Goal: Task Accomplishment & Management: Complete application form

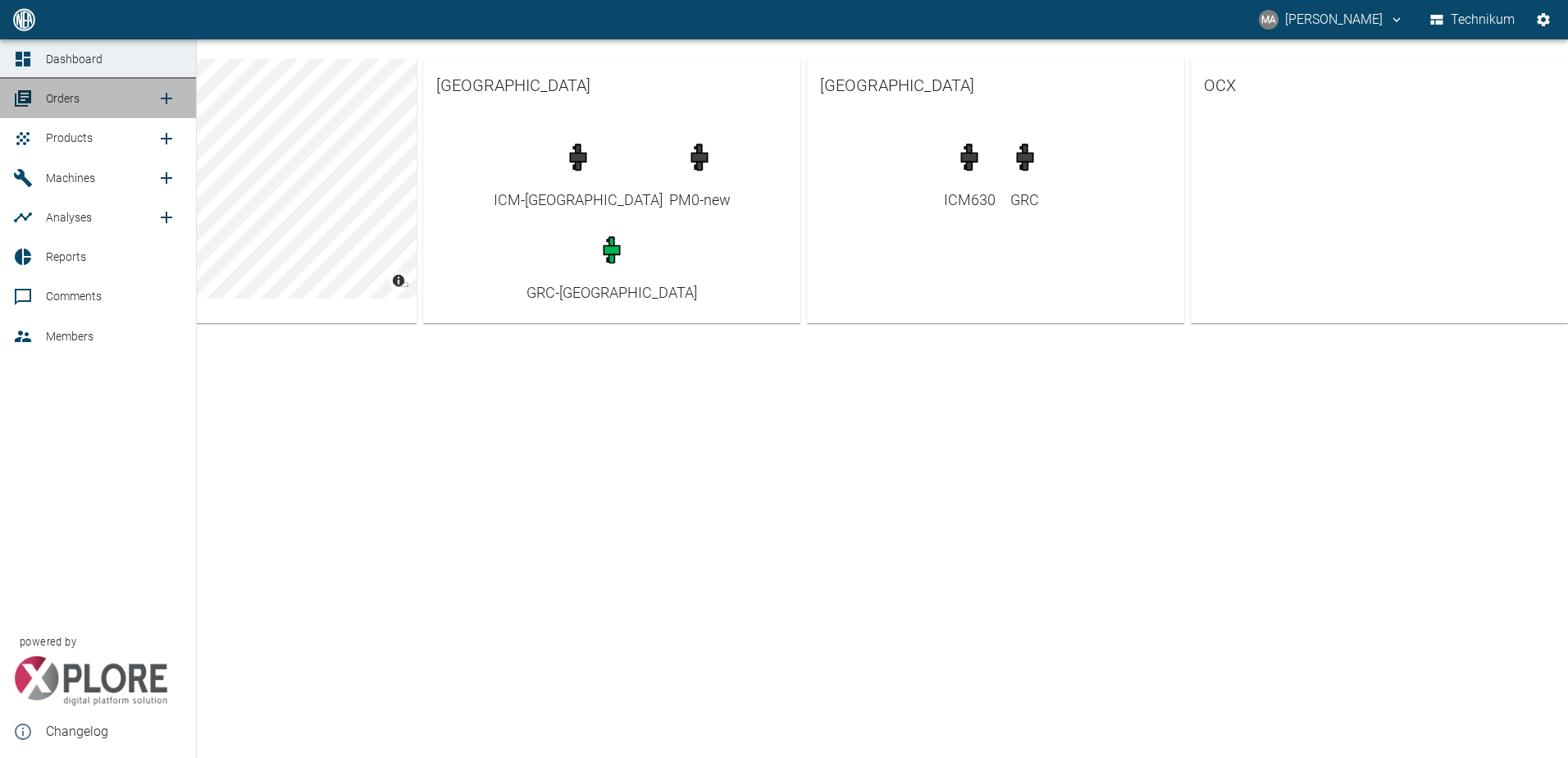
click at [35, 92] on div at bounding box center [26, 99] width 25 height 20
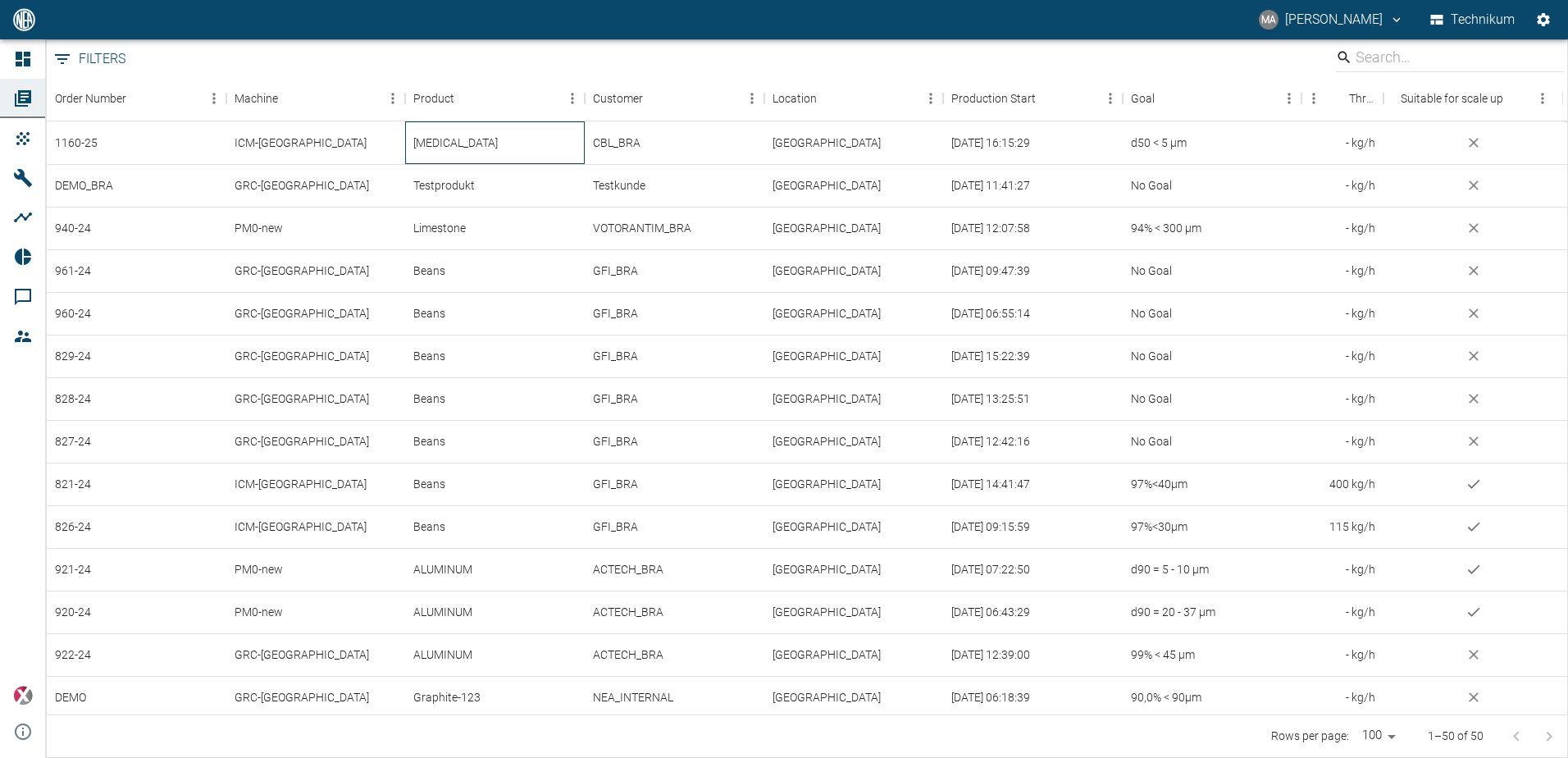
click at [466, 144] on div "[MEDICAL_DATA]" at bounding box center [495, 142] width 180 height 42
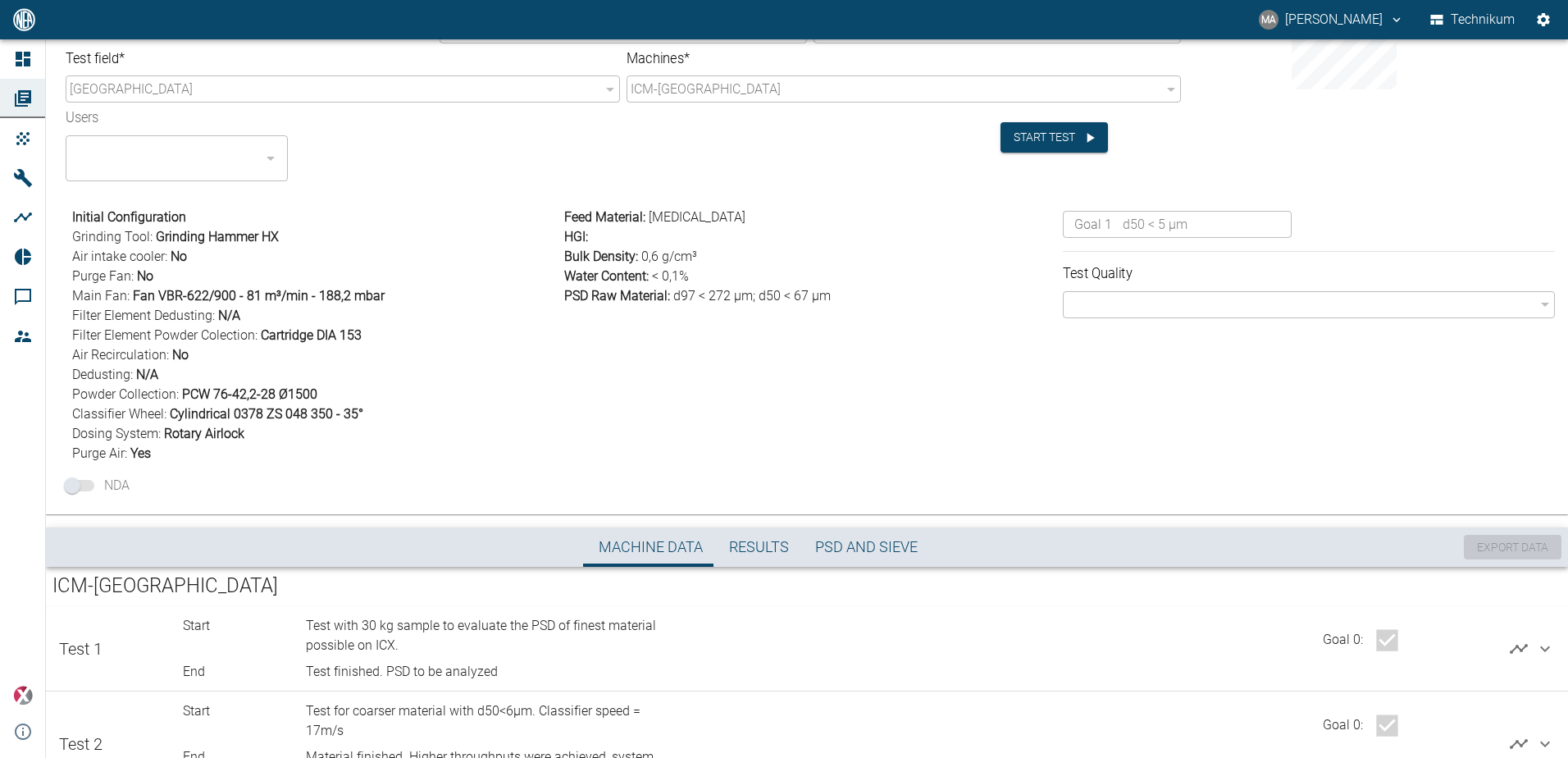
scroll to position [161, 0]
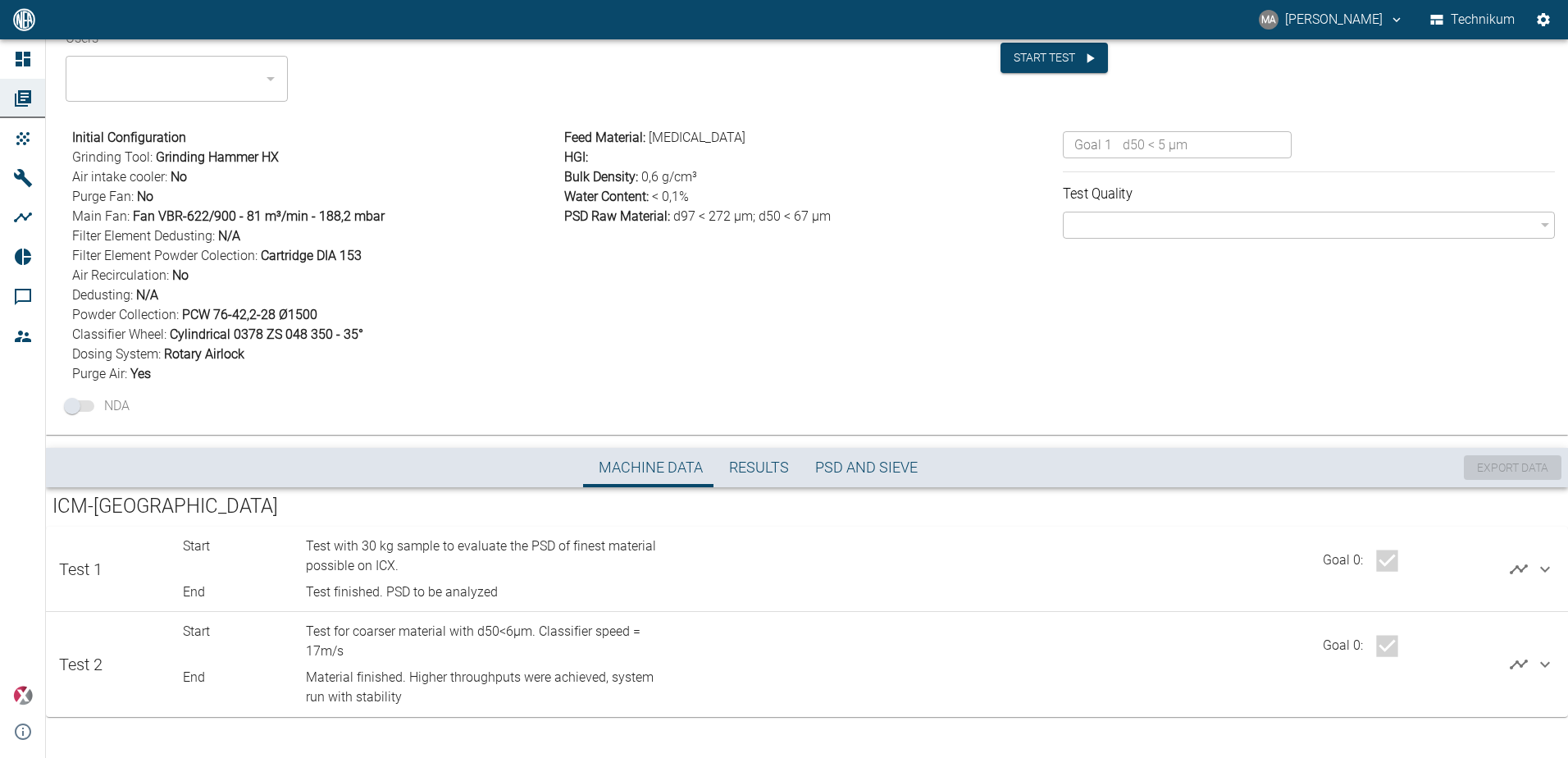
click at [1545, 665] on icon at bounding box center [1545, 664] width 20 height 20
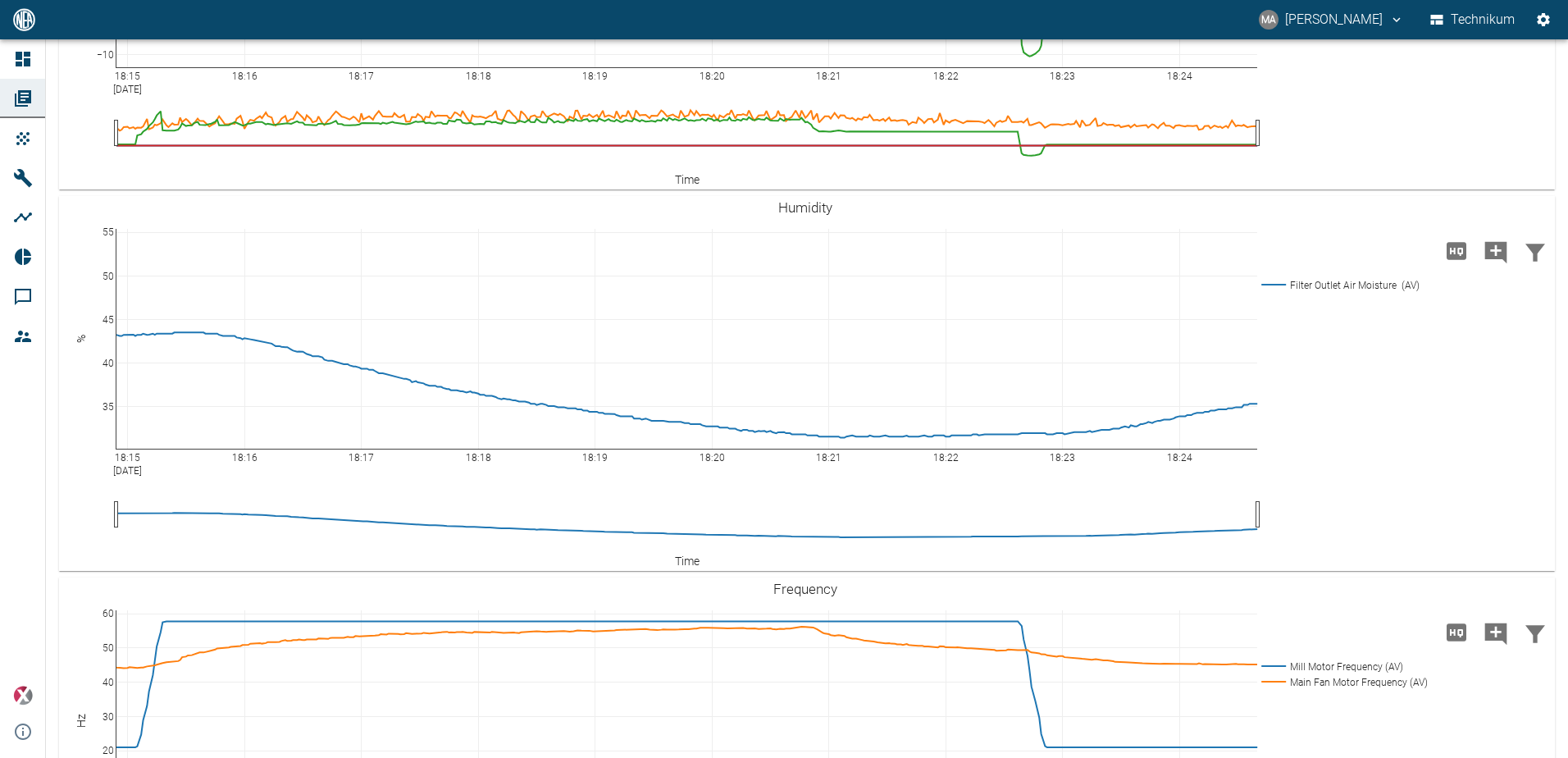
scroll to position [2191, 0]
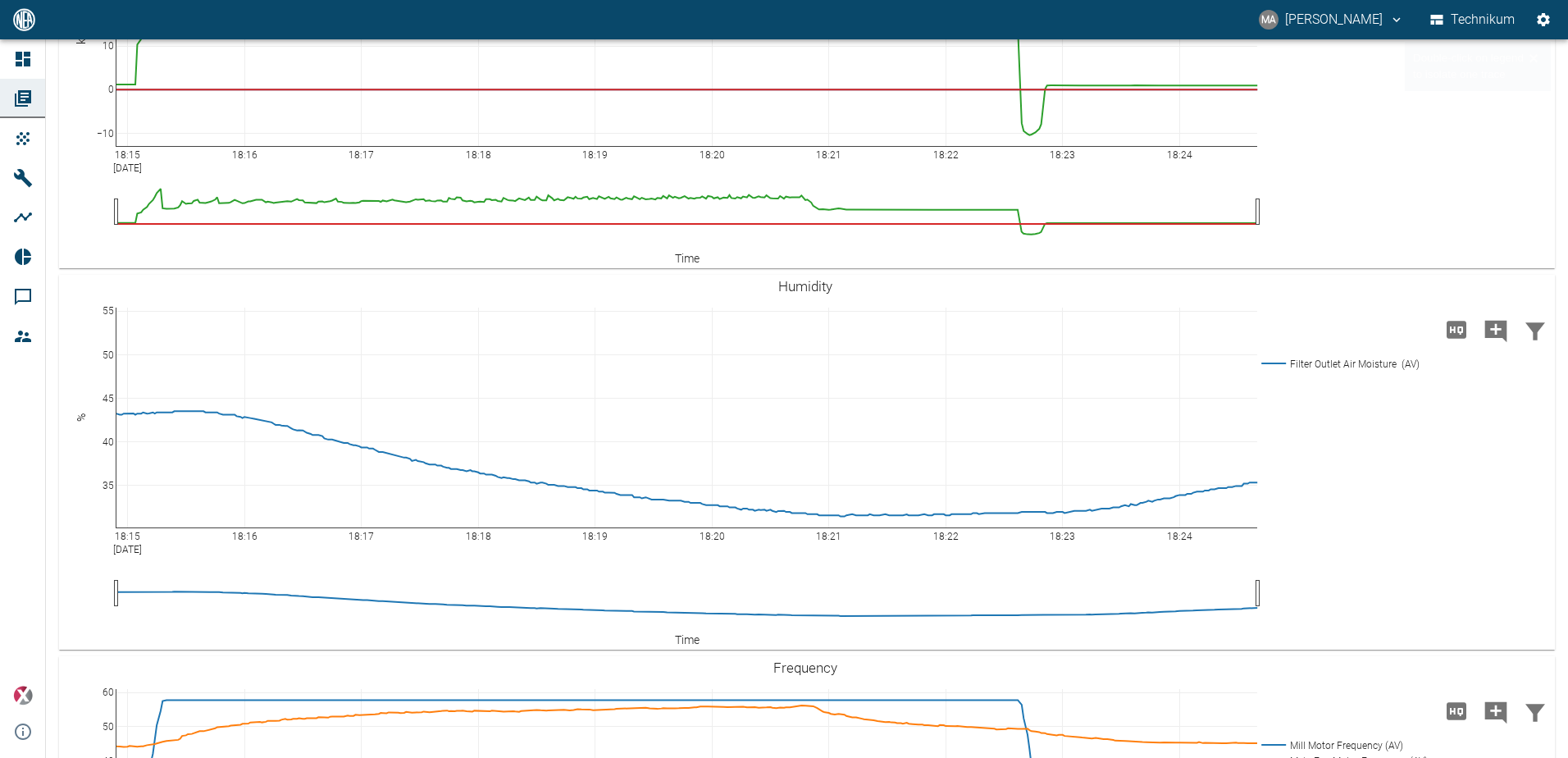
click at [1324, 21] on rect at bounding box center [1344, 12] width 173 height 16
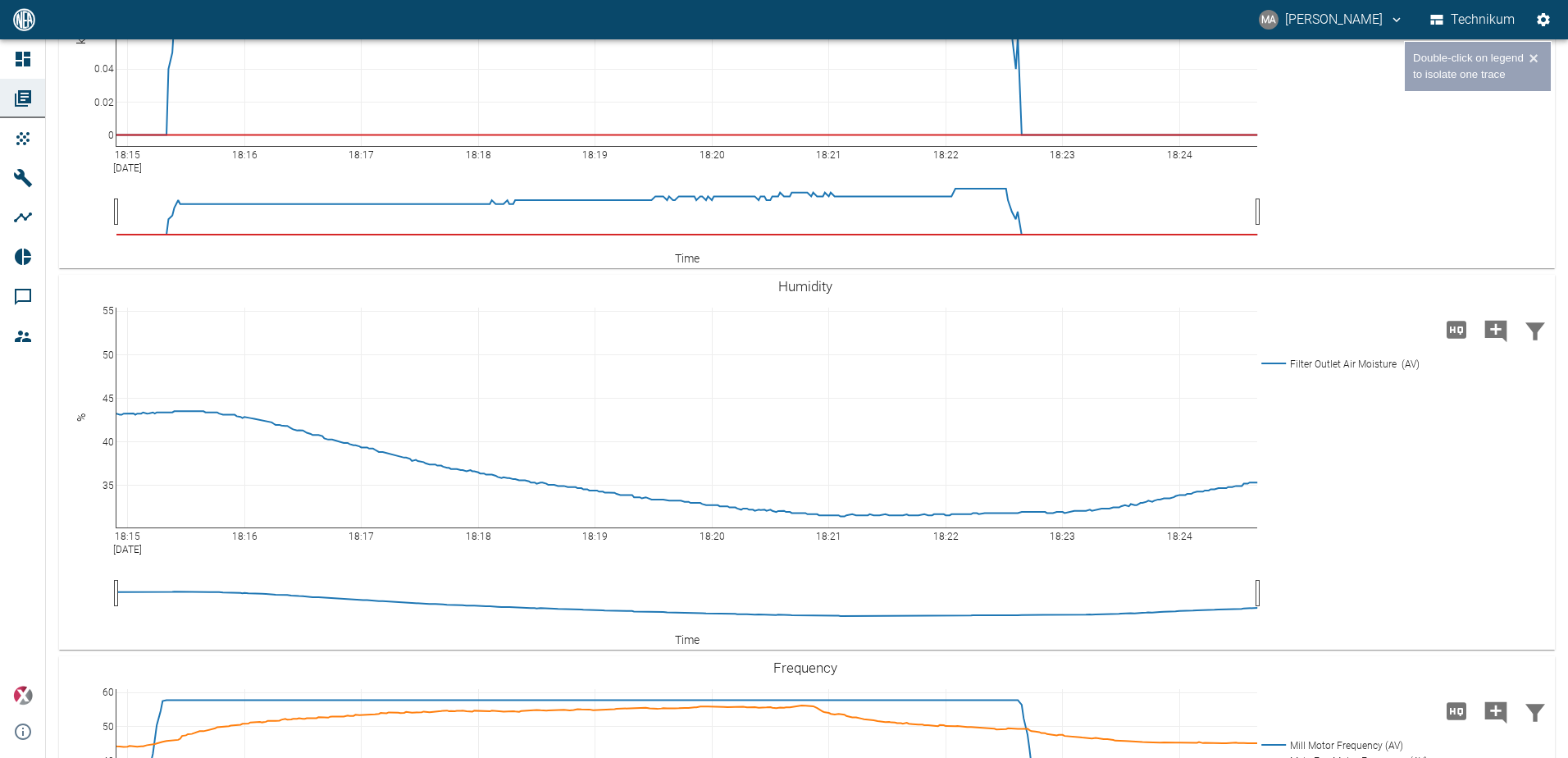
click at [1328, 36] on rect at bounding box center [1344, 28] width 173 height 16
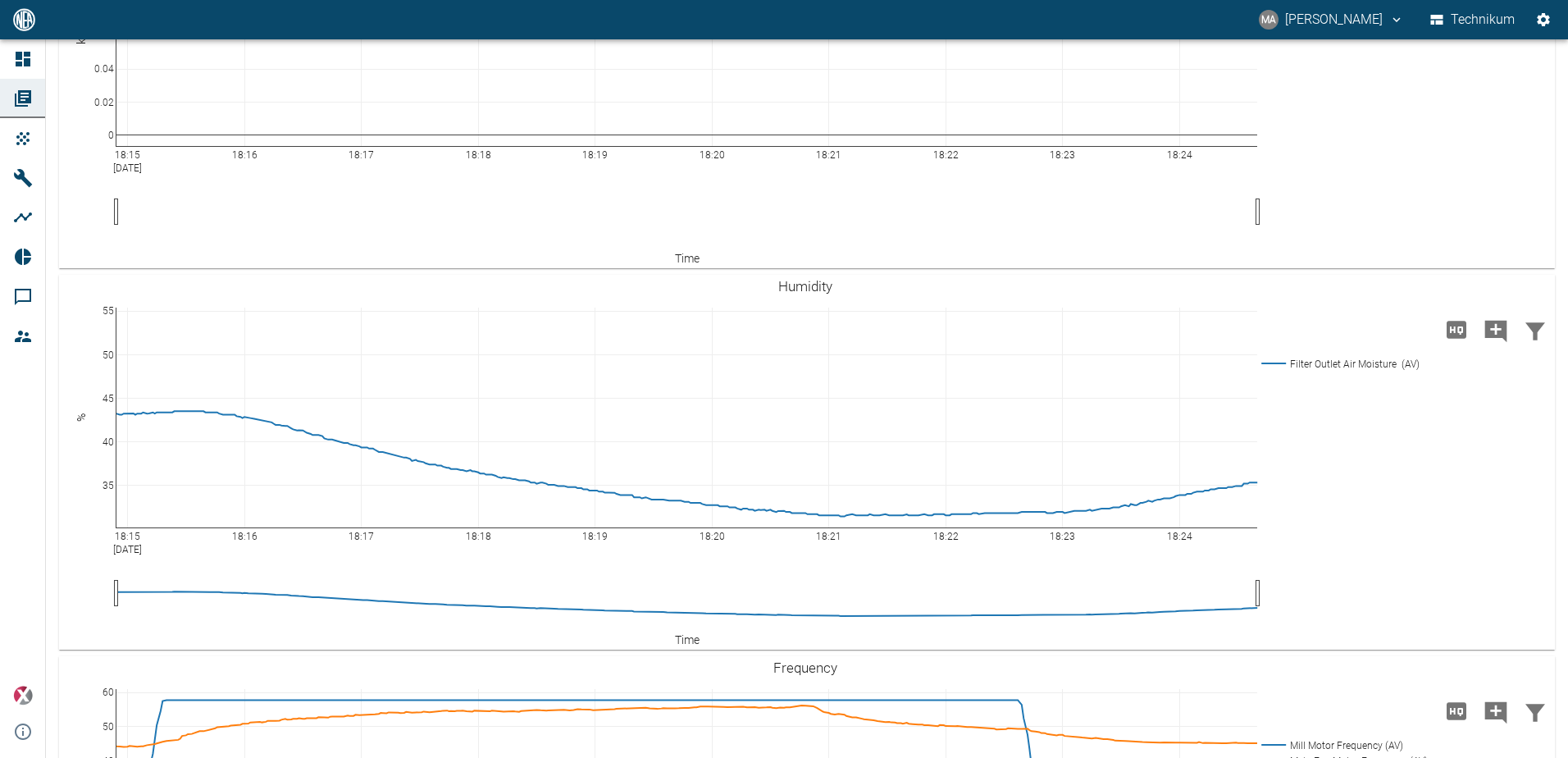
click at [1332, 36] on rect at bounding box center [1344, 28] width 173 height 16
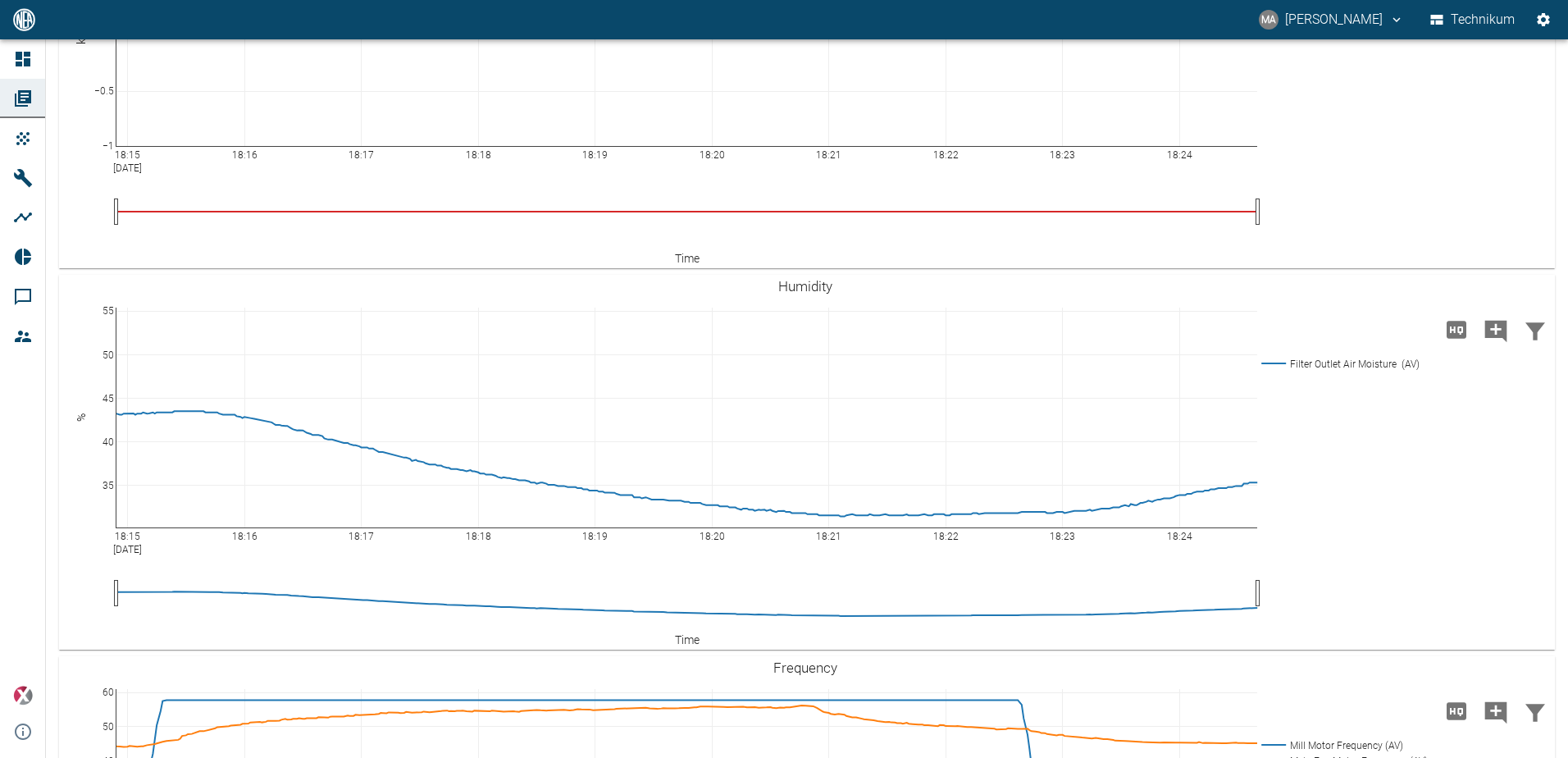
click at [1333, 36] on rect at bounding box center [1344, 28] width 173 height 16
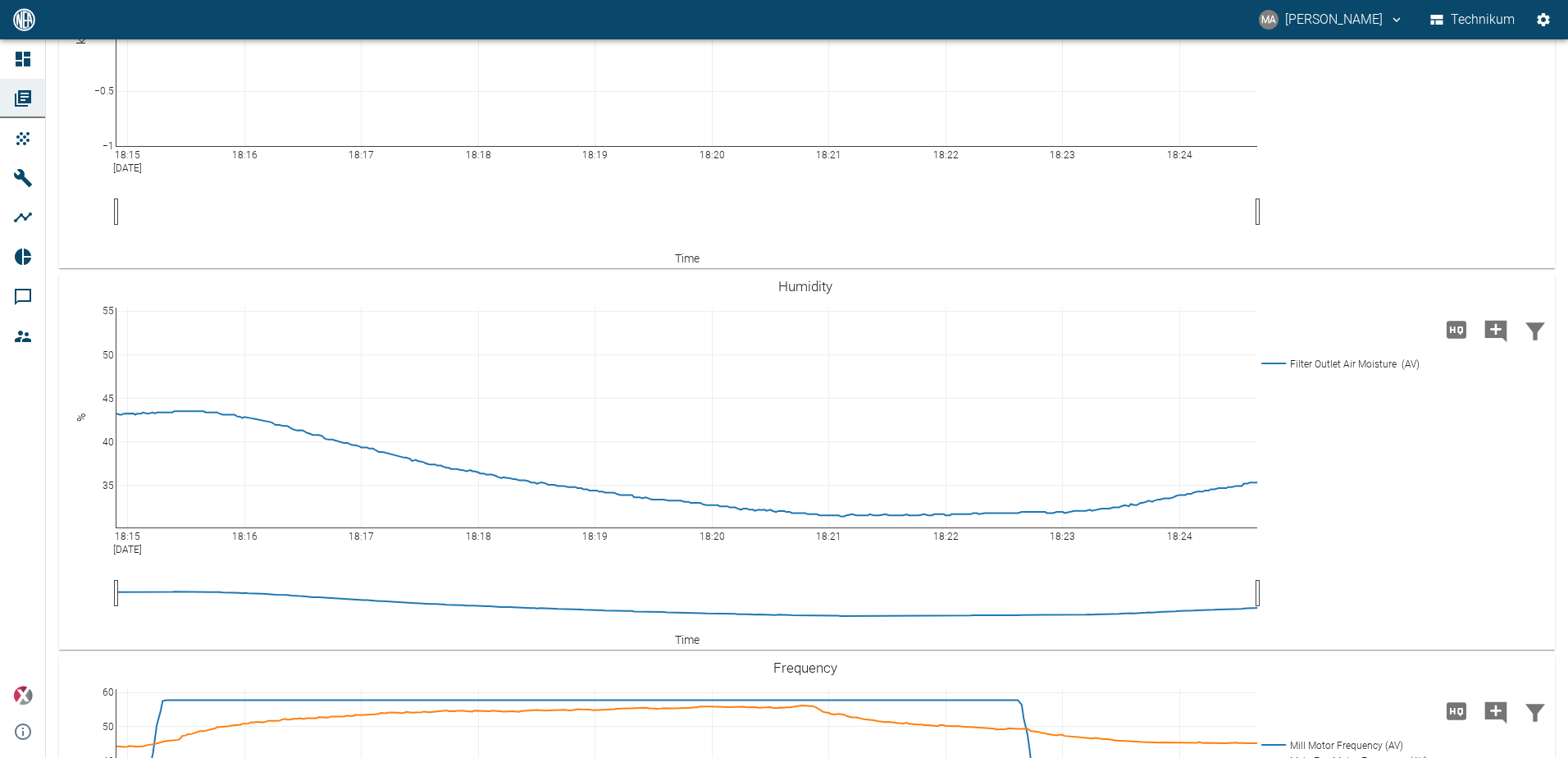
click at [1332, 21] on rect at bounding box center [1344, 12] width 173 height 16
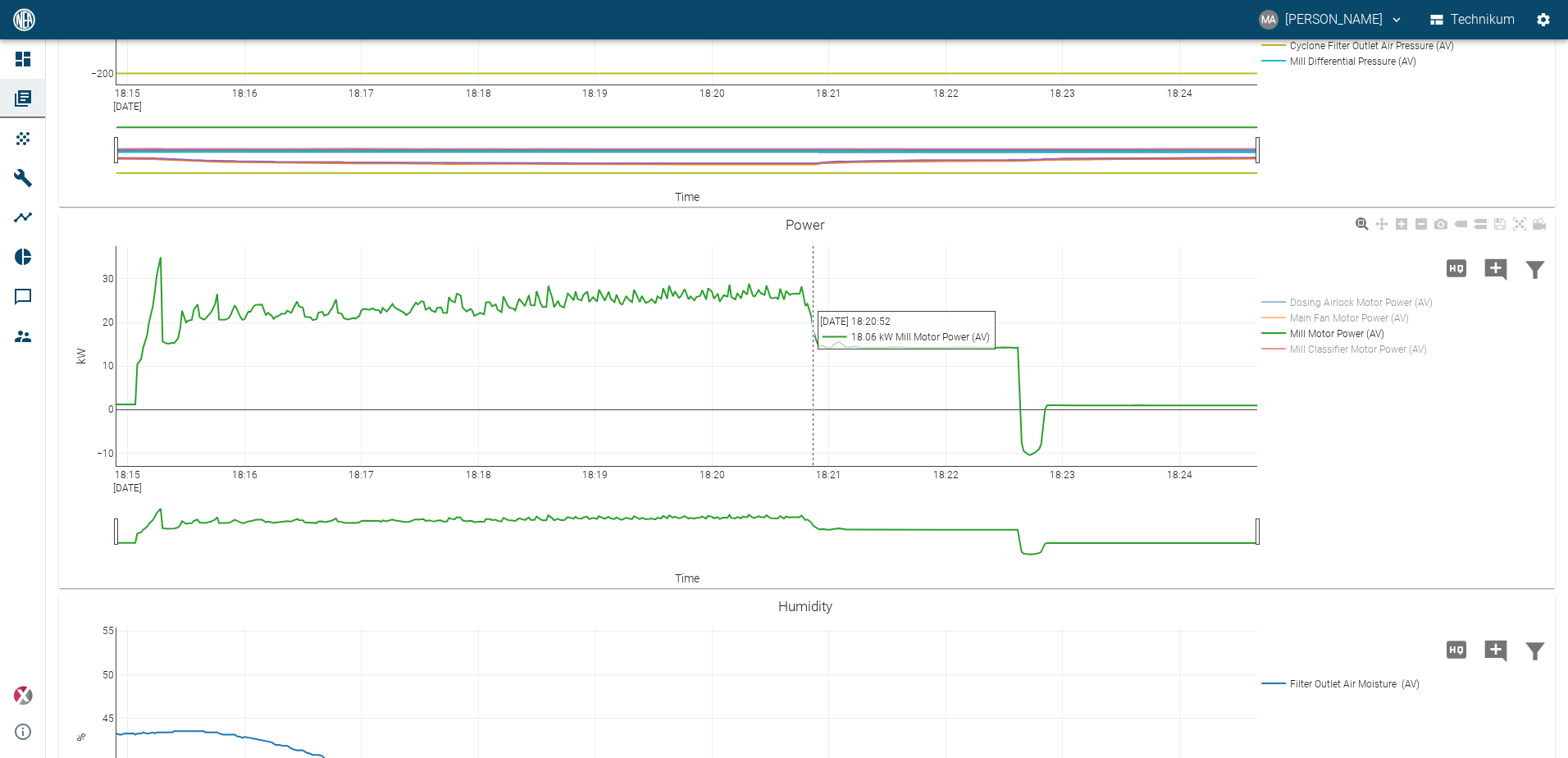
scroll to position [1945, 0]
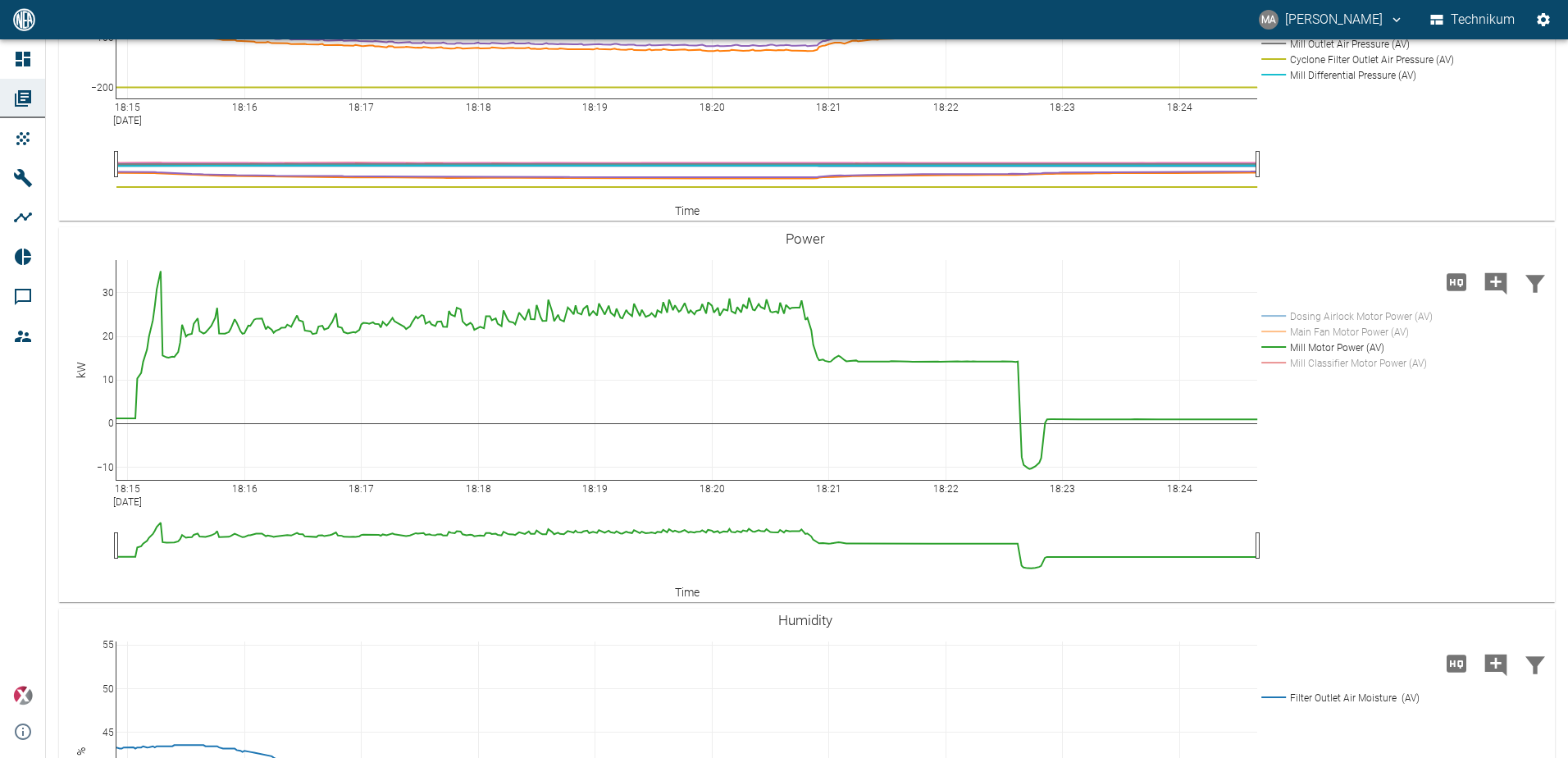
click at [1358, 66] on rect at bounding box center [1358, 58] width 201 height 16
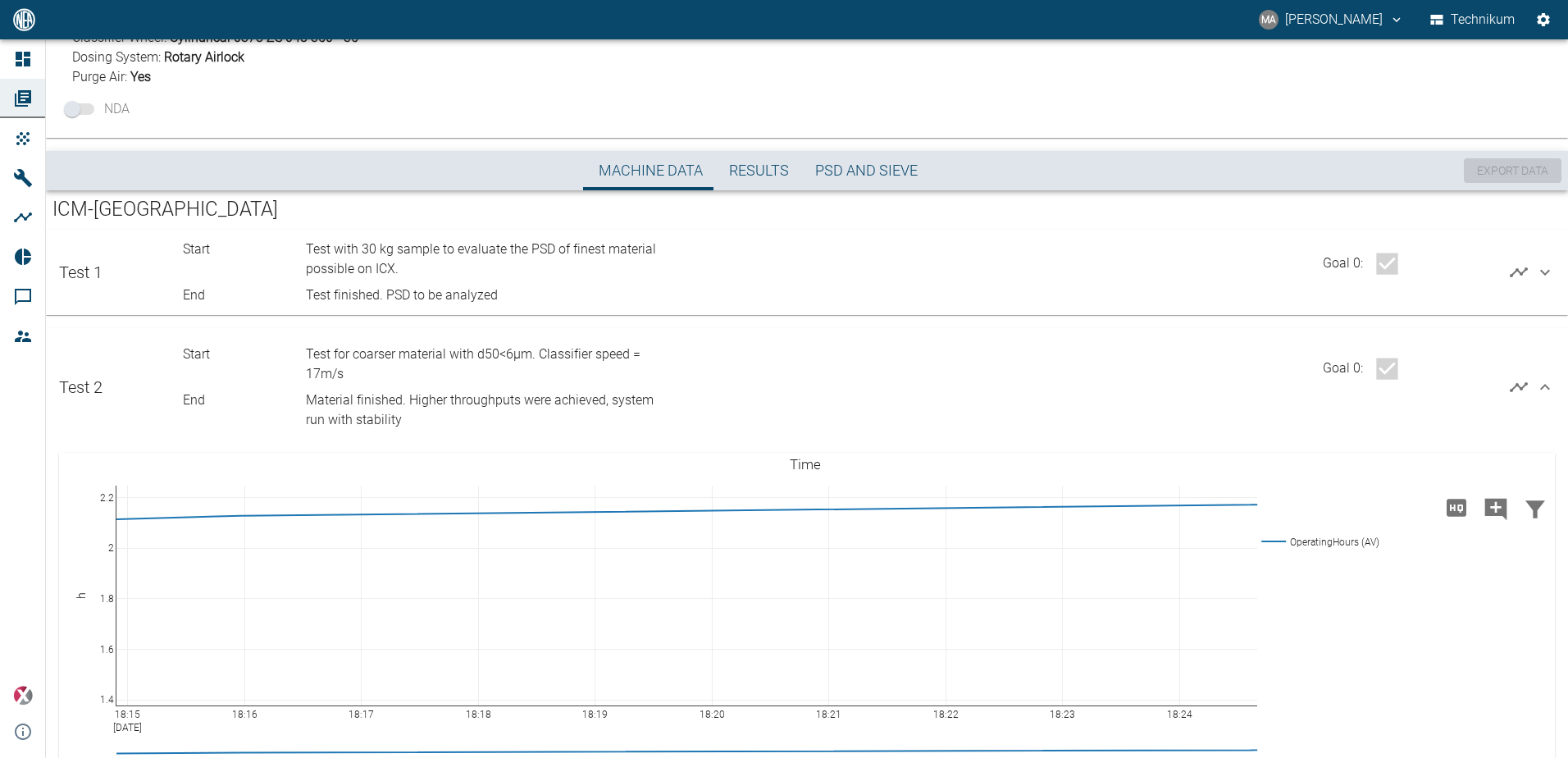
scroll to position [305, 0]
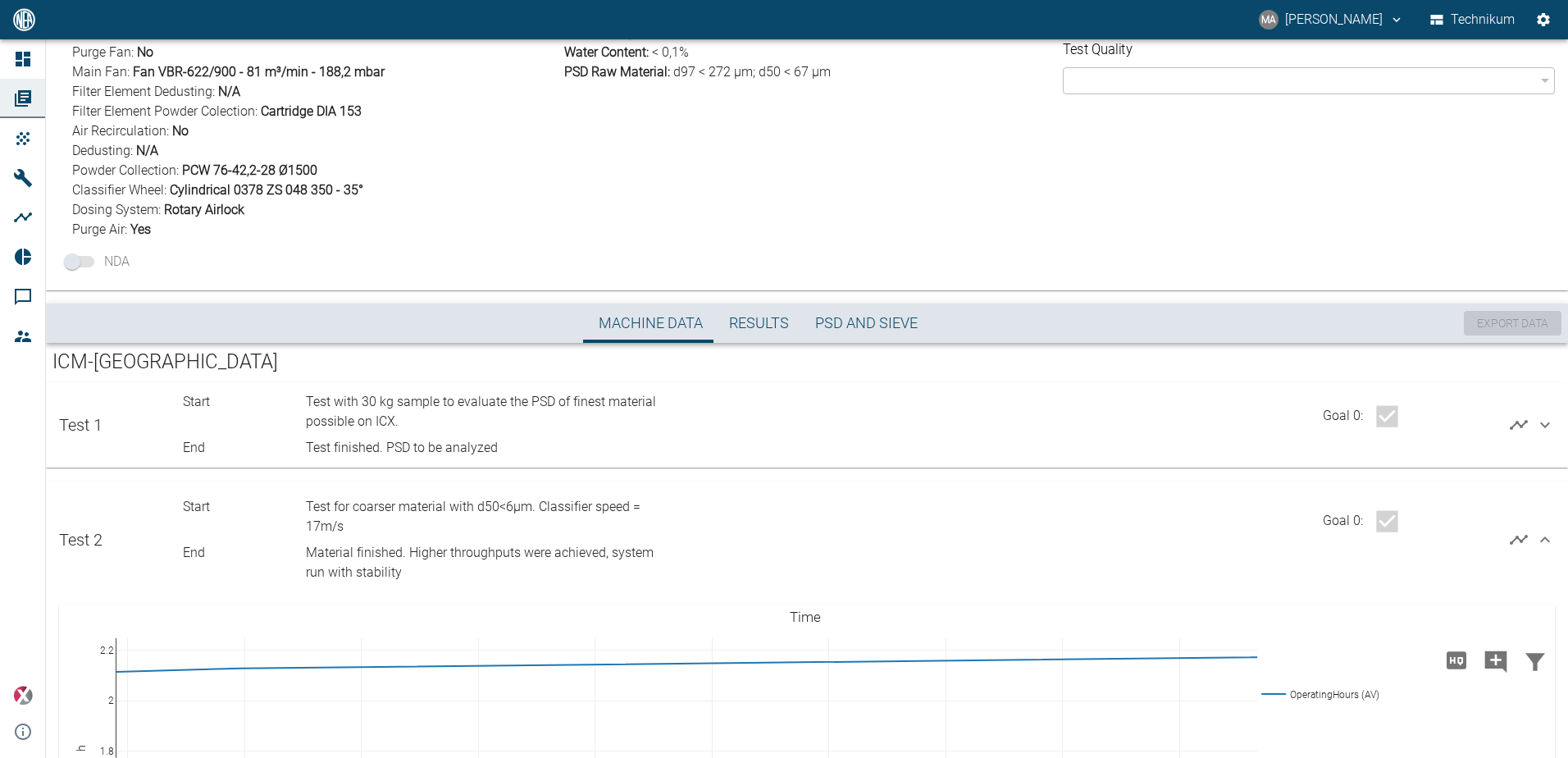
click at [1536, 536] on icon at bounding box center [1545, 540] width 20 height 20
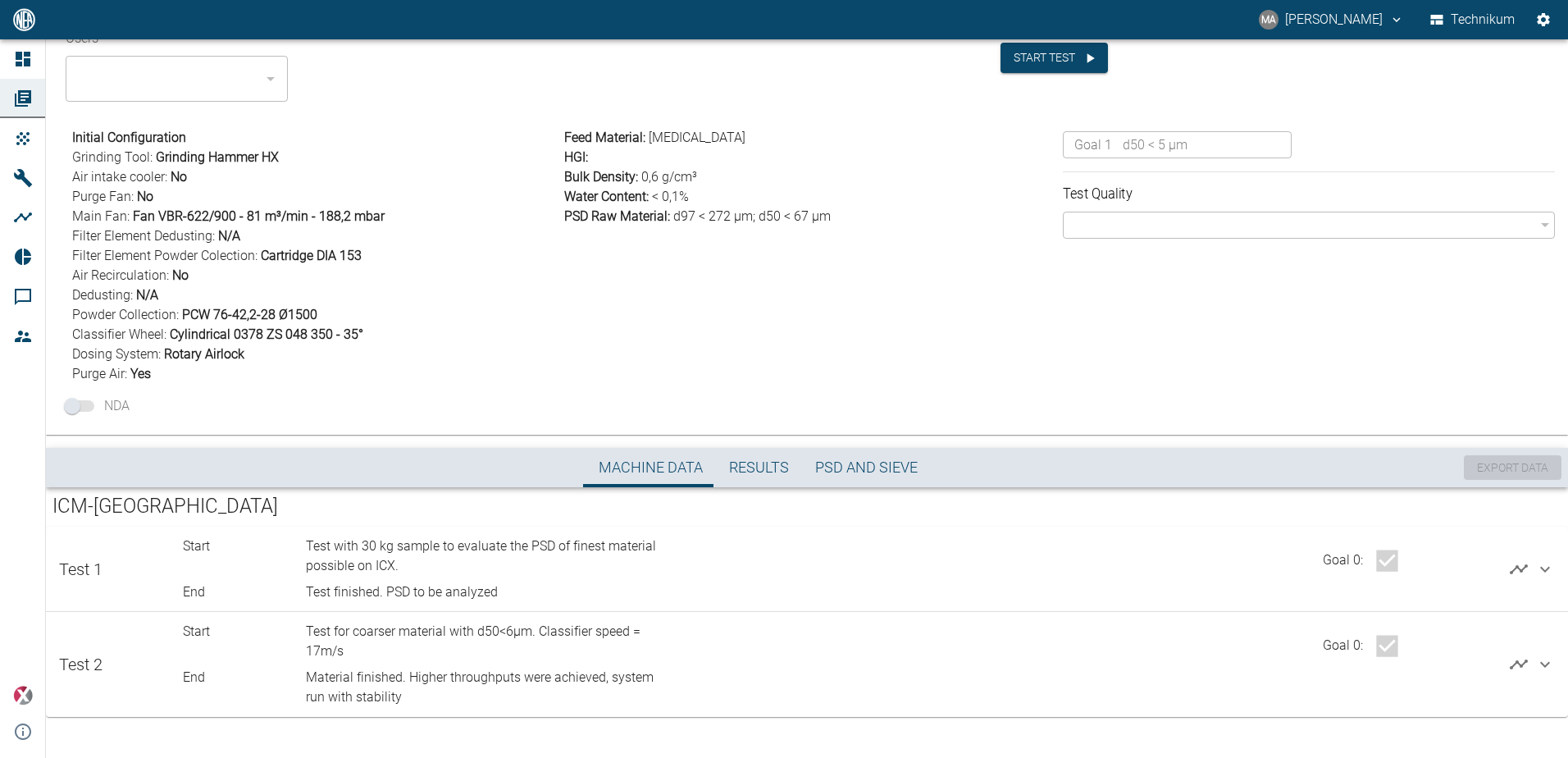
scroll to position [85, 0]
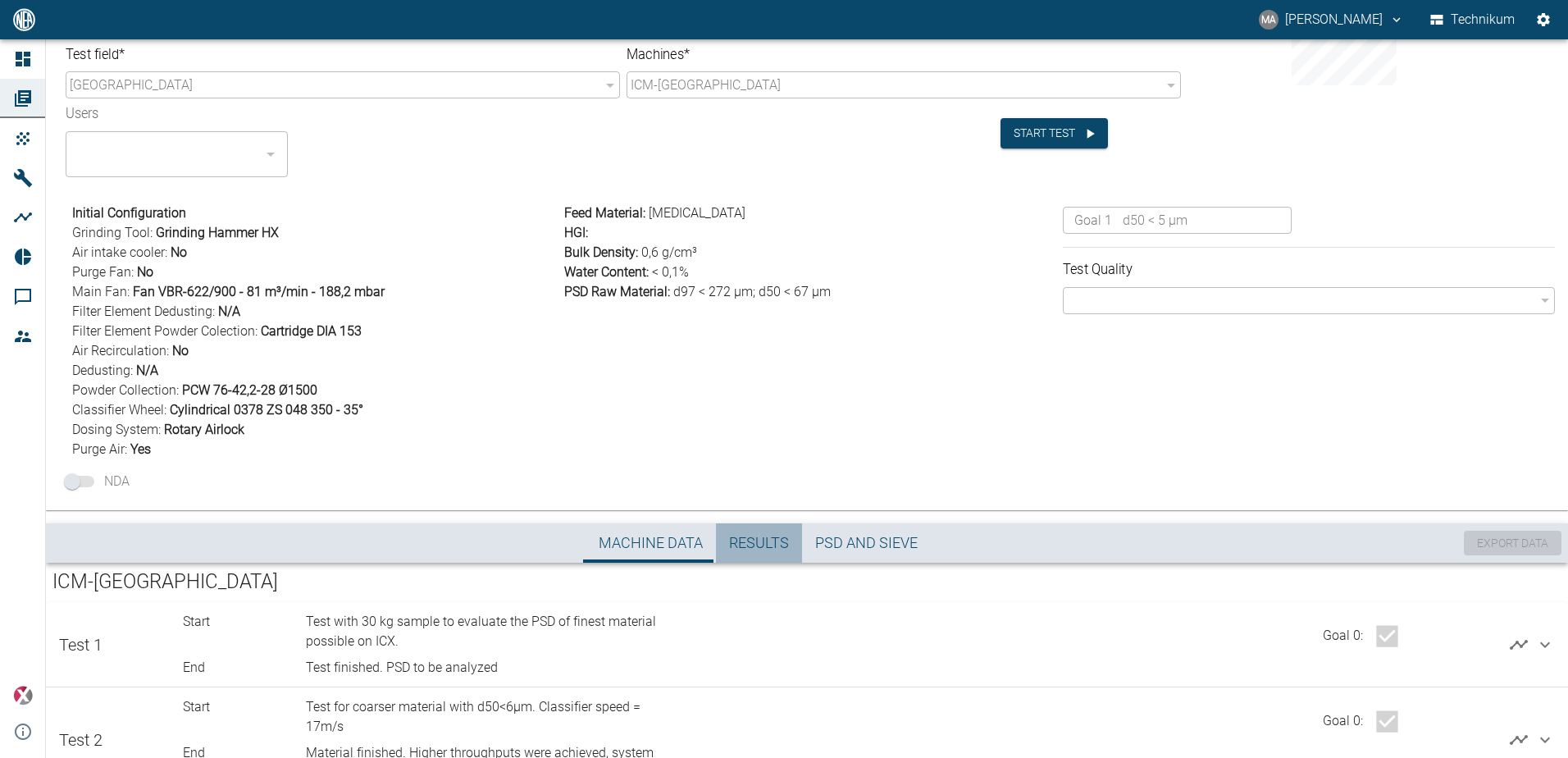
click at [766, 548] on span "Results" at bounding box center [759, 543] width 60 height 19
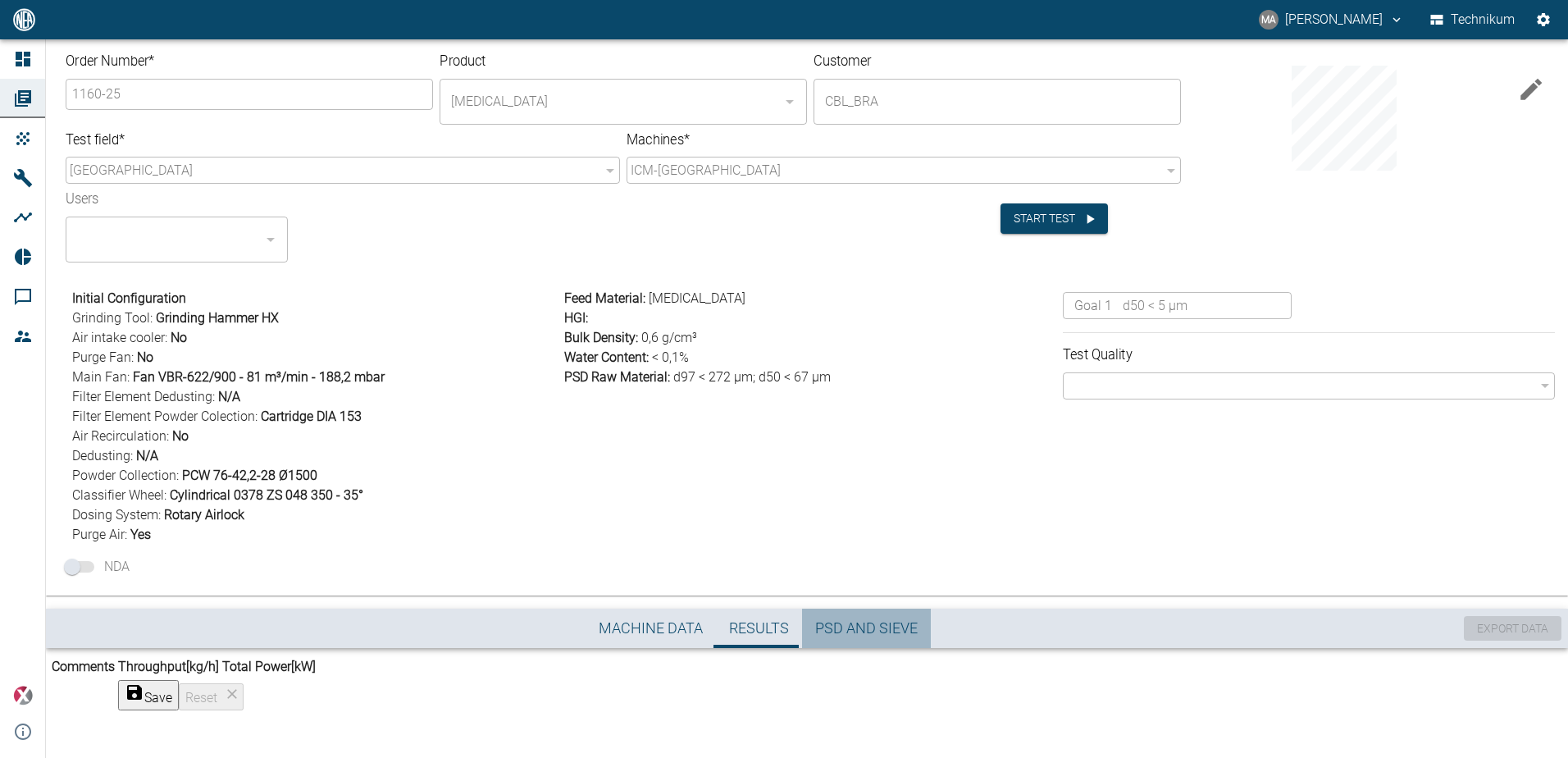
click at [874, 619] on span "PSD and Sieve" at bounding box center [866, 628] width 103 height 19
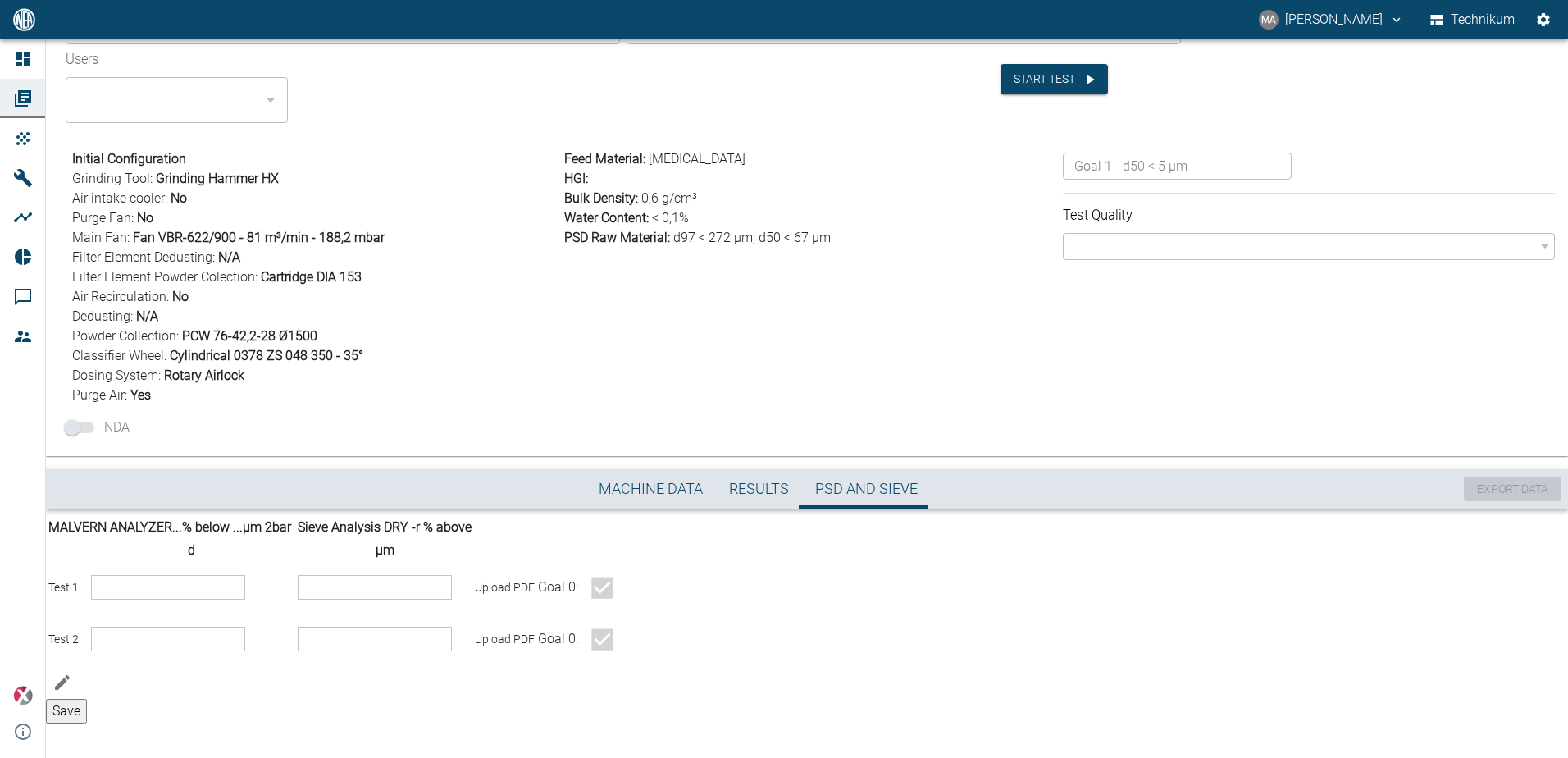
scroll to position [146, 0]
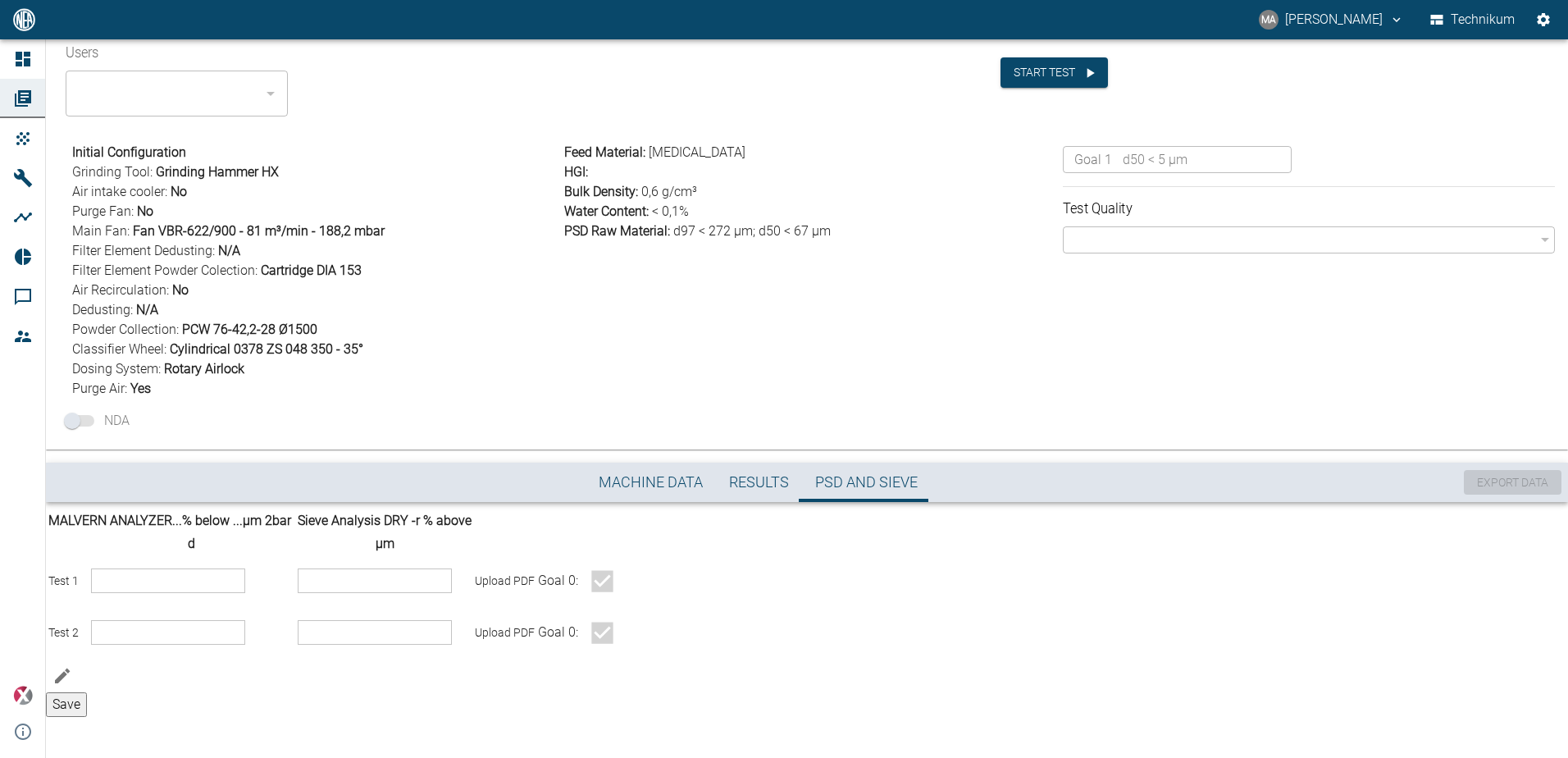
click at [534, 639] on label "Upload PDF" at bounding box center [504, 632] width 60 height 13
click at [0, 0] on input "Upload PDF" at bounding box center [0, 0] width 0 height 0
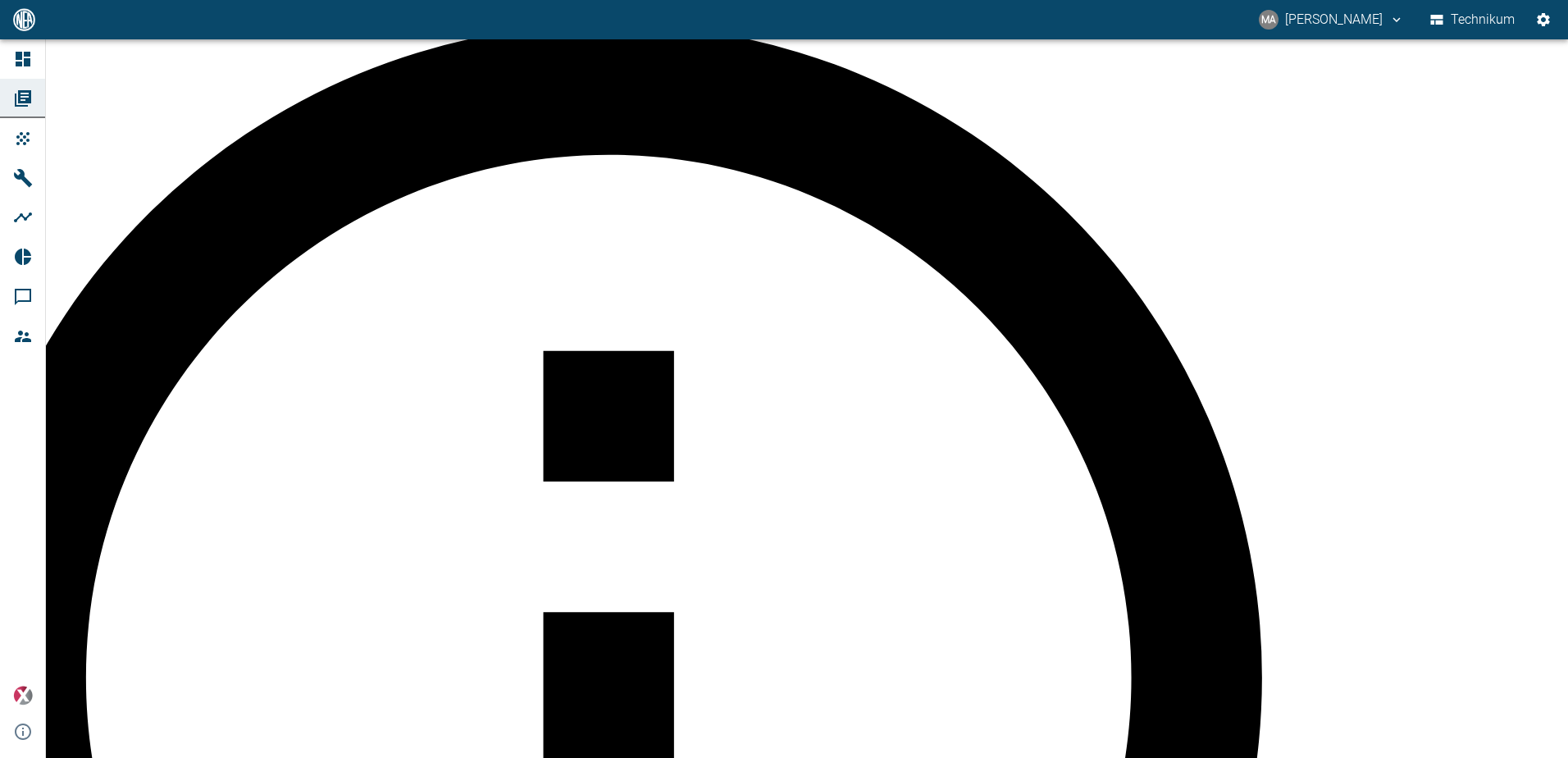
scroll to position [44, 0]
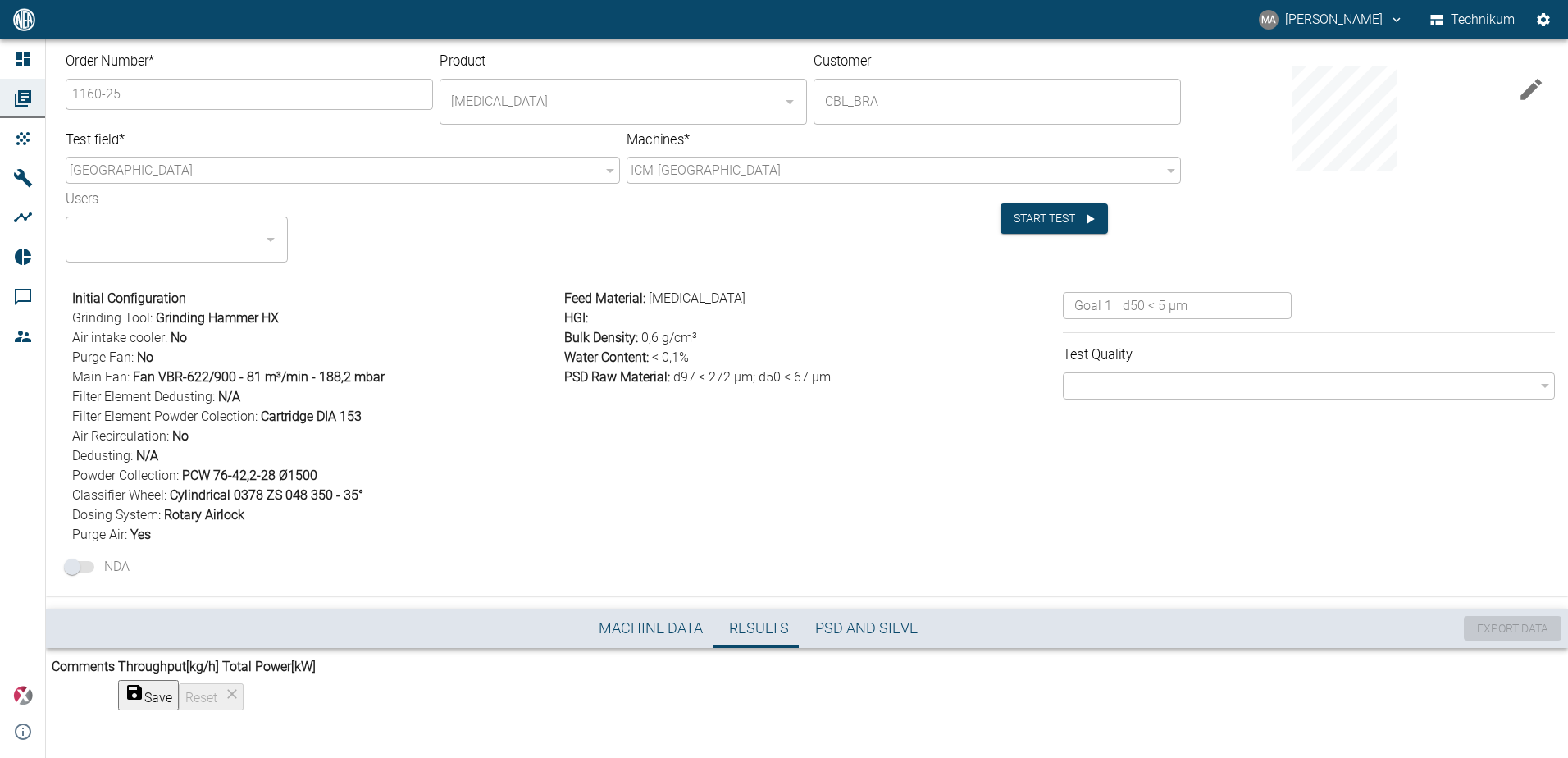
click at [316, 686] on td "Save Reset" at bounding box center [217, 695] width 200 height 32
click at [220, 656] on th "Throughput [kg/h]" at bounding box center [169, 667] width 103 height 22
click at [179, 684] on button "Save" at bounding box center [148, 695] width 60 height 31
click at [859, 619] on span "PSD and Sieve" at bounding box center [866, 628] width 103 height 19
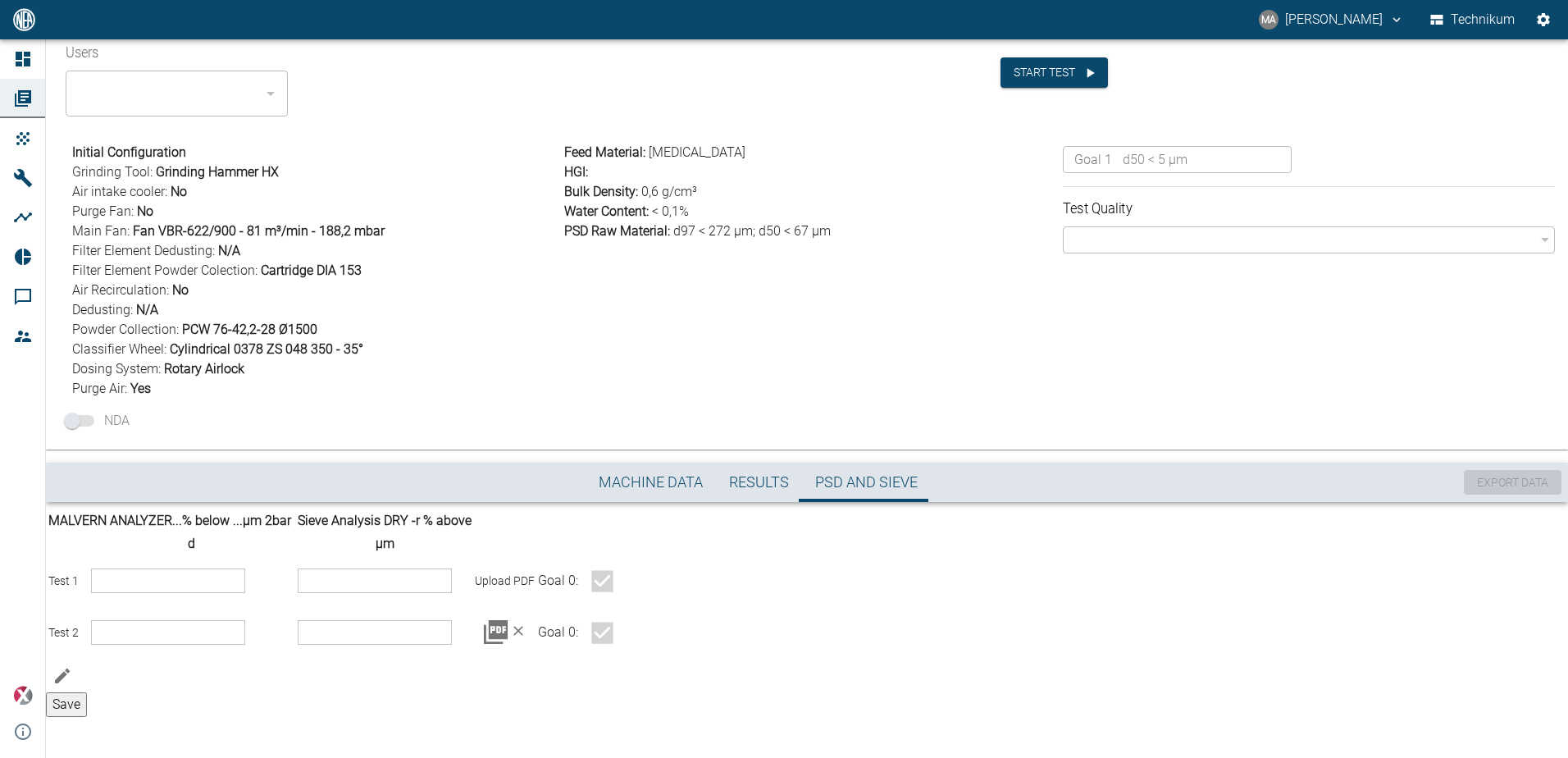
click at [745, 473] on span "Results" at bounding box center [759, 482] width 60 height 19
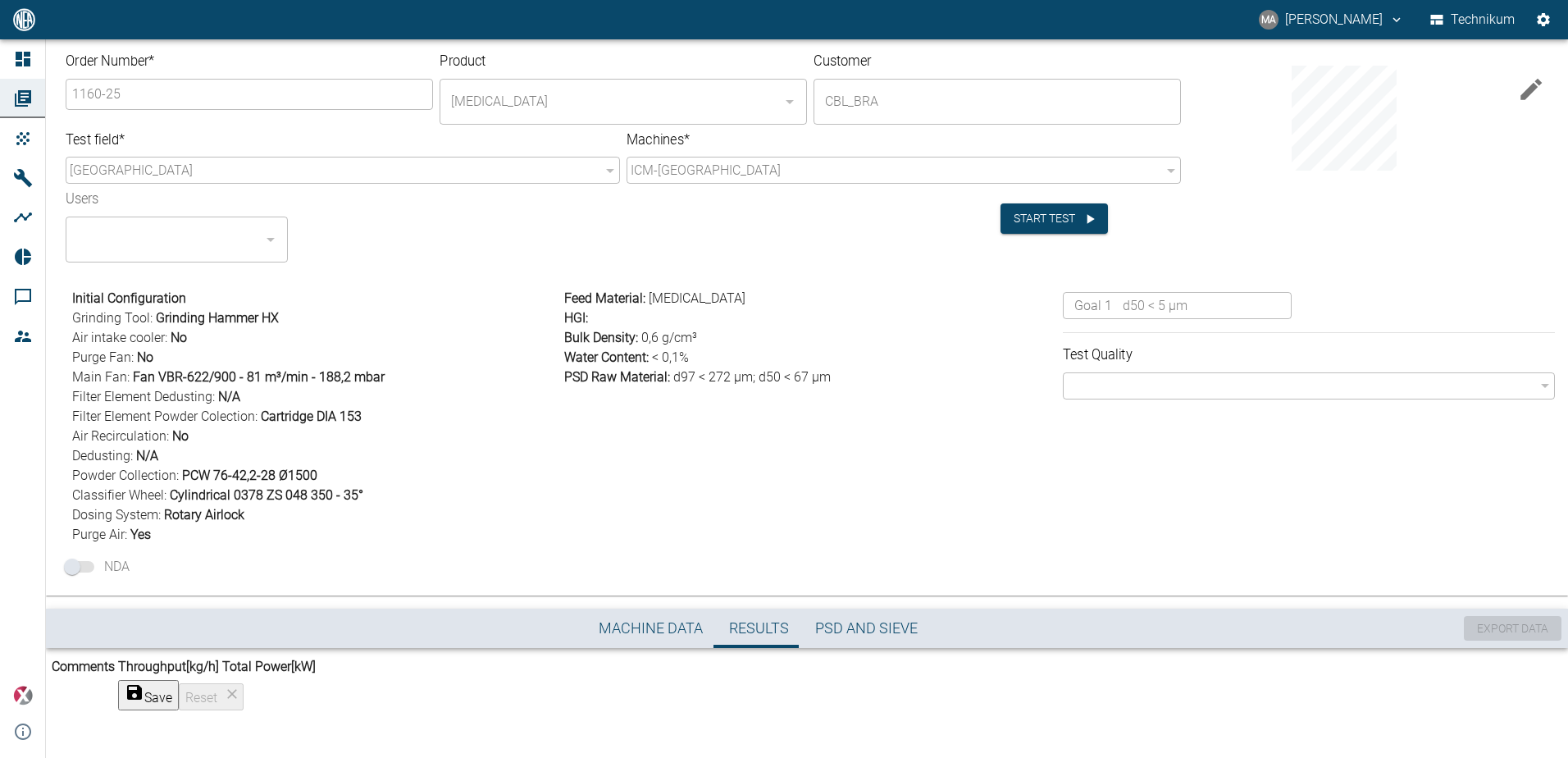
scroll to position [44, 0]
drag, startPoint x: 673, startPoint y: 654, endPoint x: 734, endPoint y: 648, distance: 61.3
click at [677, 609] on button "Machine Data" at bounding box center [650, 629] width 130 height 40
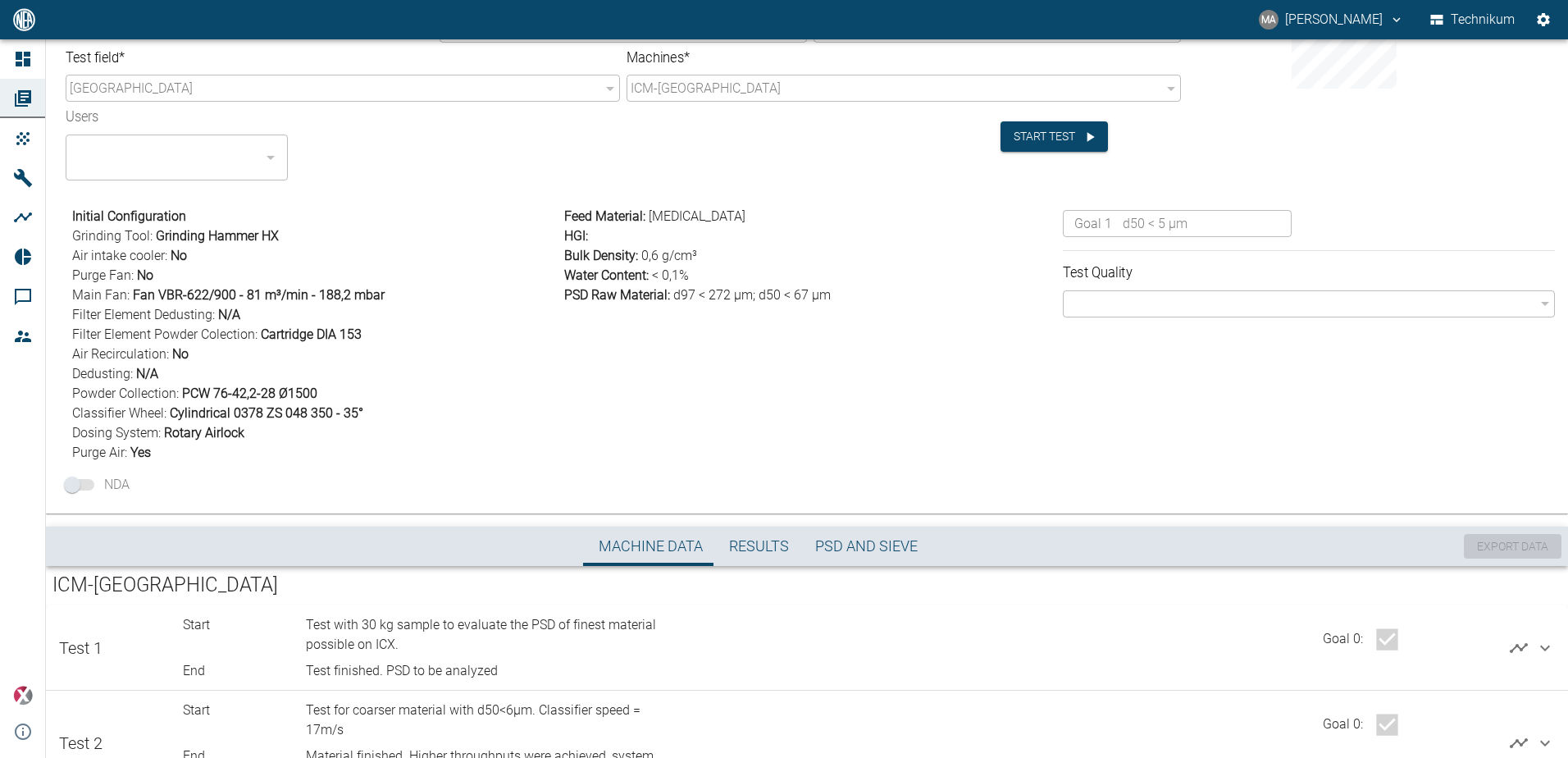
scroll to position [161, 0]
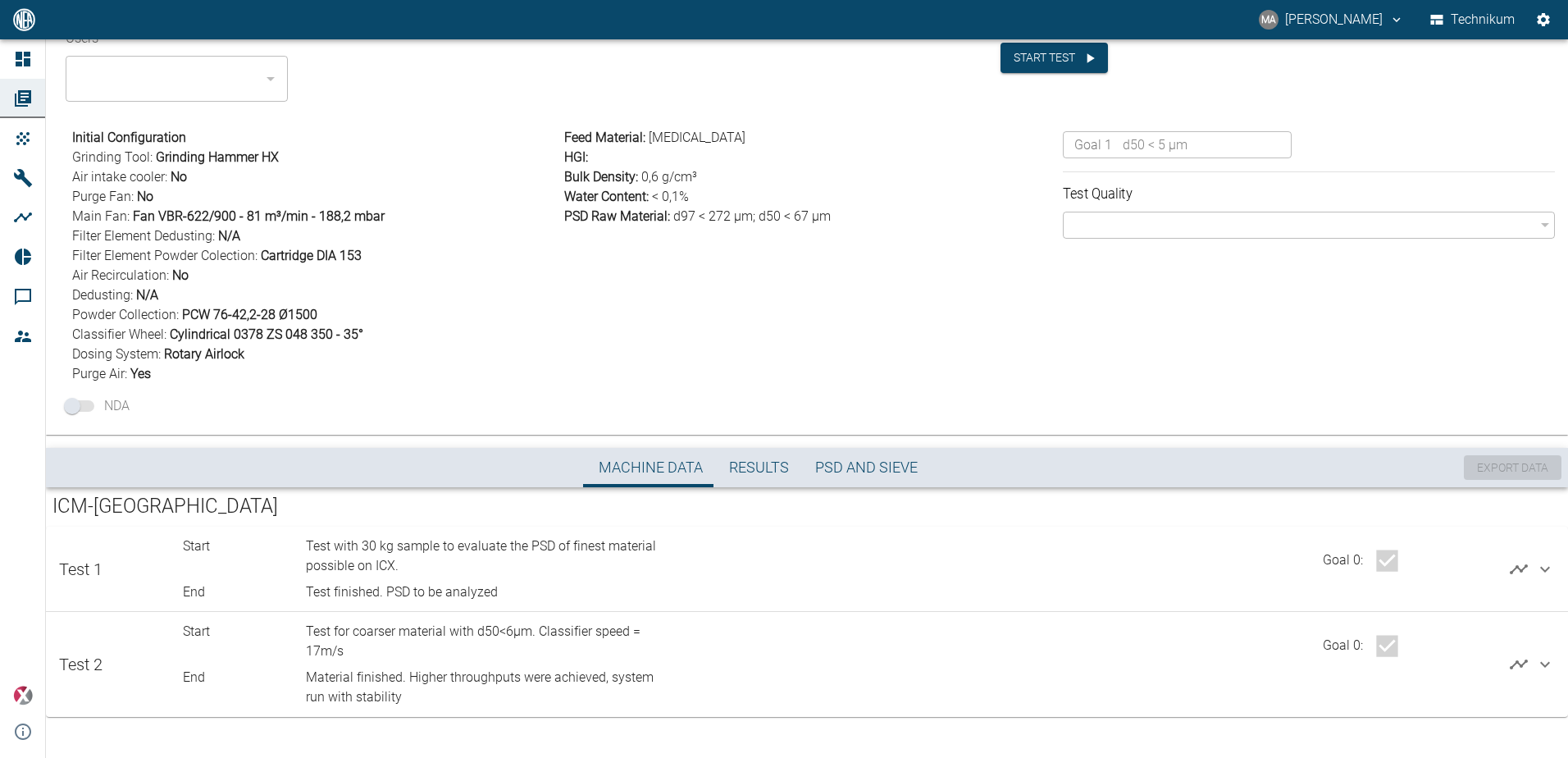
click at [871, 470] on span "PSD and Sieve" at bounding box center [866, 467] width 103 height 19
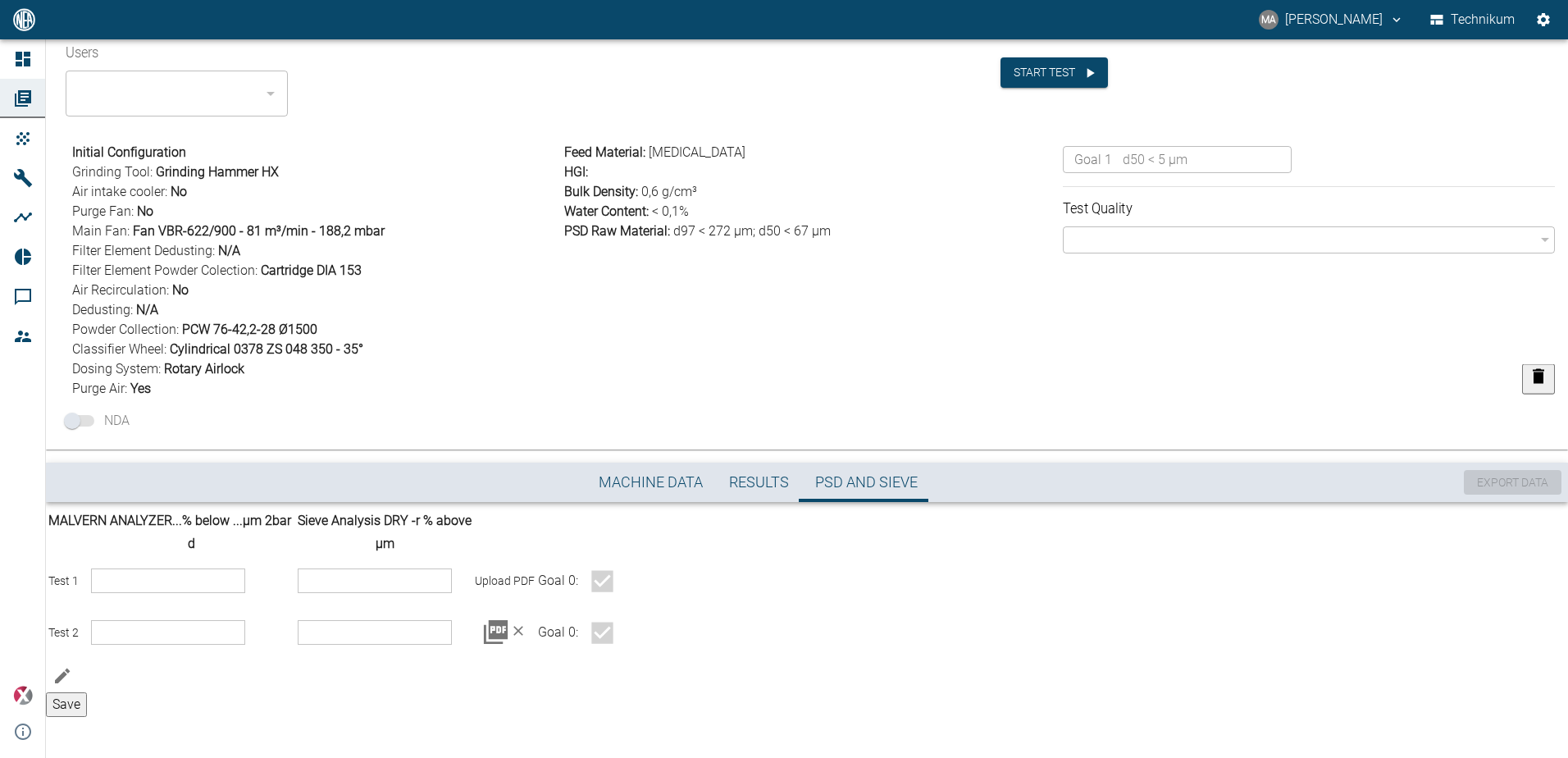
scroll to position [146, 0]
click at [72, 666] on icon "button" at bounding box center [62, 676] width 20 height 20
click at [754, 485] on span "Results" at bounding box center [759, 482] width 60 height 19
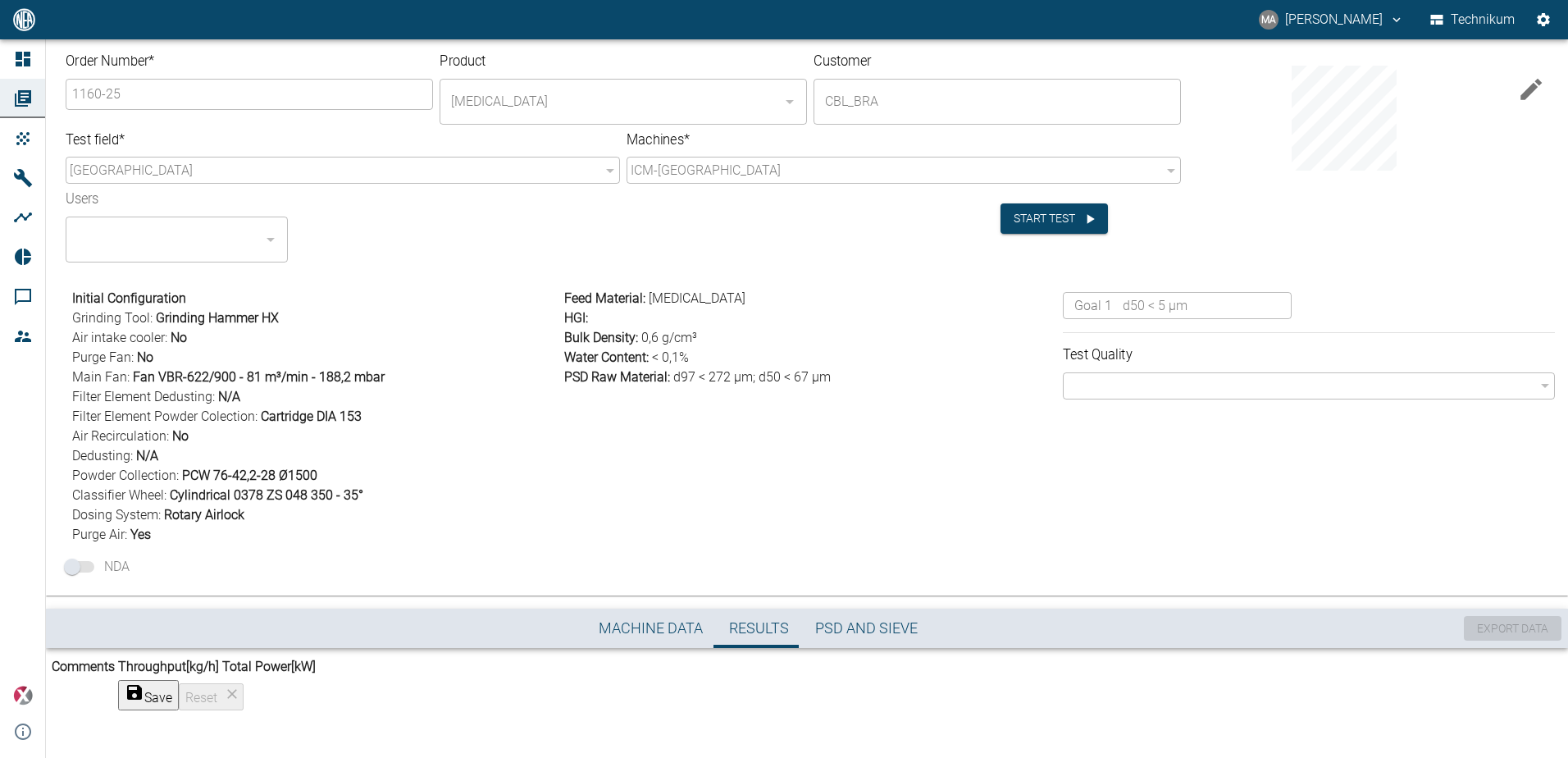
scroll to position [44, 0]
click at [316, 679] on td "Save Reset" at bounding box center [217, 695] width 200 height 32
click at [220, 656] on th "Throughput [kg/h]" at bounding box center [169, 667] width 103 height 22
drag, startPoint x: 615, startPoint y: 640, endPoint x: 600, endPoint y: 705, distance: 66.7
click at [316, 705] on td "Save Reset" at bounding box center [217, 695] width 200 height 32
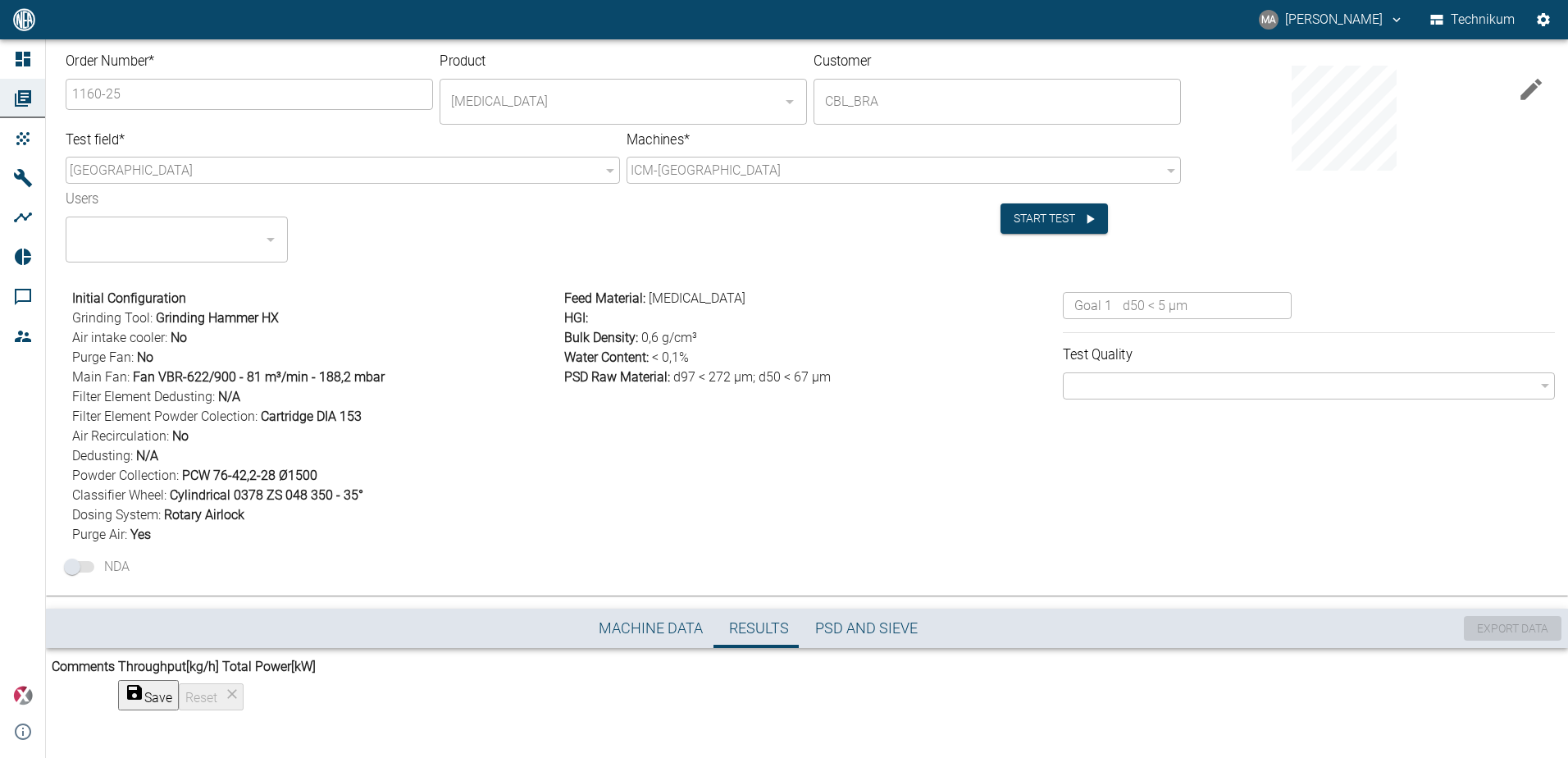
click at [316, 683] on td "Save Reset" at bounding box center [217, 695] width 200 height 32
click at [116, 679] on td at bounding box center [83, 695] width 65 height 32
click at [316, 692] on td "Save Reset" at bounding box center [217, 695] width 200 height 32
click at [1289, 383] on div "​" at bounding box center [1309, 385] width 492 height 27
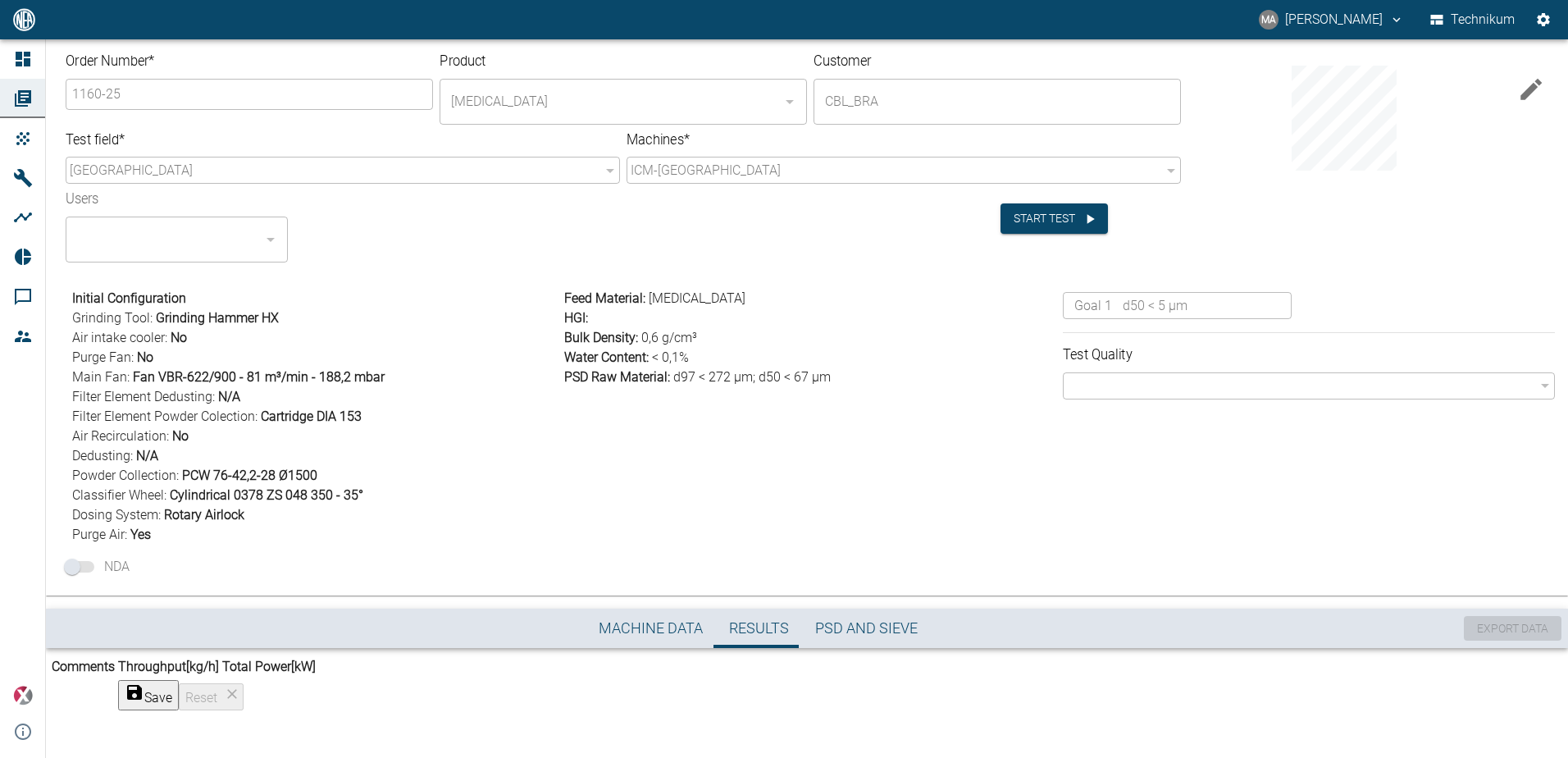
click at [1517, 88] on icon "button" at bounding box center [1531, 89] width 28 height 28
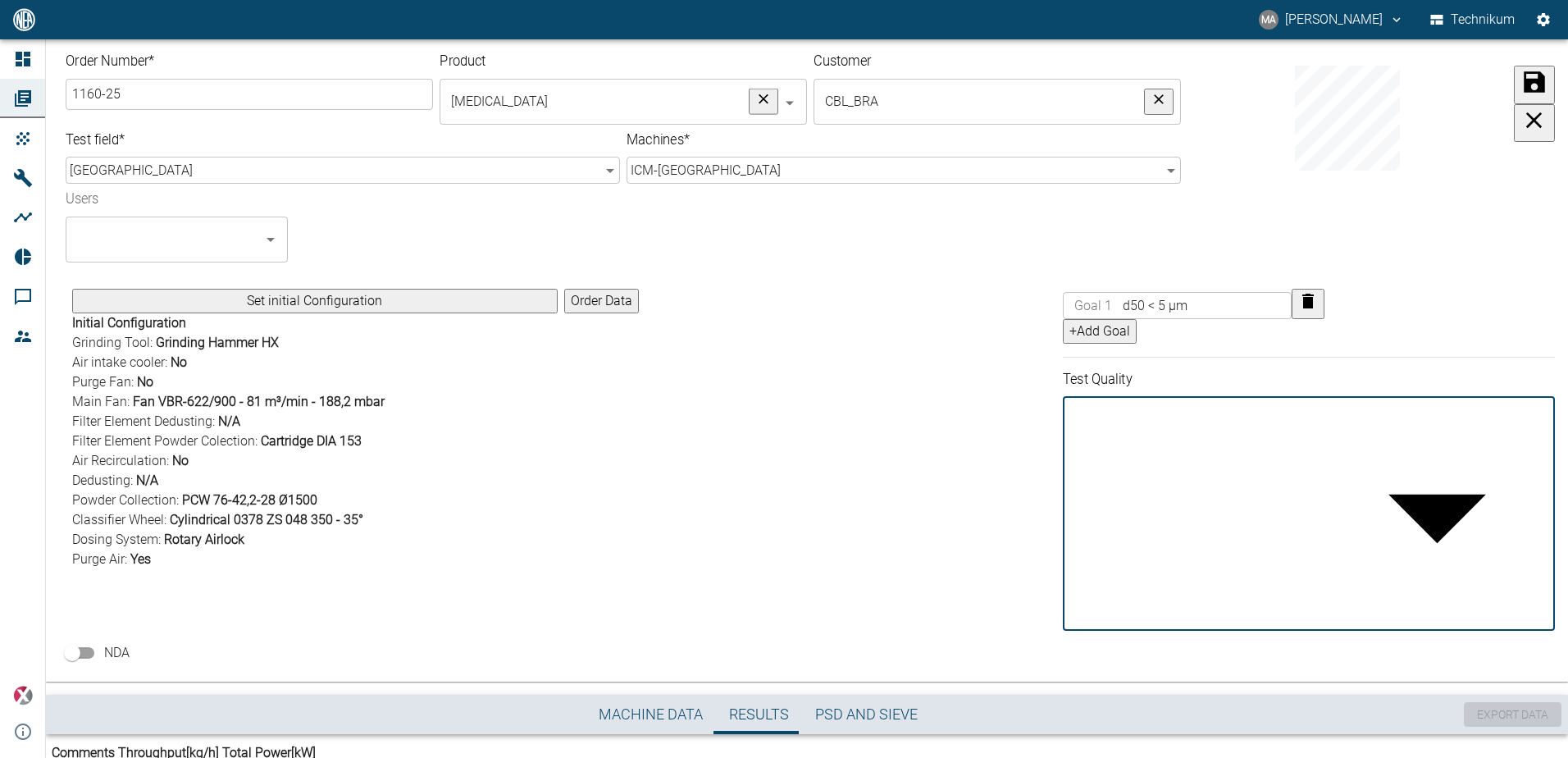
click at [1195, 415] on body "MA [PERSON_NAME] Technikum Dashboard Orders Products Machines Analyses Reports …" at bounding box center [784, 379] width 1568 height 758
type input "false"
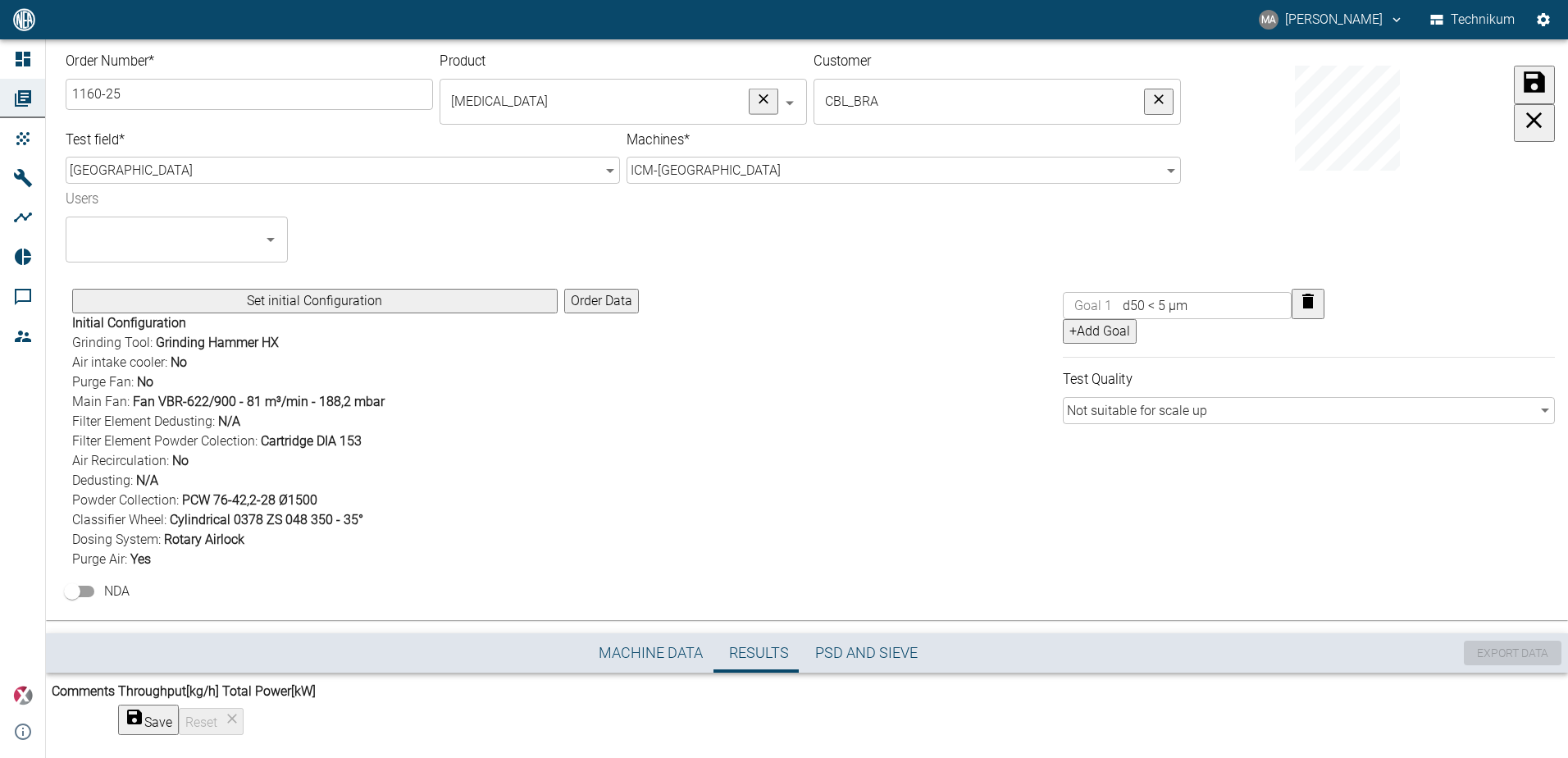
click at [1064, 522] on div "​ Goal 1 d50 < 5 µm ​ +Add Goal Test Quality Not suitable for scale up false ​" at bounding box center [1305, 426] width 499 height 287
click at [1522, 96] on icon "submit" at bounding box center [1534, 82] width 28 height 28
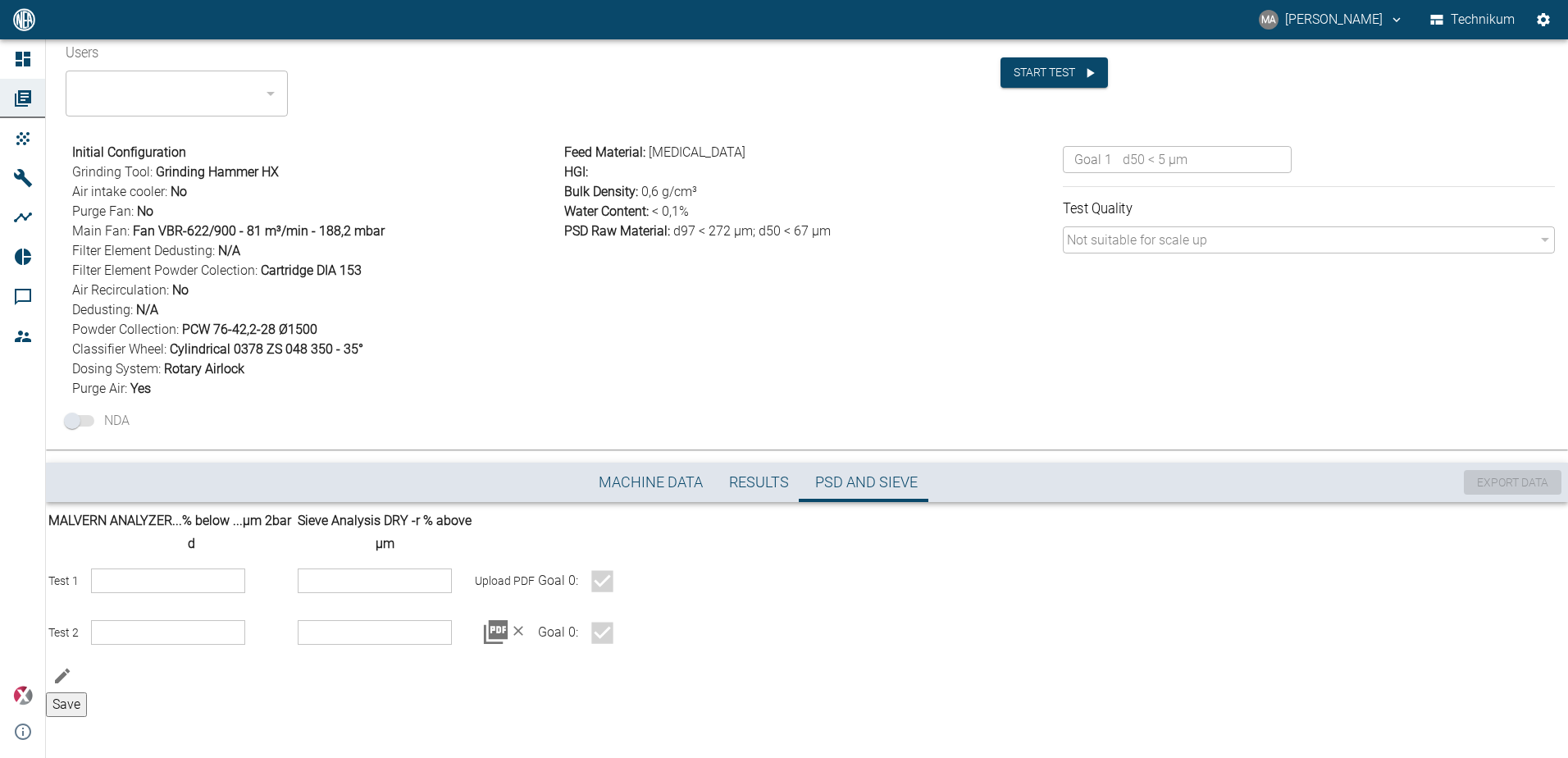
click at [789, 490] on button "Results" at bounding box center [759, 482] width 86 height 40
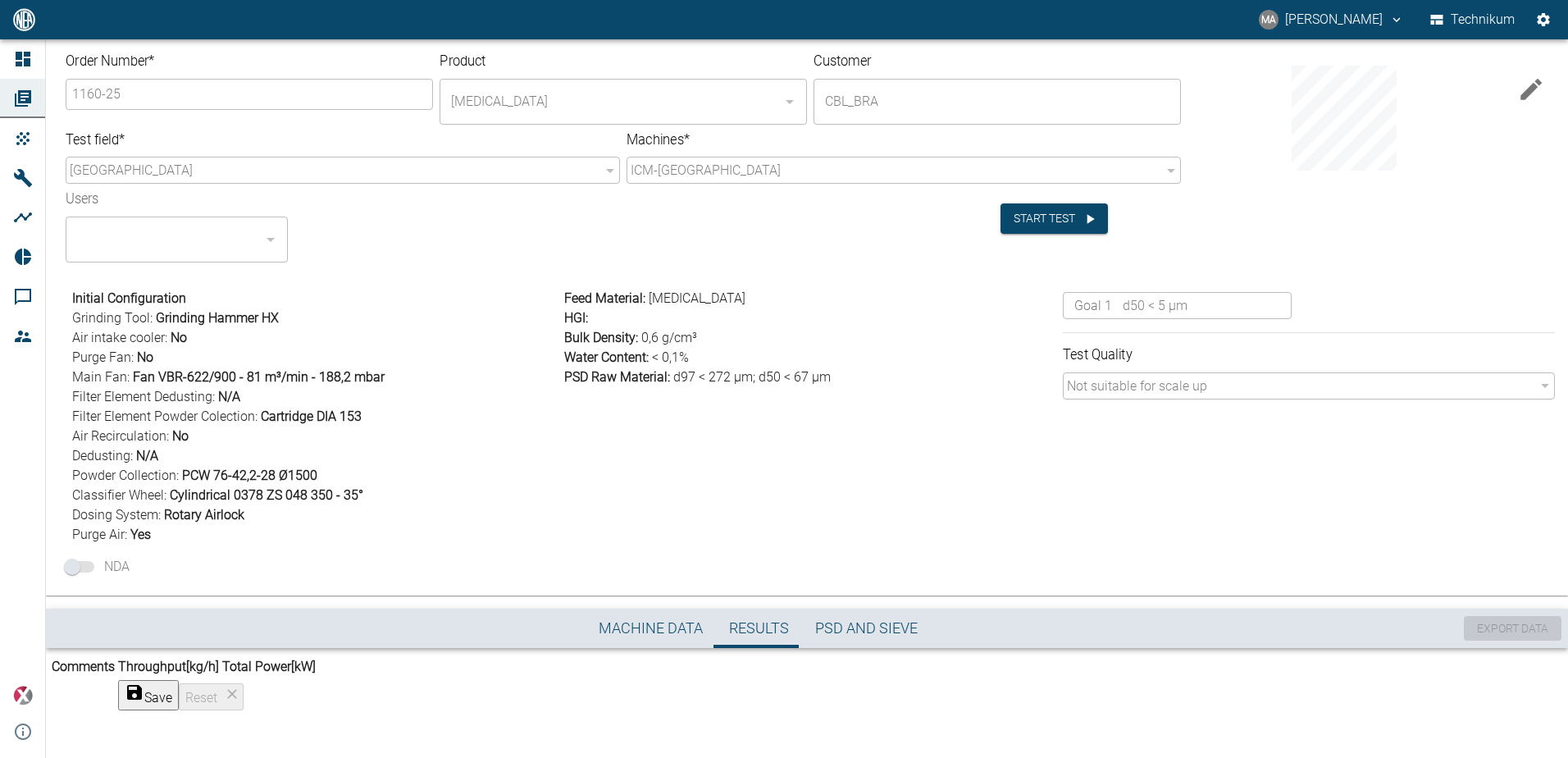
scroll to position [44, 0]
drag, startPoint x: 1142, startPoint y: 717, endPoint x: 1198, endPoint y: 707, distance: 56.9
click at [653, 609] on button "Machine Data" at bounding box center [650, 629] width 130 height 40
click at [1057, 430] on div "​ Goal 1 d50 < 5 µm ​ Test Quality Not suitable for scale up false ​" at bounding box center [1305, 413] width 499 height 263
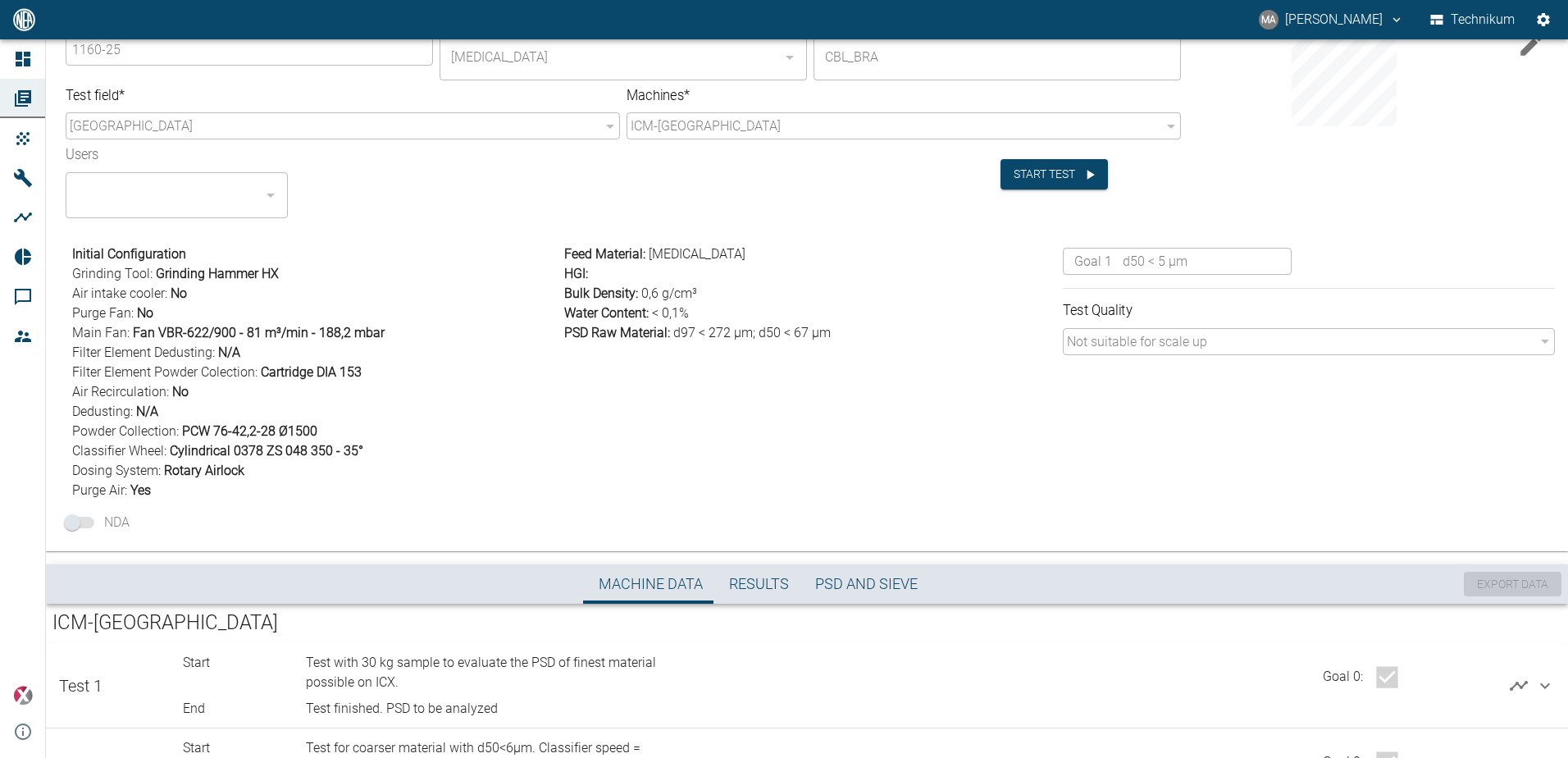
scroll to position [161, 0]
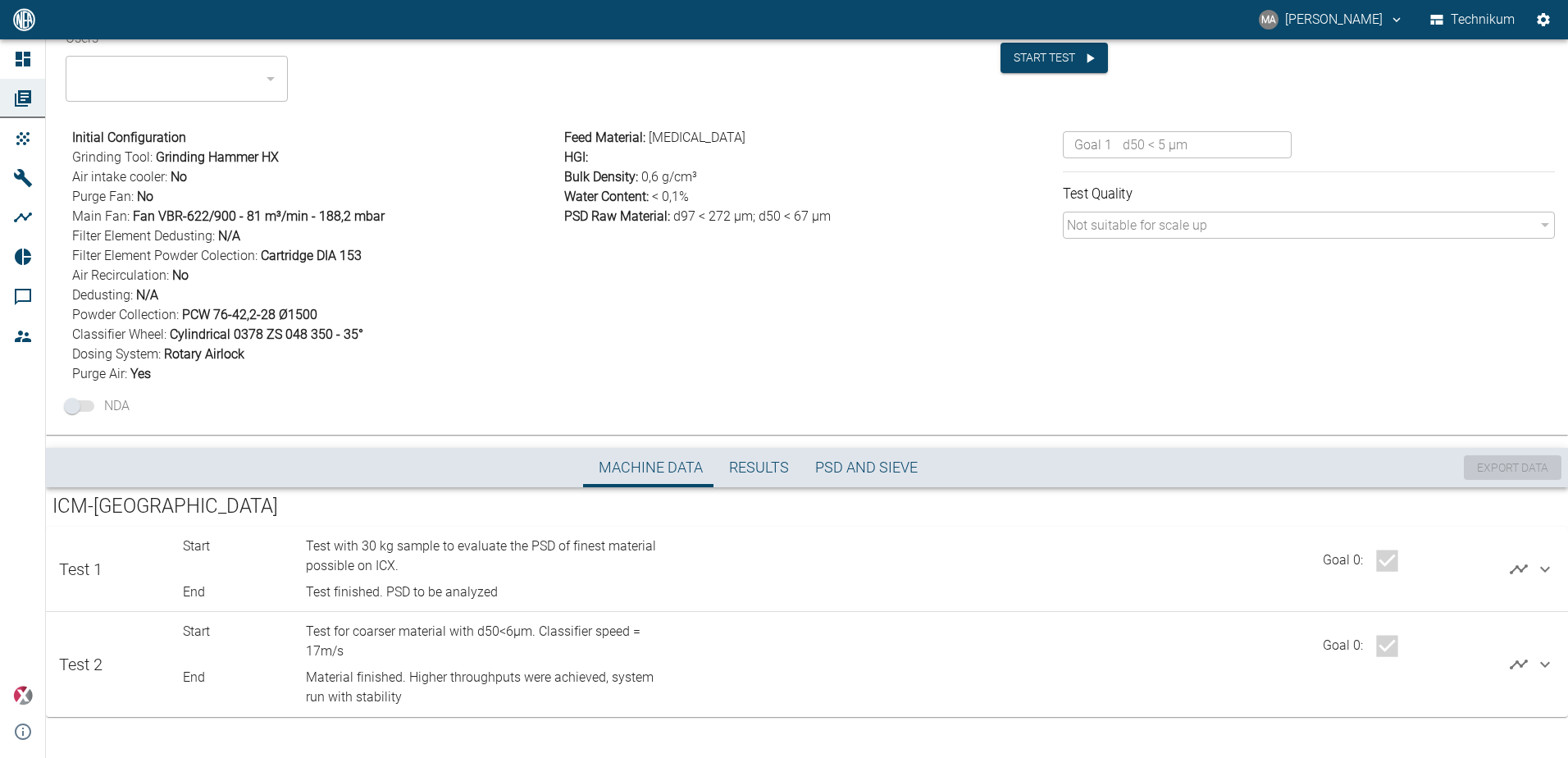
click at [1386, 645] on icon "button" at bounding box center [1387, 645] width 29 height 29
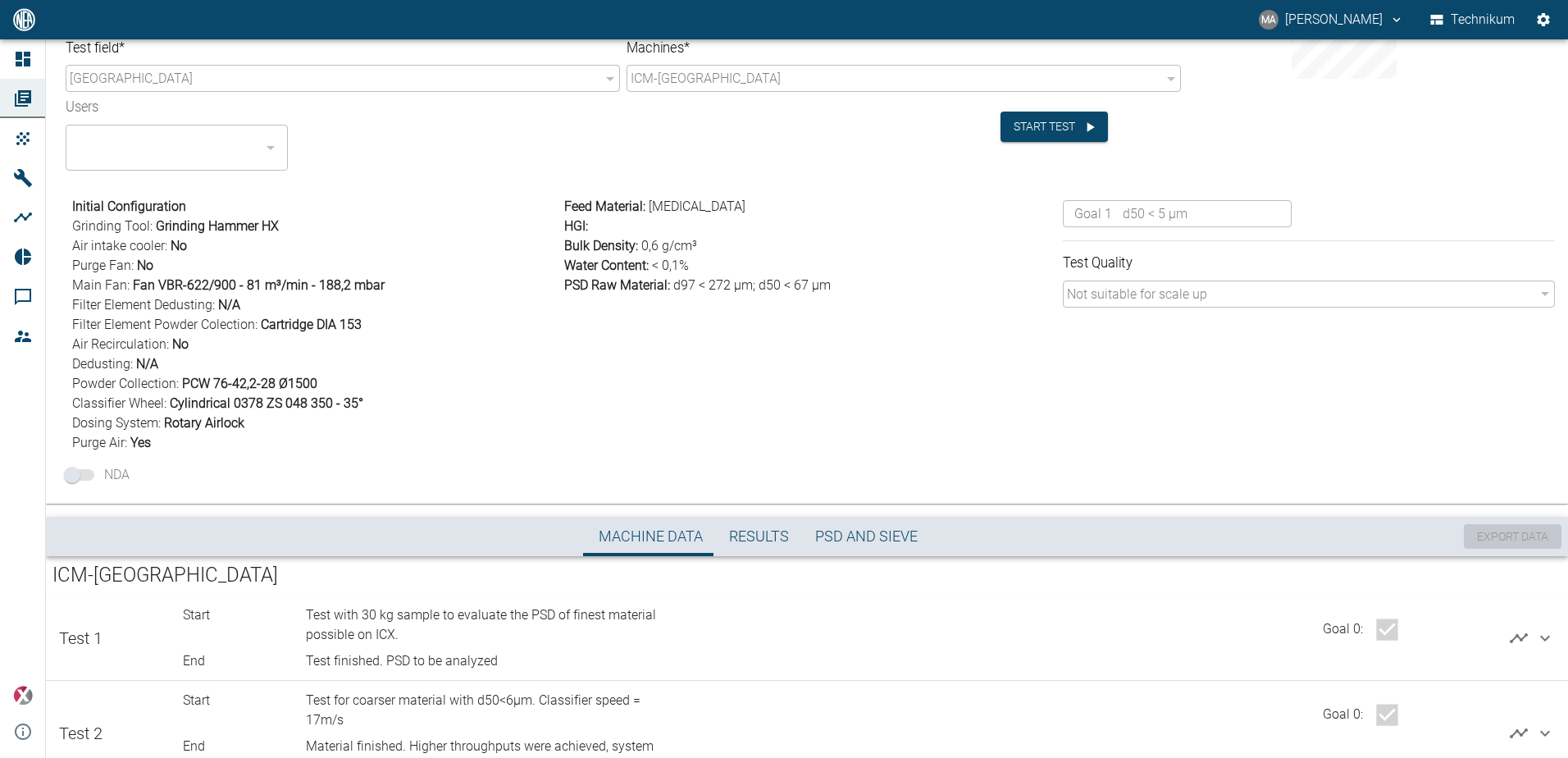
scroll to position [0, 0]
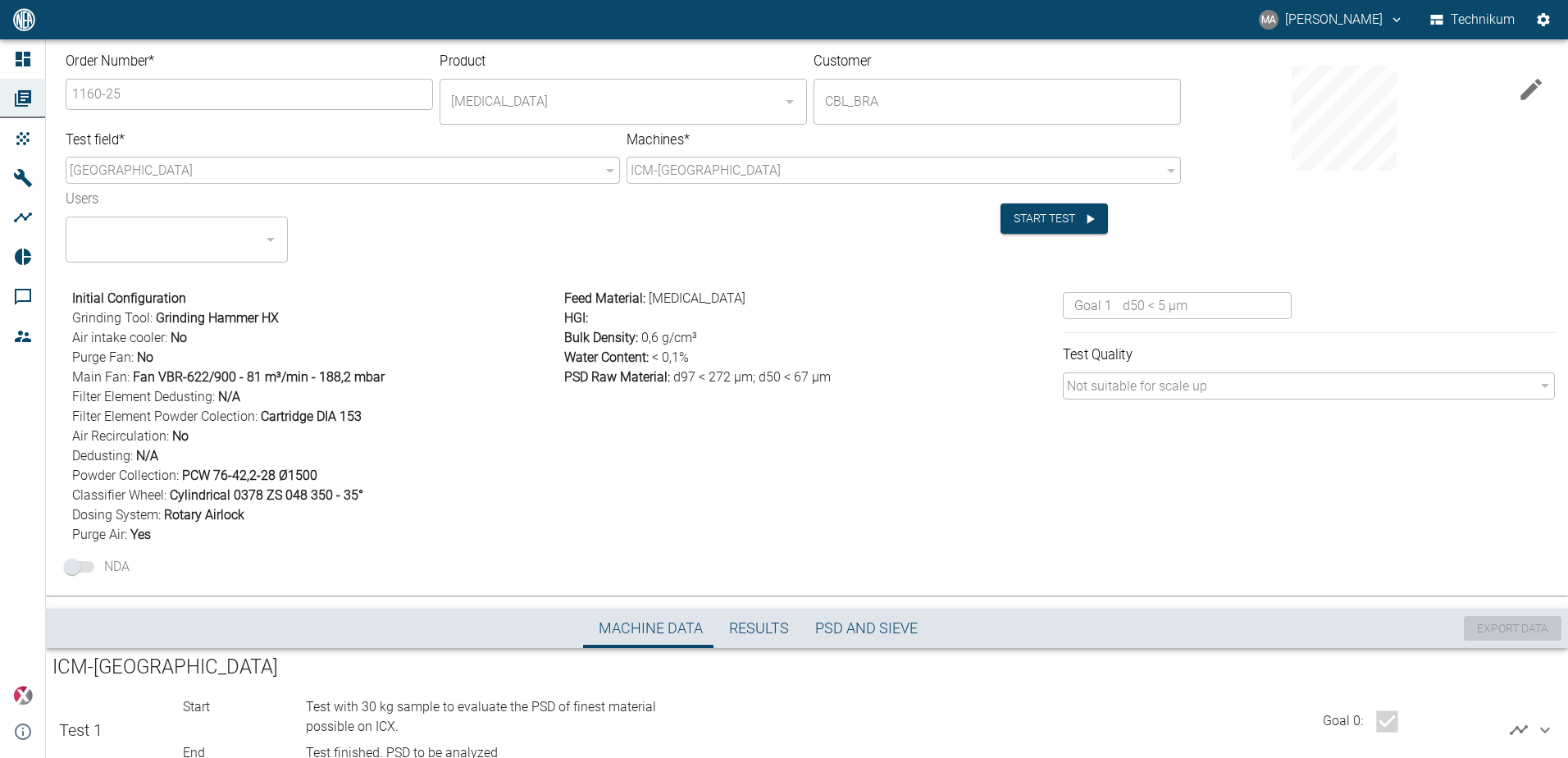
click at [1524, 86] on icon "button" at bounding box center [1531, 89] width 28 height 28
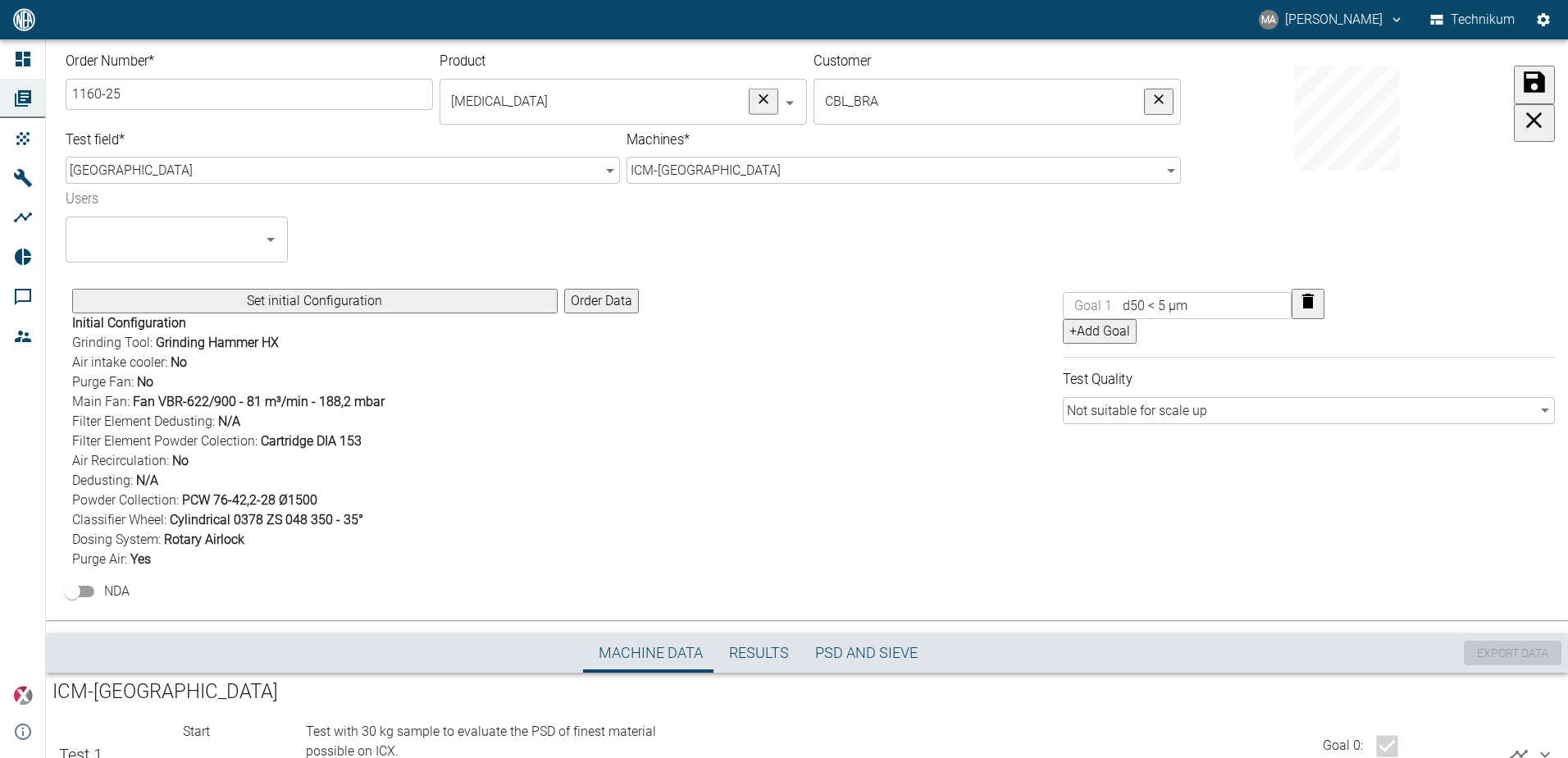
click at [1095, 341] on button "+Add Goal" at bounding box center [1099, 331] width 74 height 25
click at [1165, 336] on input "text" at bounding box center [1204, 336] width 173 height 27
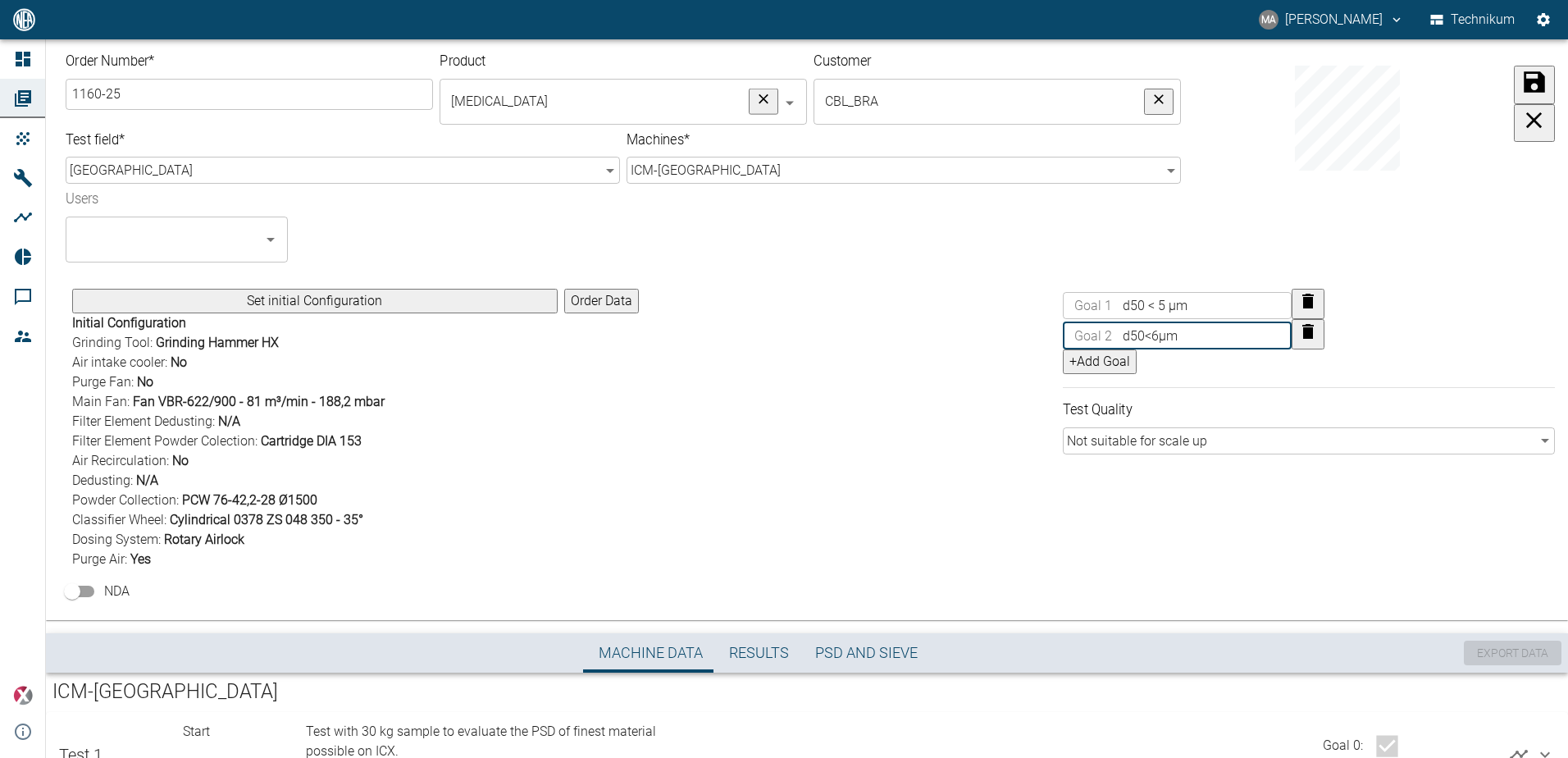
click at [1490, 250] on div at bounding box center [1368, 161] width 374 height 204
click at [1520, 82] on icon "submit" at bounding box center [1534, 82] width 28 height 28
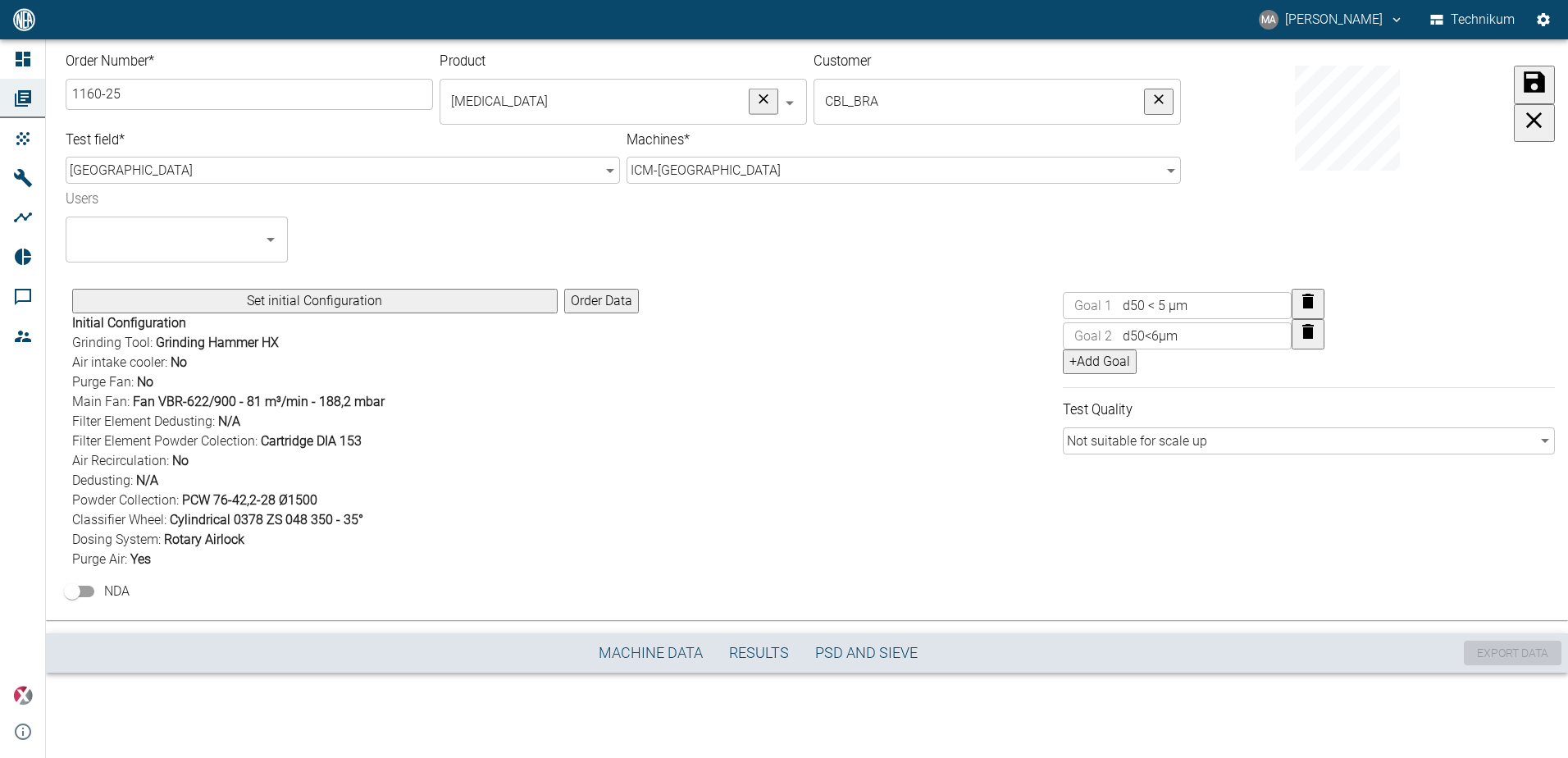
click at [1144, 340] on input "d50<6µm" at bounding box center [1204, 336] width 173 height 27
click at [1157, 340] on input "d50 <6µm" at bounding box center [1204, 336] width 173 height 27
click at [1153, 340] on input "d50 <6µm" at bounding box center [1204, 336] width 173 height 27
click at [1163, 338] on input "d50 < 6µm" at bounding box center [1204, 336] width 173 height 27
type input "d50 < 6 µm"
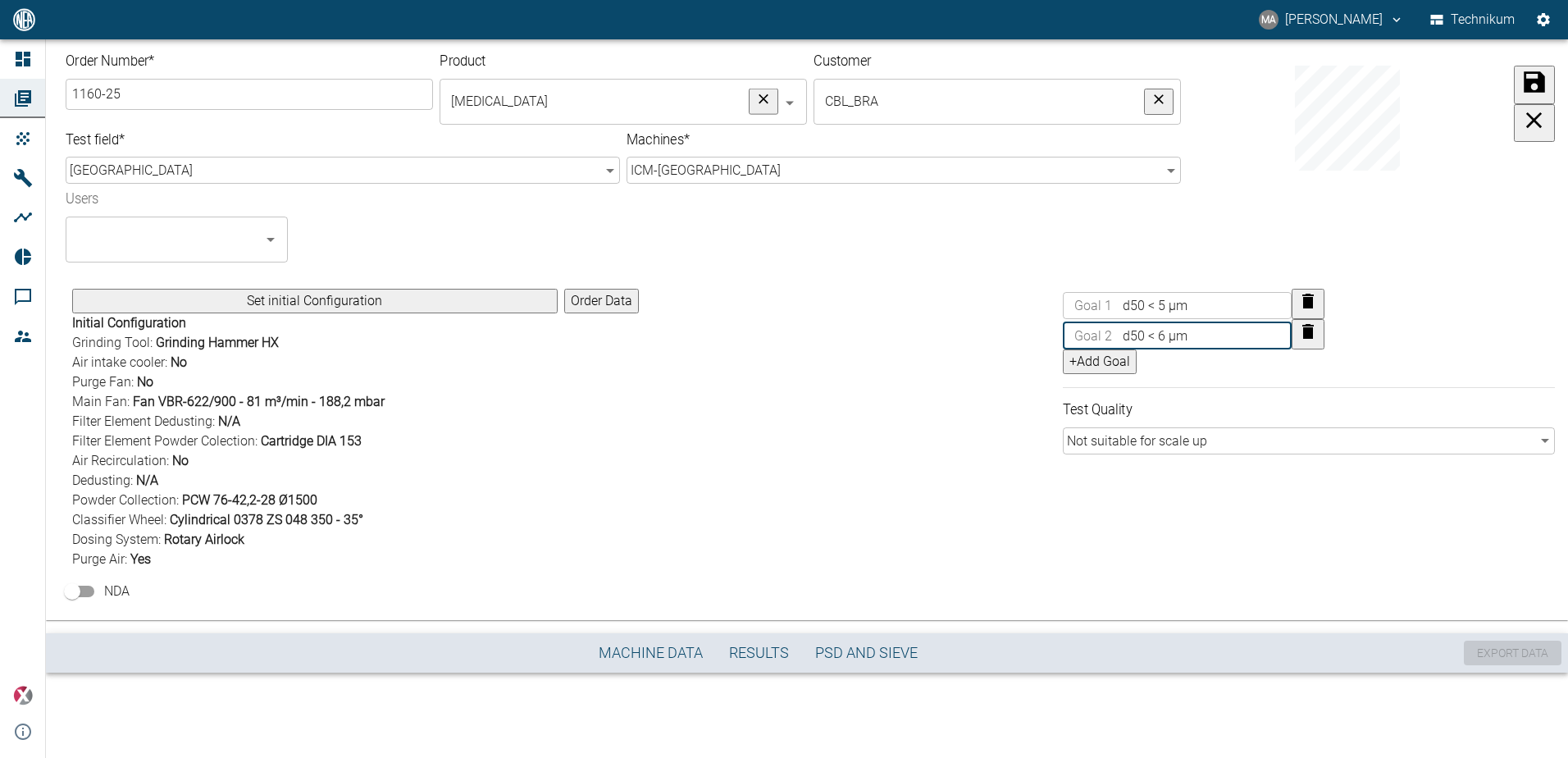
click at [1520, 96] on icon "submit" at bounding box center [1534, 82] width 28 height 28
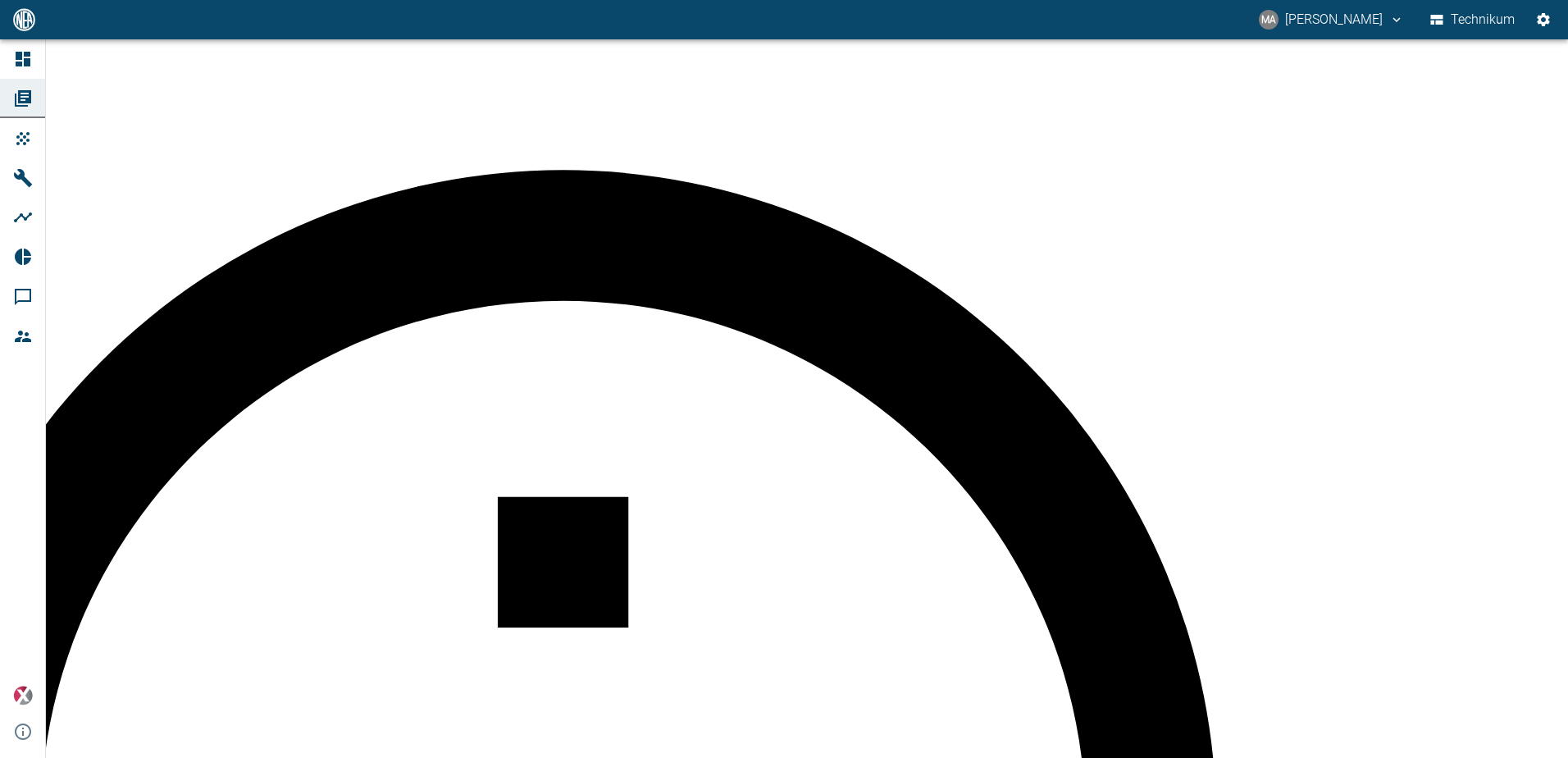
scroll to position [161, 0]
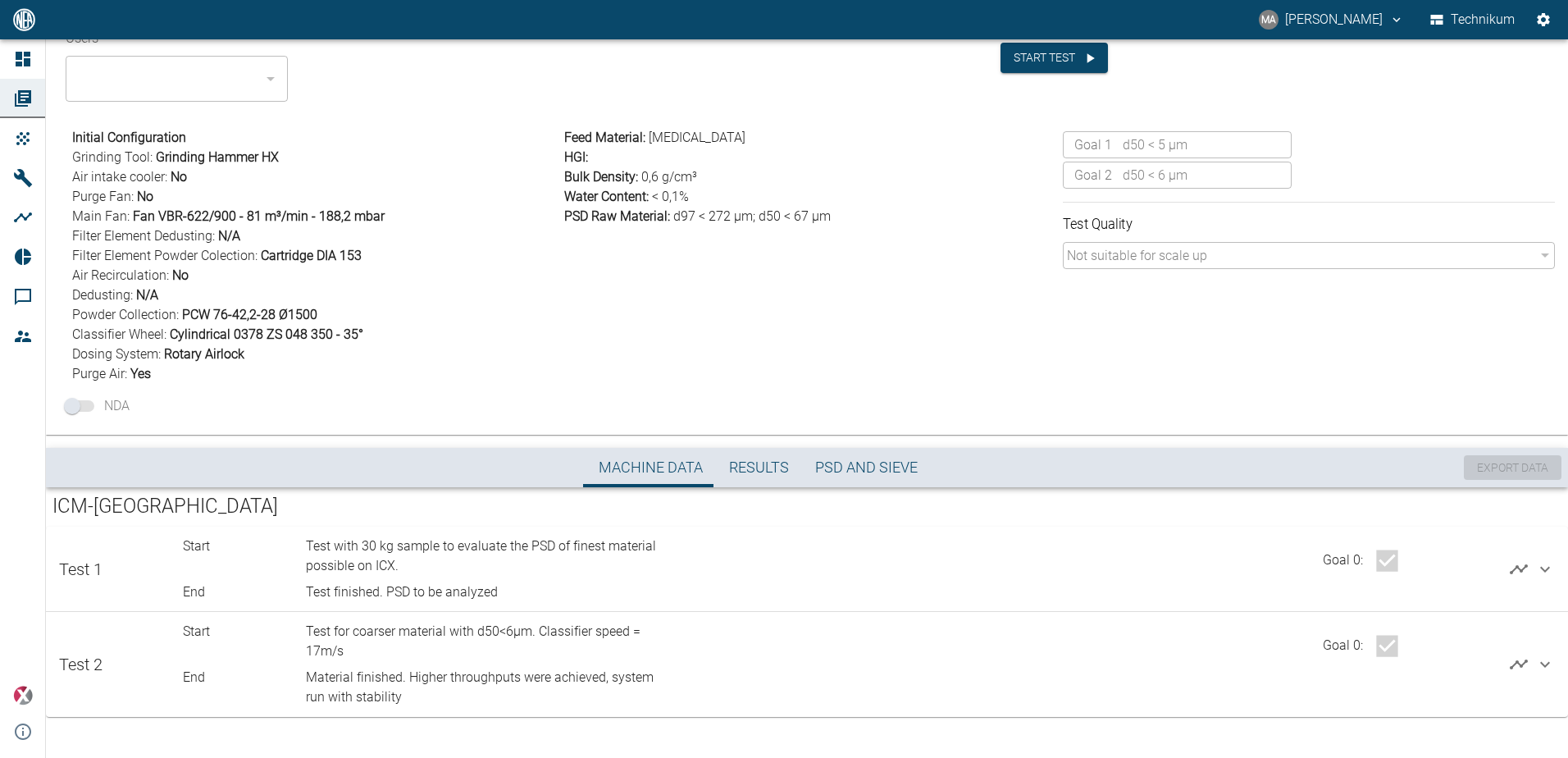
click at [1377, 645] on icon "button" at bounding box center [1387, 645] width 22 height 22
click at [798, 414] on input "d50 < 6 µm" at bounding box center [784, 379] width 1568 height 758
radio input "true"
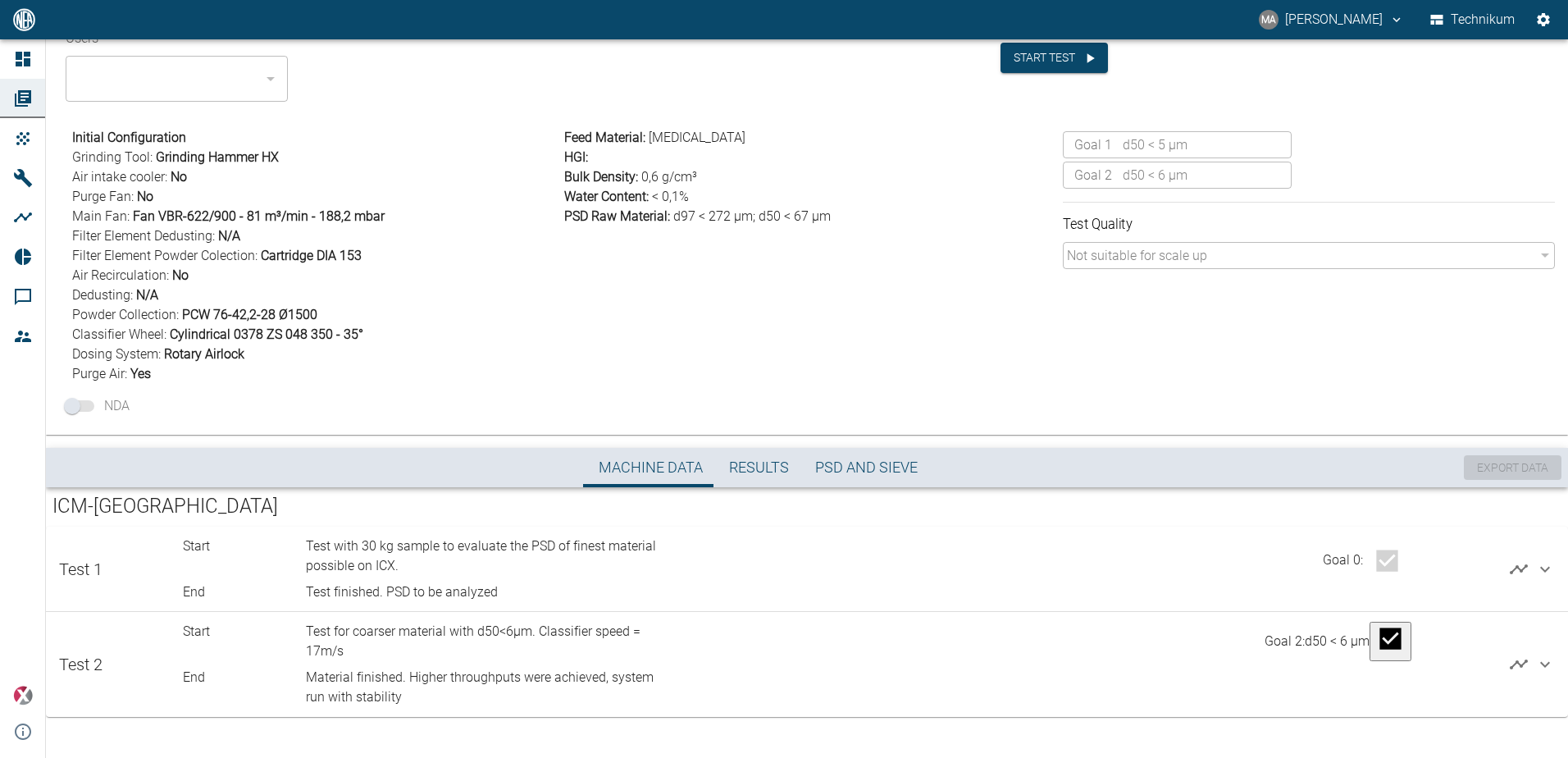
drag, startPoint x: 1085, startPoint y: 374, endPoint x: 1030, endPoint y: 403, distance: 62.2
click at [1086, 374] on div "​ Goal 1 d50 < 5 µm ​ ​ Goal 2 d50 < 6 µm ​ Test Quality Not suitable for scale…" at bounding box center [1305, 253] width 499 height 263
click at [893, 470] on span "PSD and Sieve" at bounding box center [866, 467] width 103 height 19
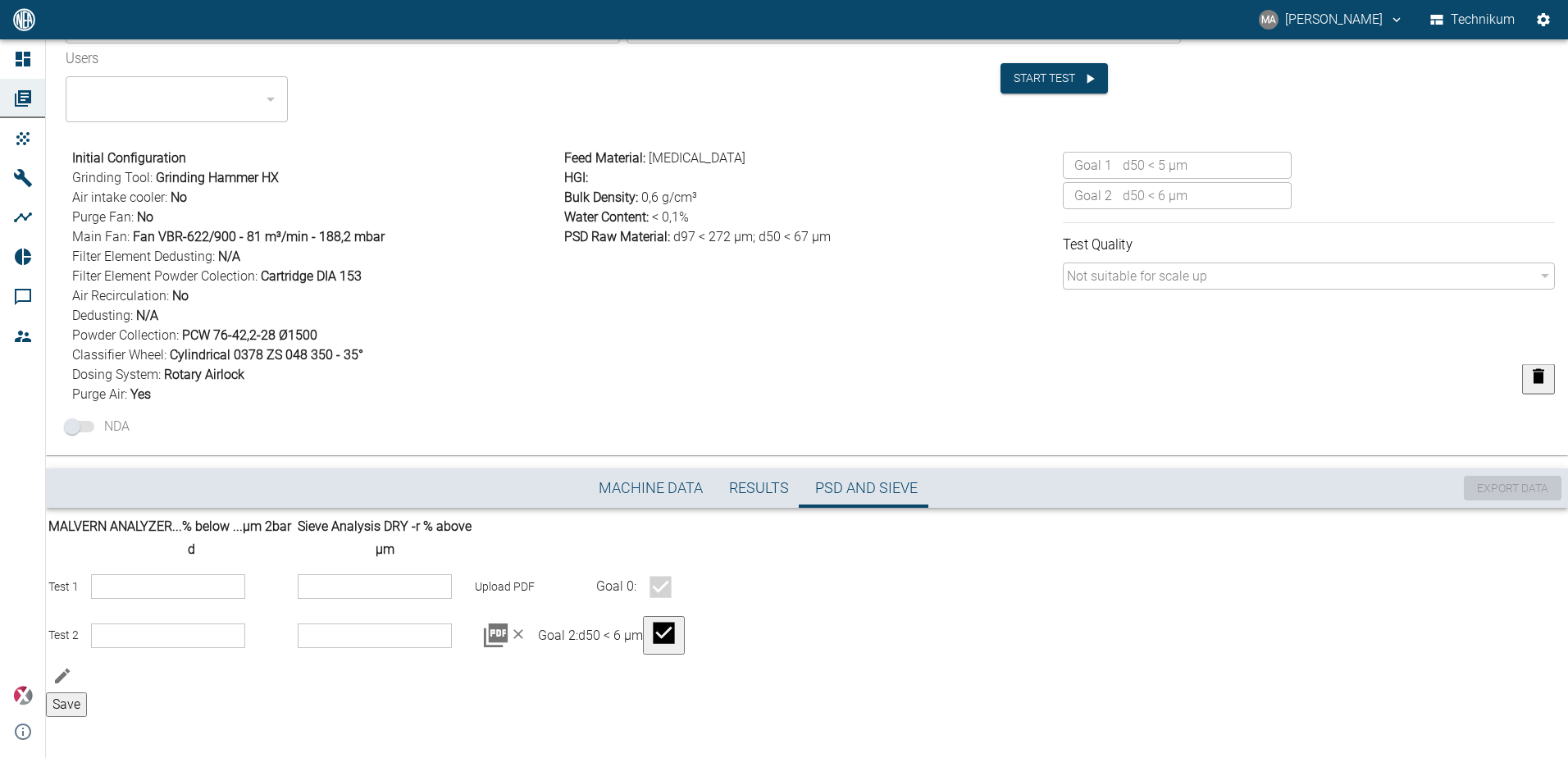
scroll to position [146, 0]
click at [508, 647] on icon at bounding box center [495, 635] width 24 height 24
click at [881, 392] on div "Feed Material : [MEDICAL_DATA] HGI : Bulk Density : 0,6 g/cm³ Water Content : <…" at bounding box center [807, 273] width 499 height 263
click at [654, 487] on button "Machine Data" at bounding box center [650, 488] width 130 height 40
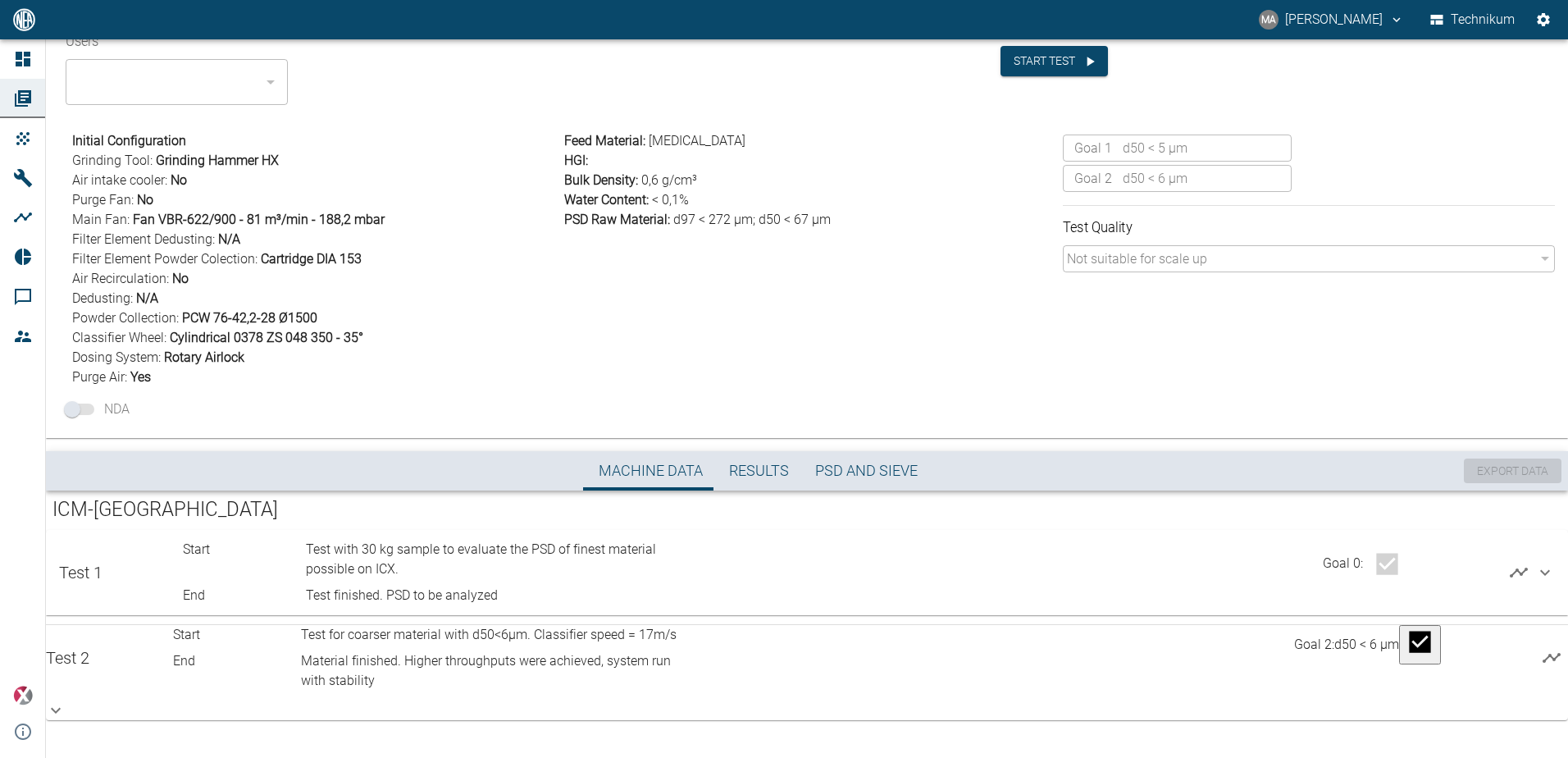
scroll to position [161, 0]
click at [65, 697] on icon at bounding box center [55, 707] width 20 height 20
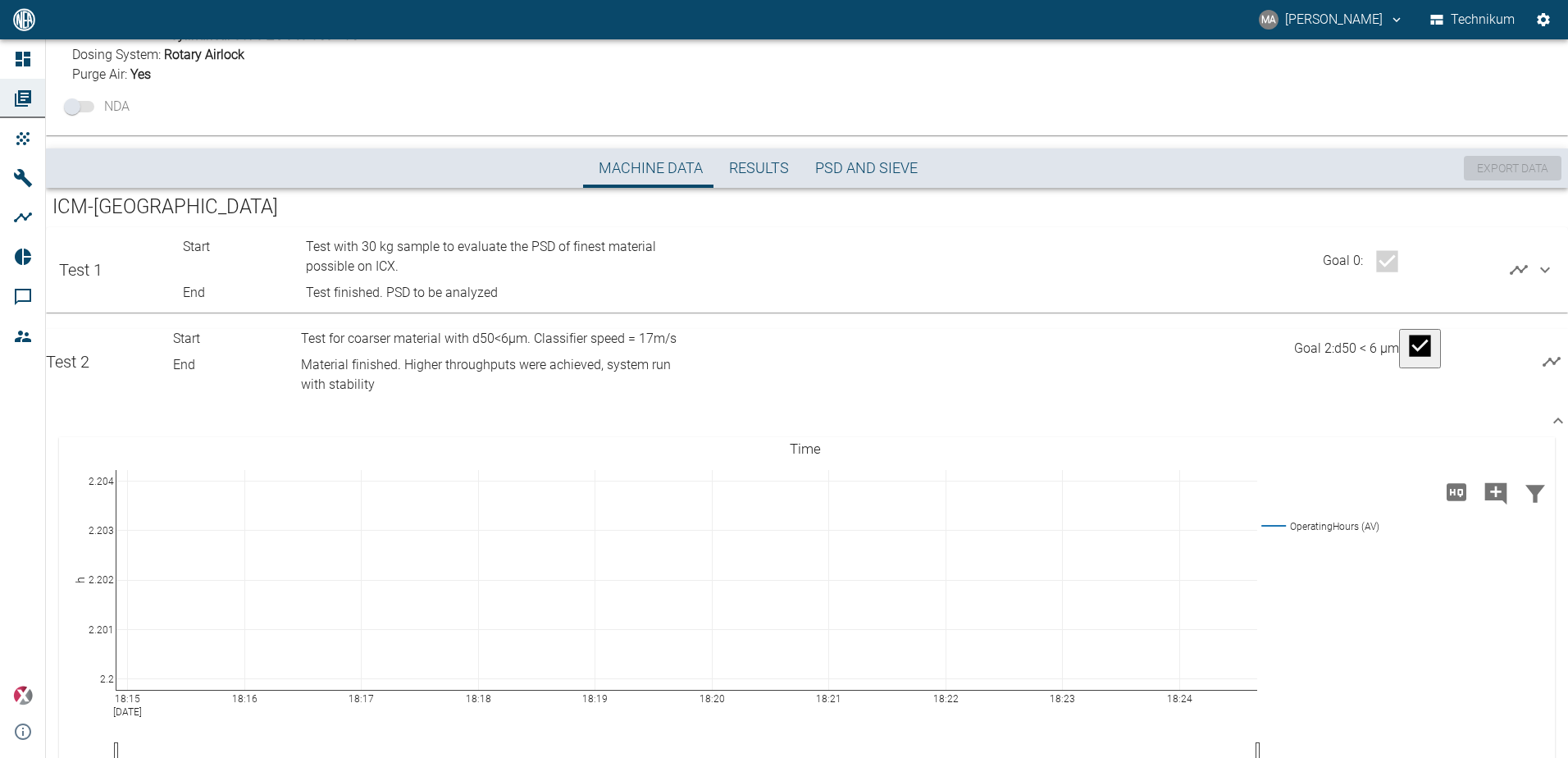
scroll to position [325, 0]
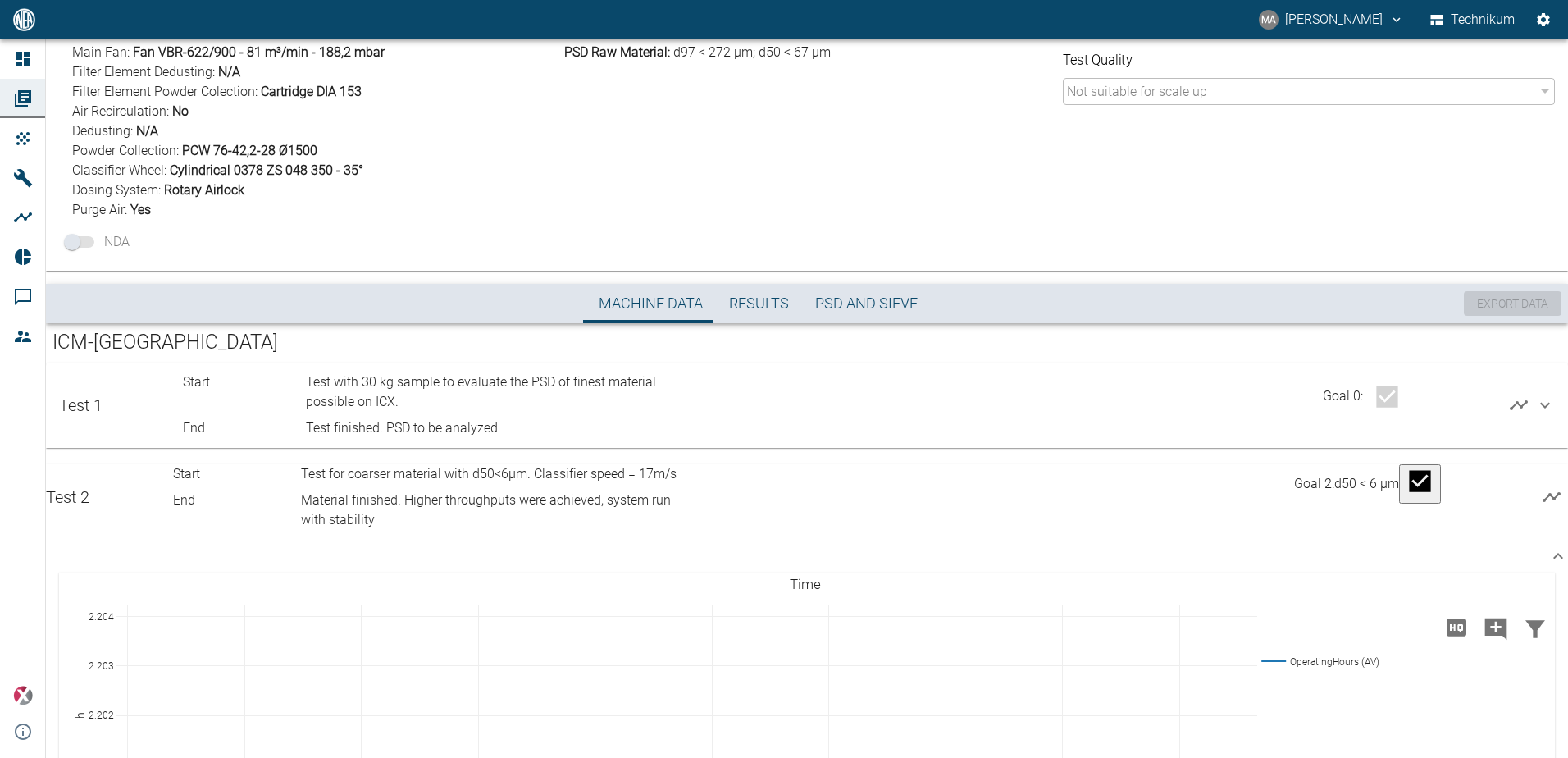
click at [1548, 546] on icon at bounding box center [1558, 556] width 20 height 20
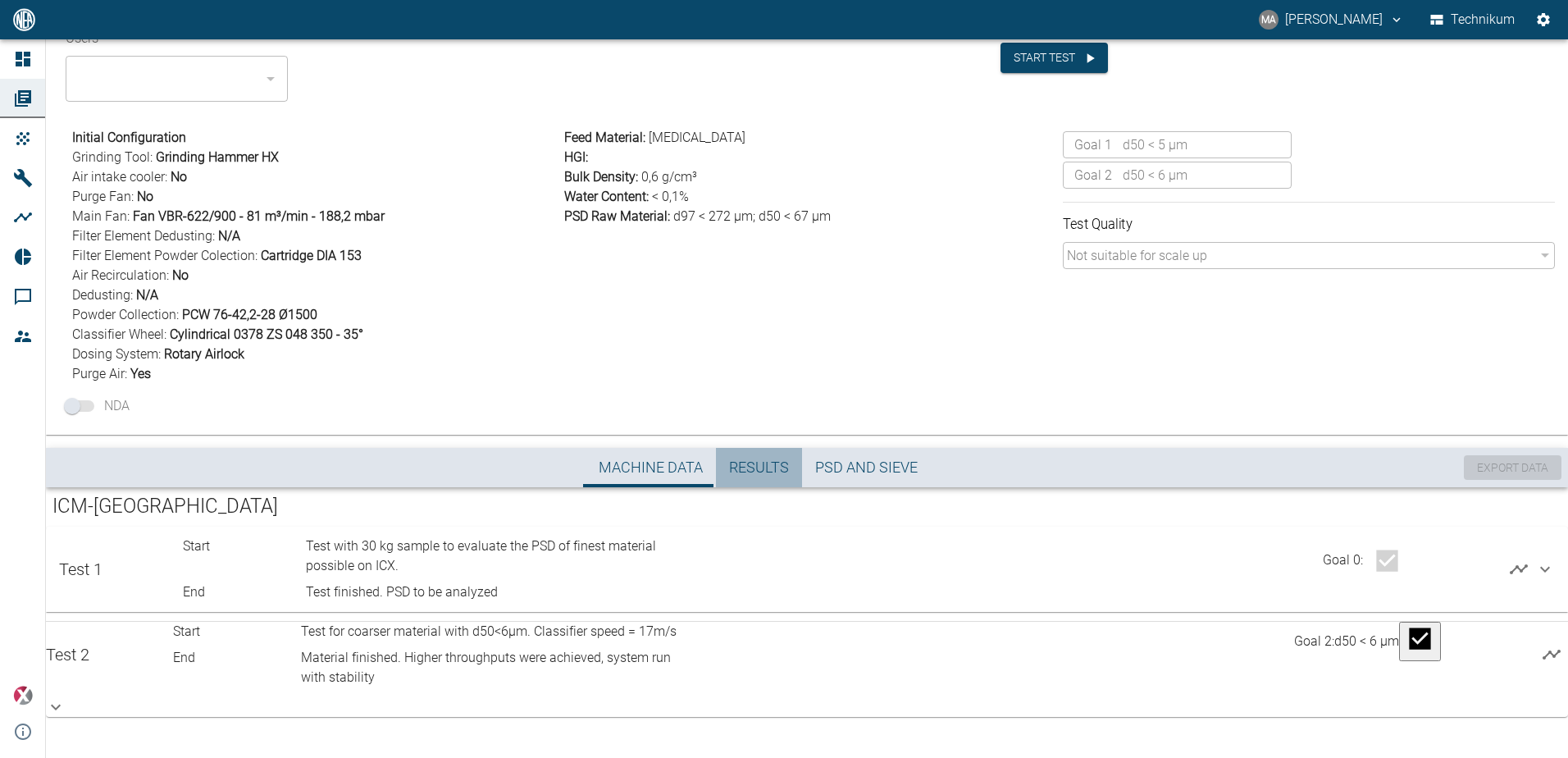
click at [745, 461] on span "Results" at bounding box center [759, 467] width 60 height 19
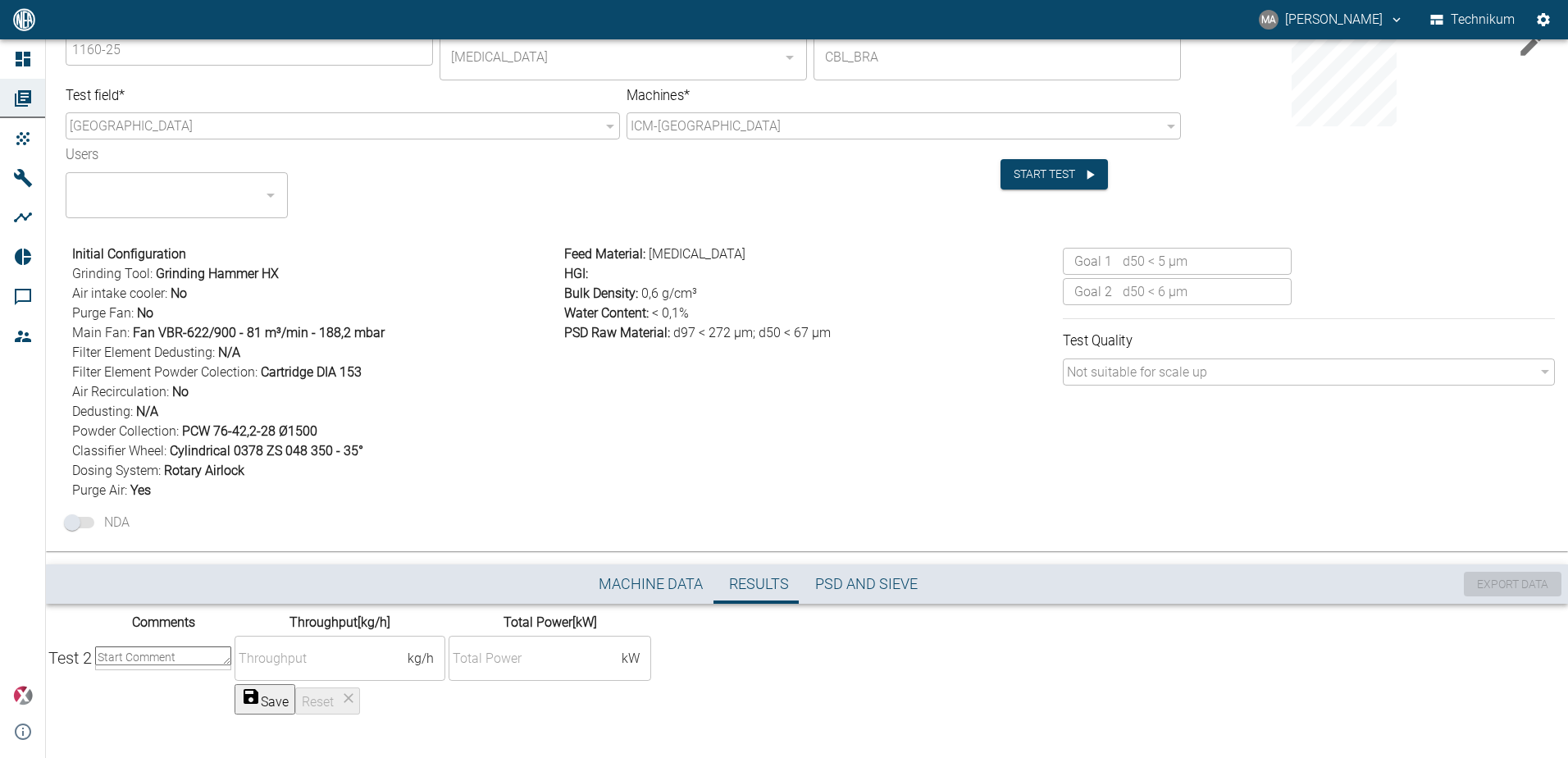
click at [231, 646] on div "x ​" at bounding box center [163, 658] width 136 height 24
click at [845, 575] on span "PSD and Sieve" at bounding box center [866, 584] width 103 height 19
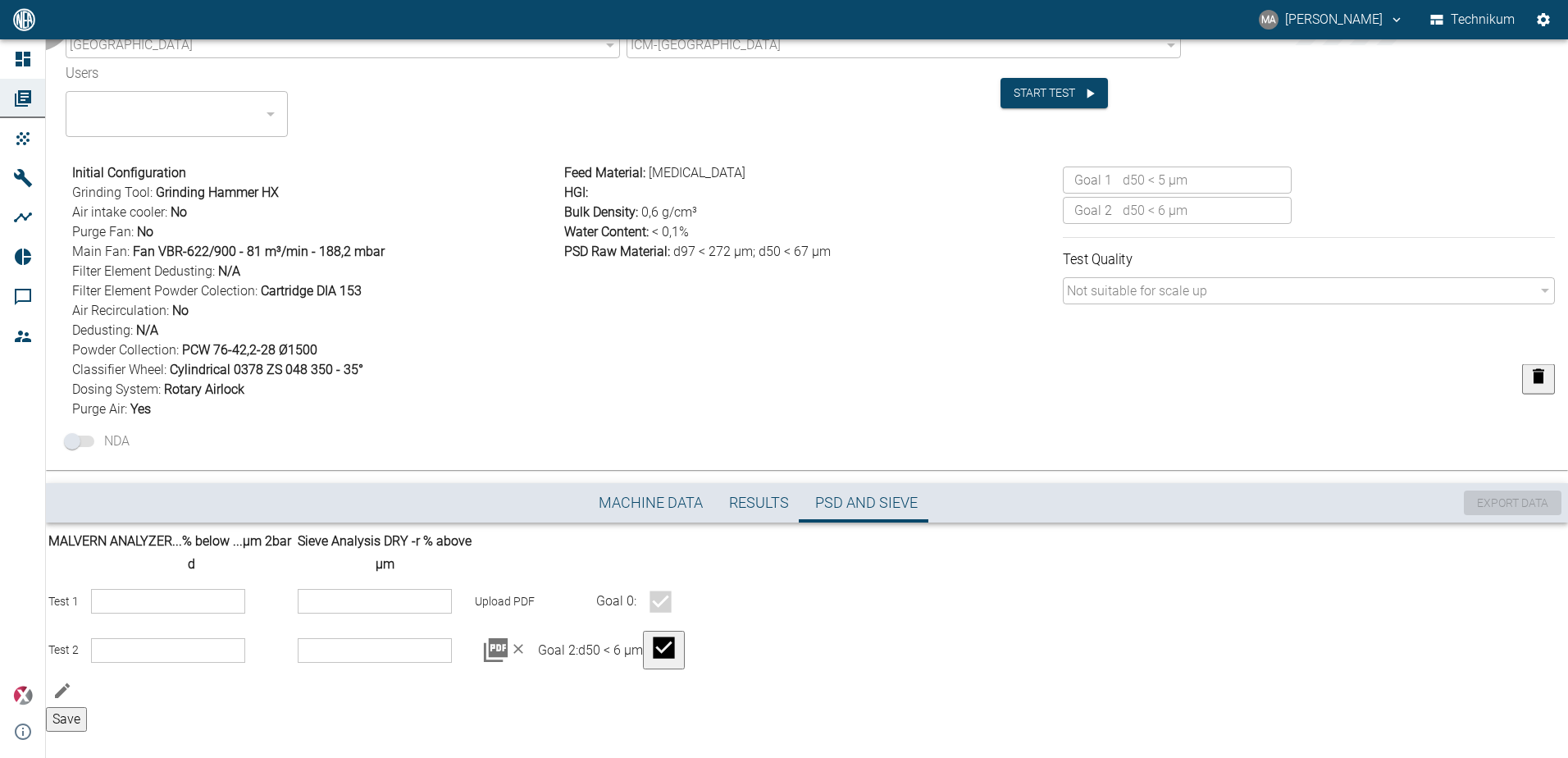
click at [510, 664] on icon at bounding box center [495, 649] width 29 height 29
click at [879, 379] on div "Feed Material : [MEDICAL_DATA] HGI : Bulk Density : 0,6 g/cm³ Water Content : <…" at bounding box center [807, 287] width 499 height 263
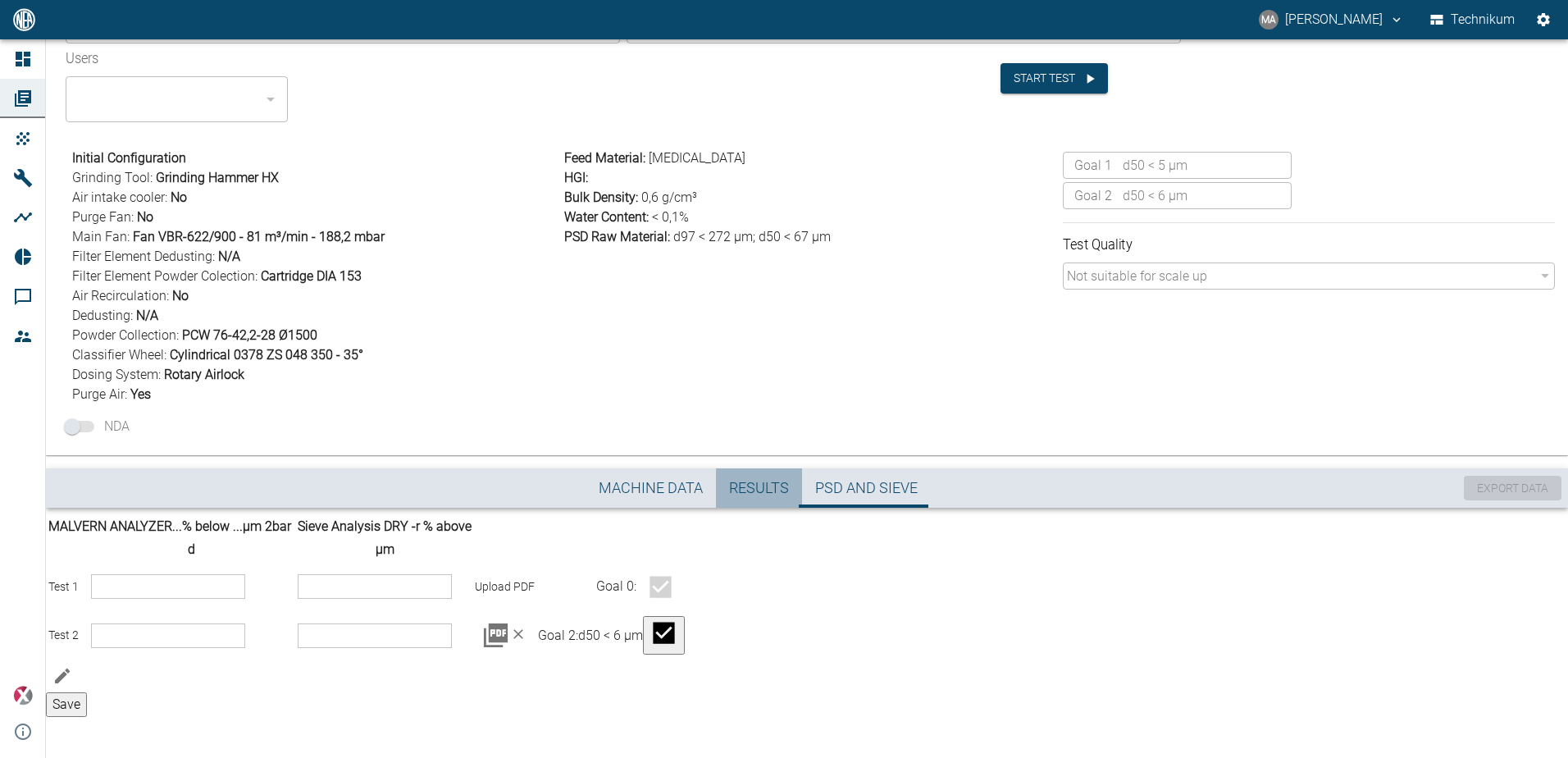
click at [766, 479] on span "Results" at bounding box center [759, 488] width 60 height 19
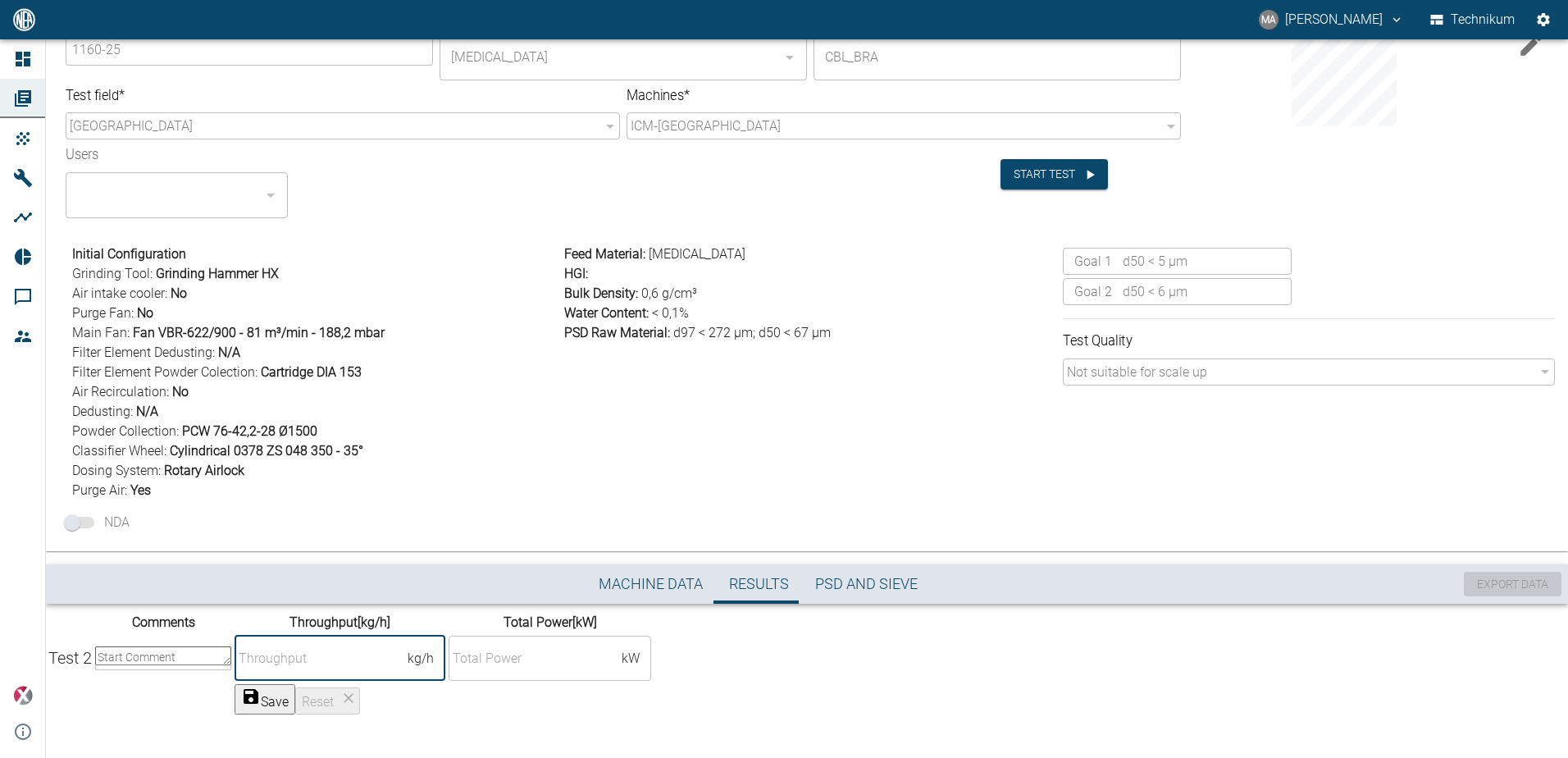
click at [408, 645] on input "number" at bounding box center [321, 658] width 173 height 27
type input "1000"
click at [1036, 365] on div "Feed Material : [MEDICAL_DATA] HGI : Bulk Density : 0,6 g/cm³ Water Content : <…" at bounding box center [807, 369] width 499 height 263
click at [231, 646] on textarea at bounding box center [163, 655] width 136 height 19
click at [231, 636] on textarea "System operated with stability and low power consumption. Higher capacities mig…" at bounding box center [163, 655] width 136 height 38
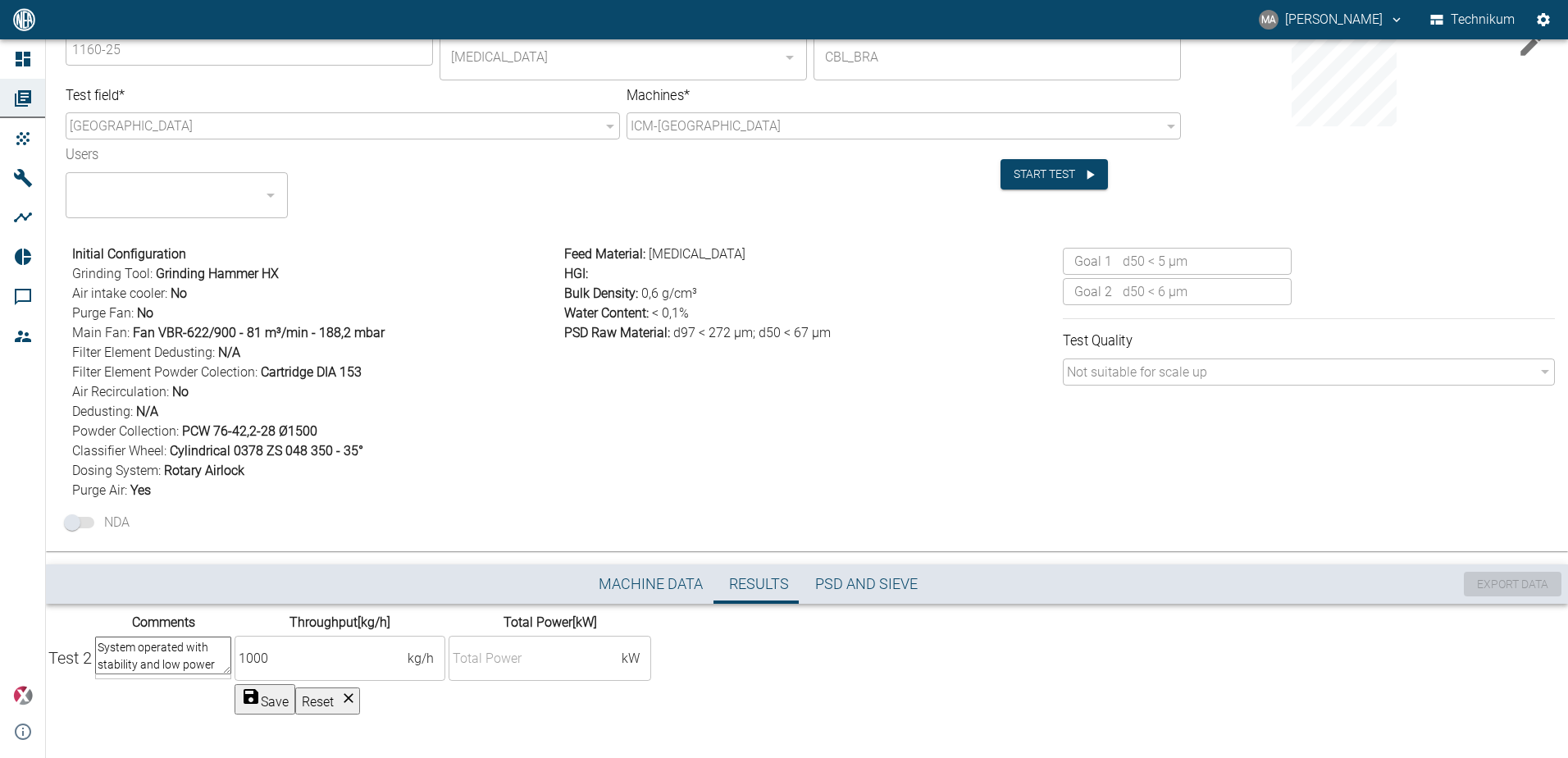
click at [231, 636] on textarea "System operated with stability and low power consumption. Higher capacities mig…" at bounding box center [163, 655] width 136 height 38
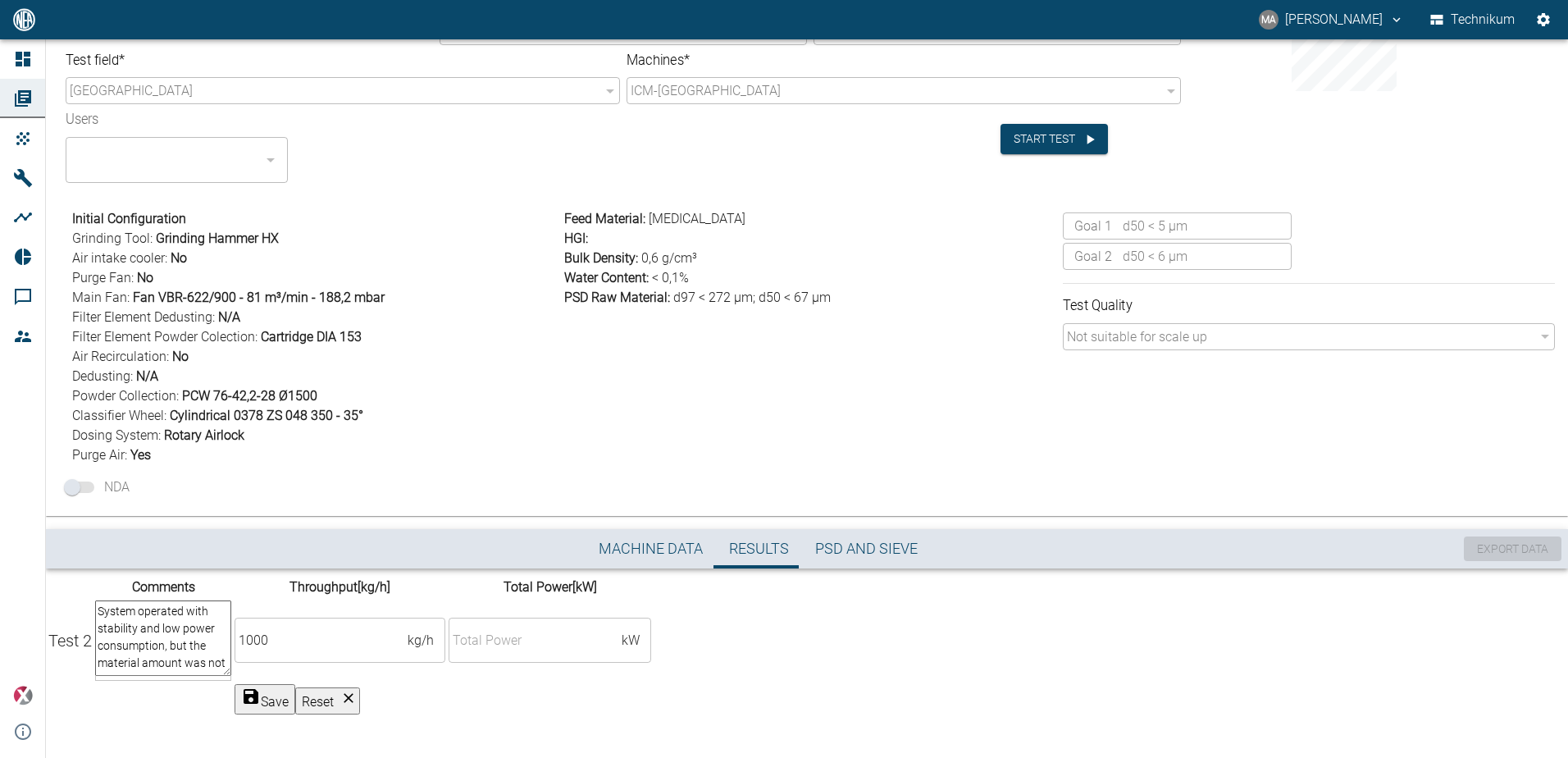
click at [231, 654] on textarea "System operated with stability and low power consumption, but the material amou…" at bounding box center [163, 638] width 136 height 75
click at [231, 676] on textarea "System operated with stability and low power consumption, but the material amou…" at bounding box center [163, 638] width 136 height 75
click at [231, 674] on textarea "System operated with stability and low power consumption, but the material amou…" at bounding box center [163, 638] width 136 height 75
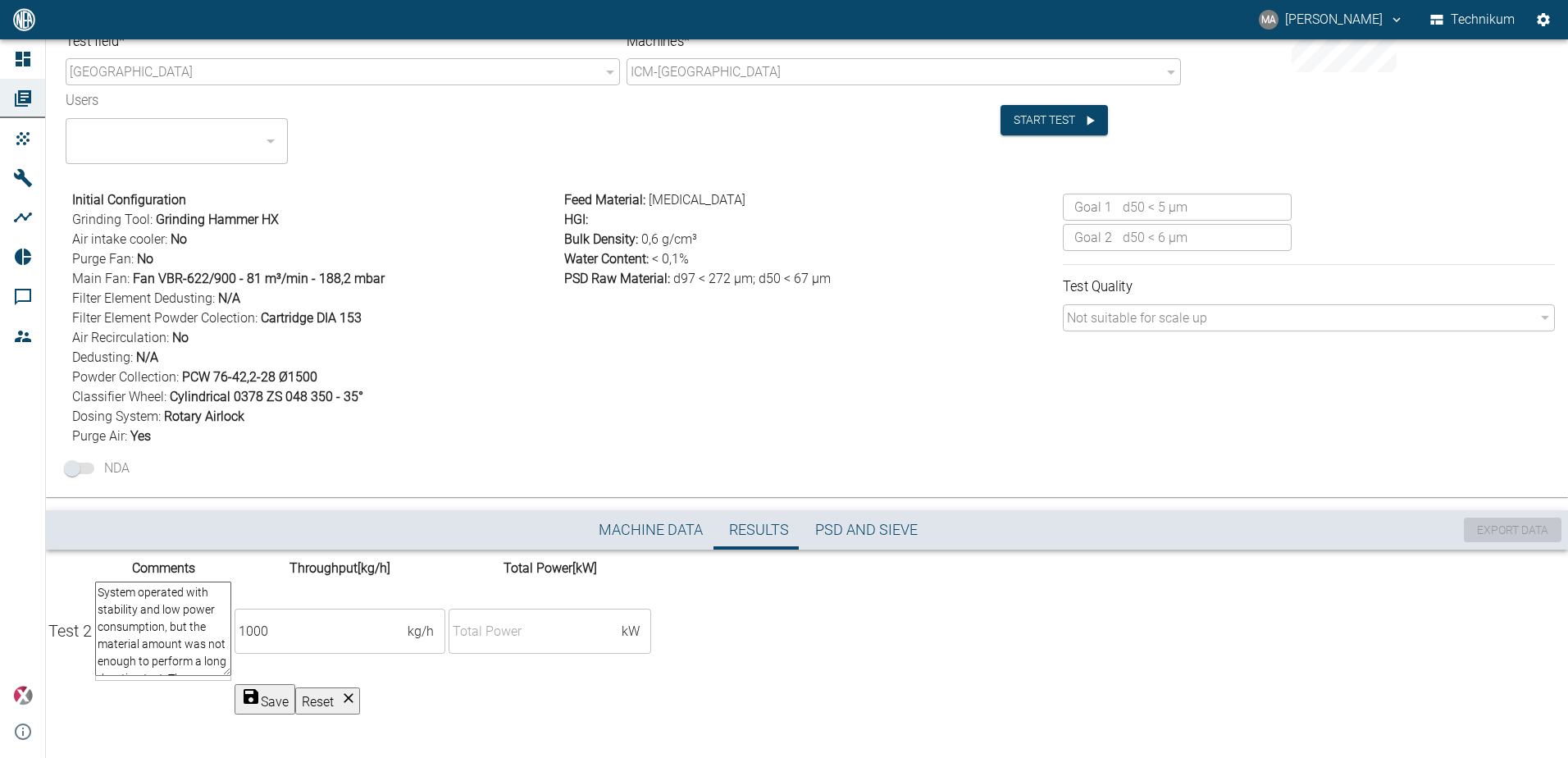
scroll to position [201, 0]
type textarea "System operated with stability and low power consumption, but the material amou…"
click at [621, 617] on input "number" at bounding box center [534, 630] width 173 height 27
drag, startPoint x: 988, startPoint y: 636, endPoint x: 1154, endPoint y: 601, distance: 169.6
click at [446, 636] on td "1000 kg/h ​" at bounding box center [340, 631] width 212 height 101
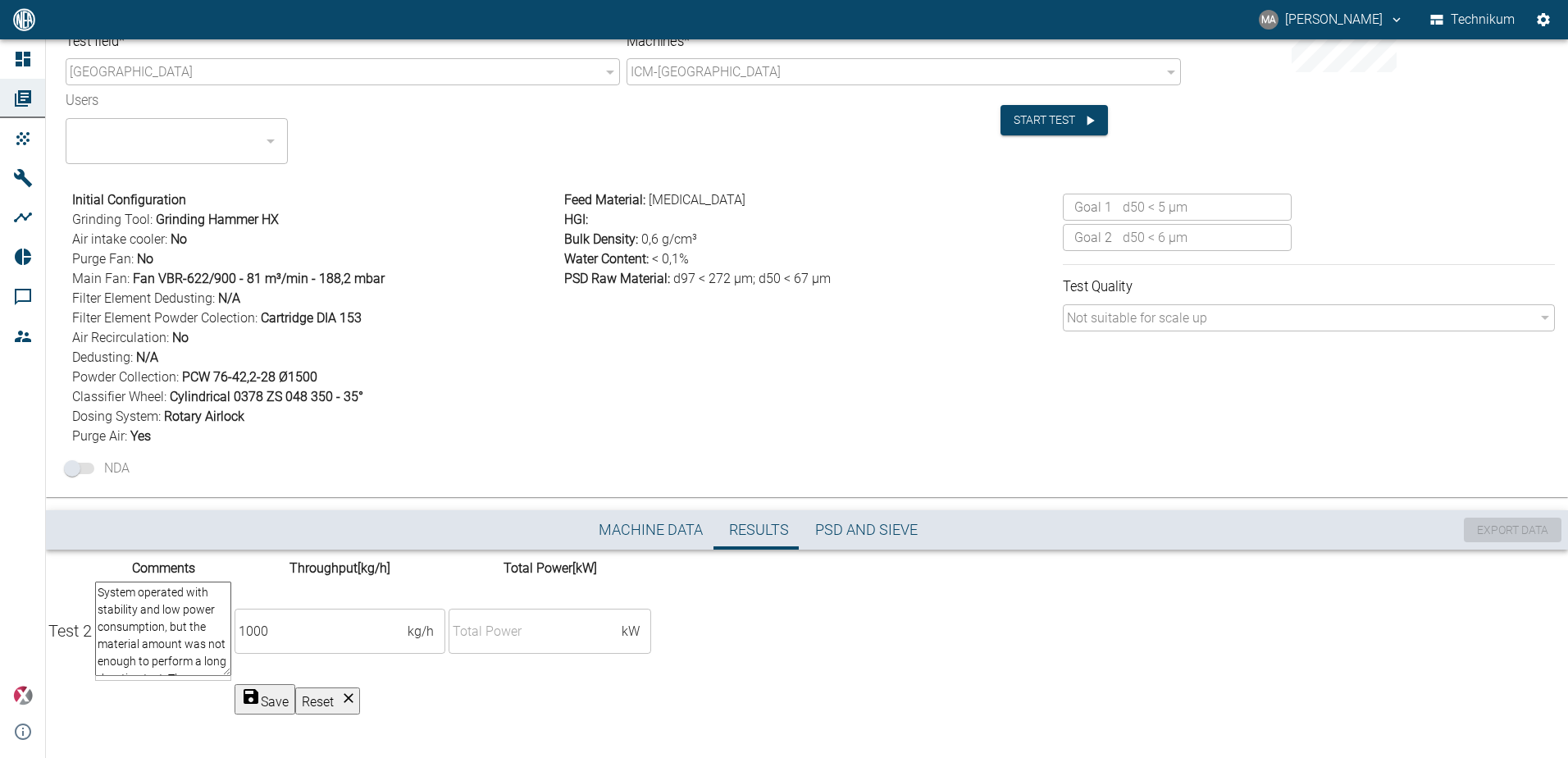
click at [621, 617] on input "number" at bounding box center [534, 630] width 173 height 27
type input "57"
click at [652, 640] on td "57 kW ​" at bounding box center [550, 631] width 204 height 101
click at [295, 691] on button "Save" at bounding box center [264, 699] width 60 height 31
click at [295, 689] on button "Save" at bounding box center [264, 699] width 60 height 31
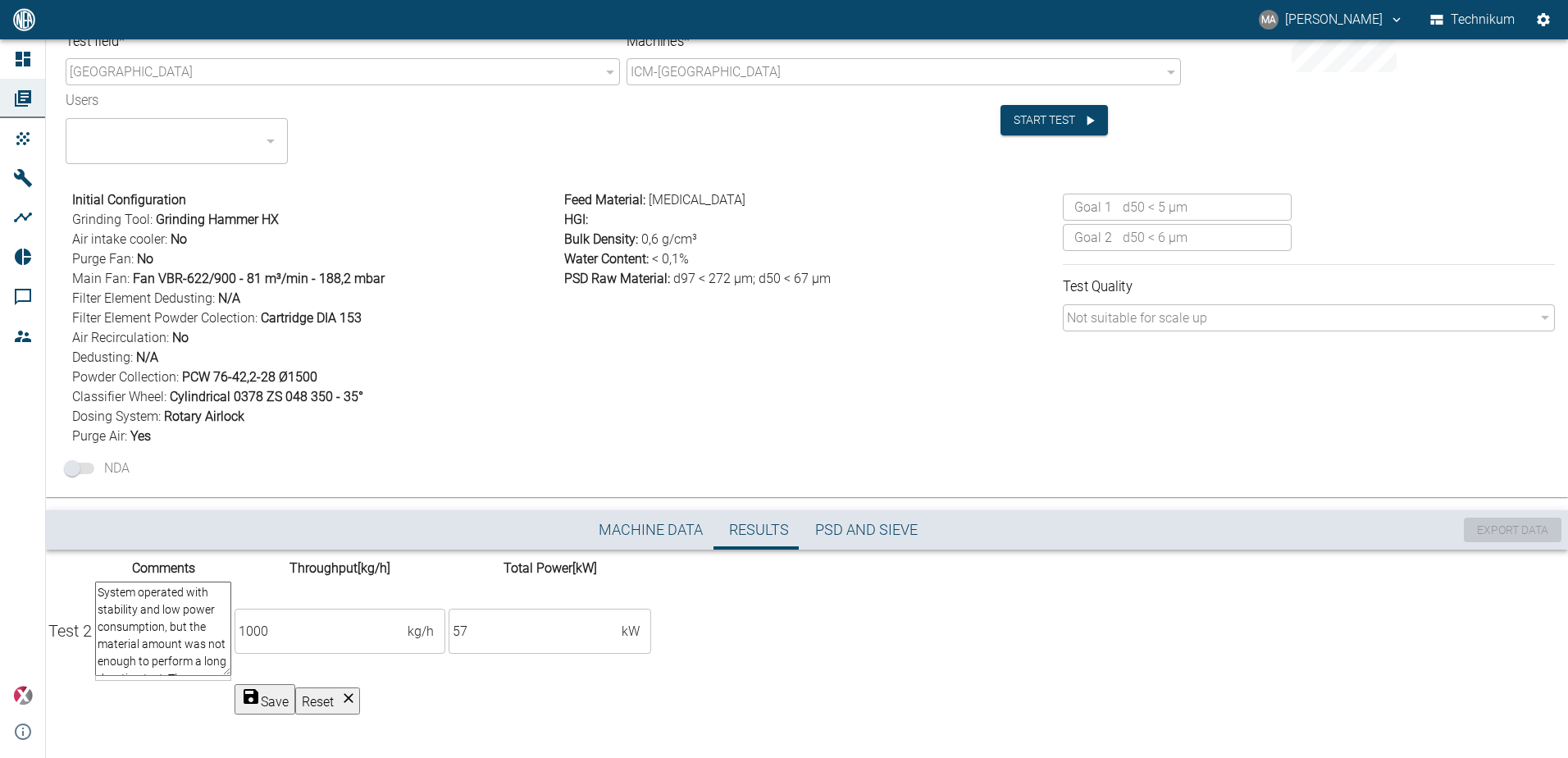
scroll to position [119, 0]
click at [673, 510] on button "Machine Data" at bounding box center [650, 530] width 130 height 40
click at [1023, 363] on div "Feed Material : [MEDICAL_DATA] HGI : Bulk Density : 0,6 g/cm³ Water Content : <…" at bounding box center [807, 315] width 499 height 263
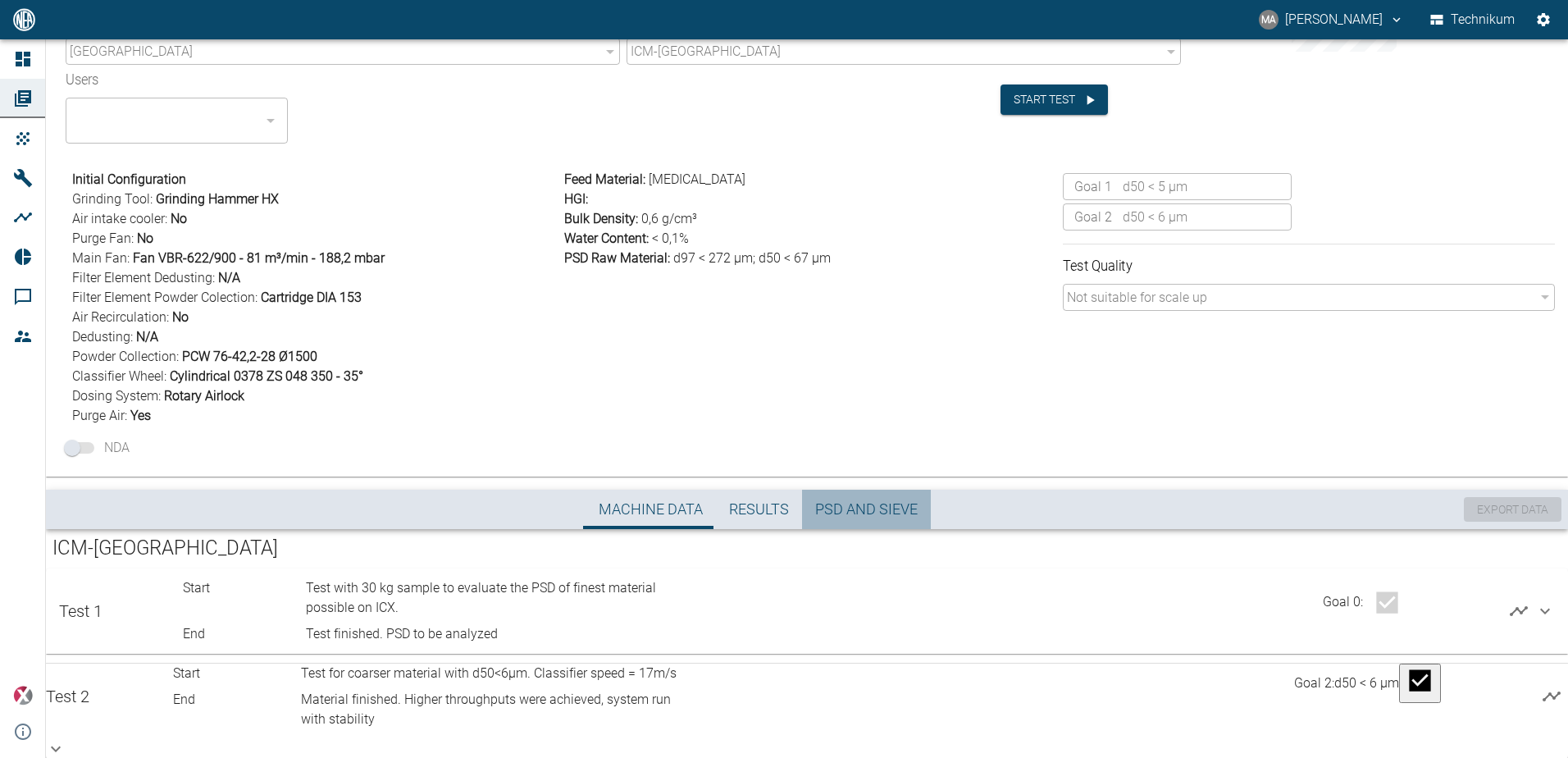
click at [858, 496] on button "PSD and Sieve" at bounding box center [866, 509] width 128 height 40
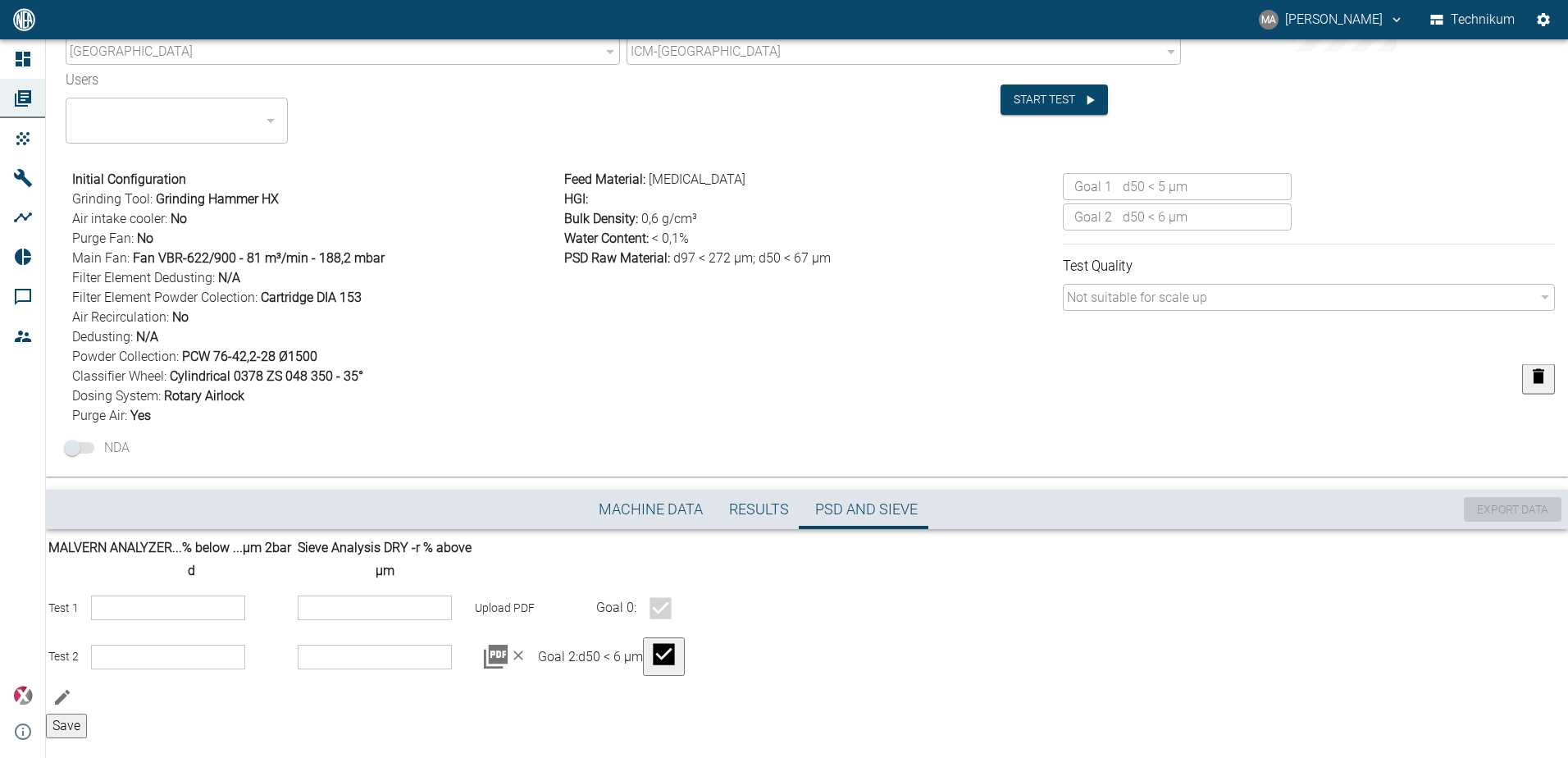
click at [760, 514] on span "Results" at bounding box center [759, 509] width 60 height 19
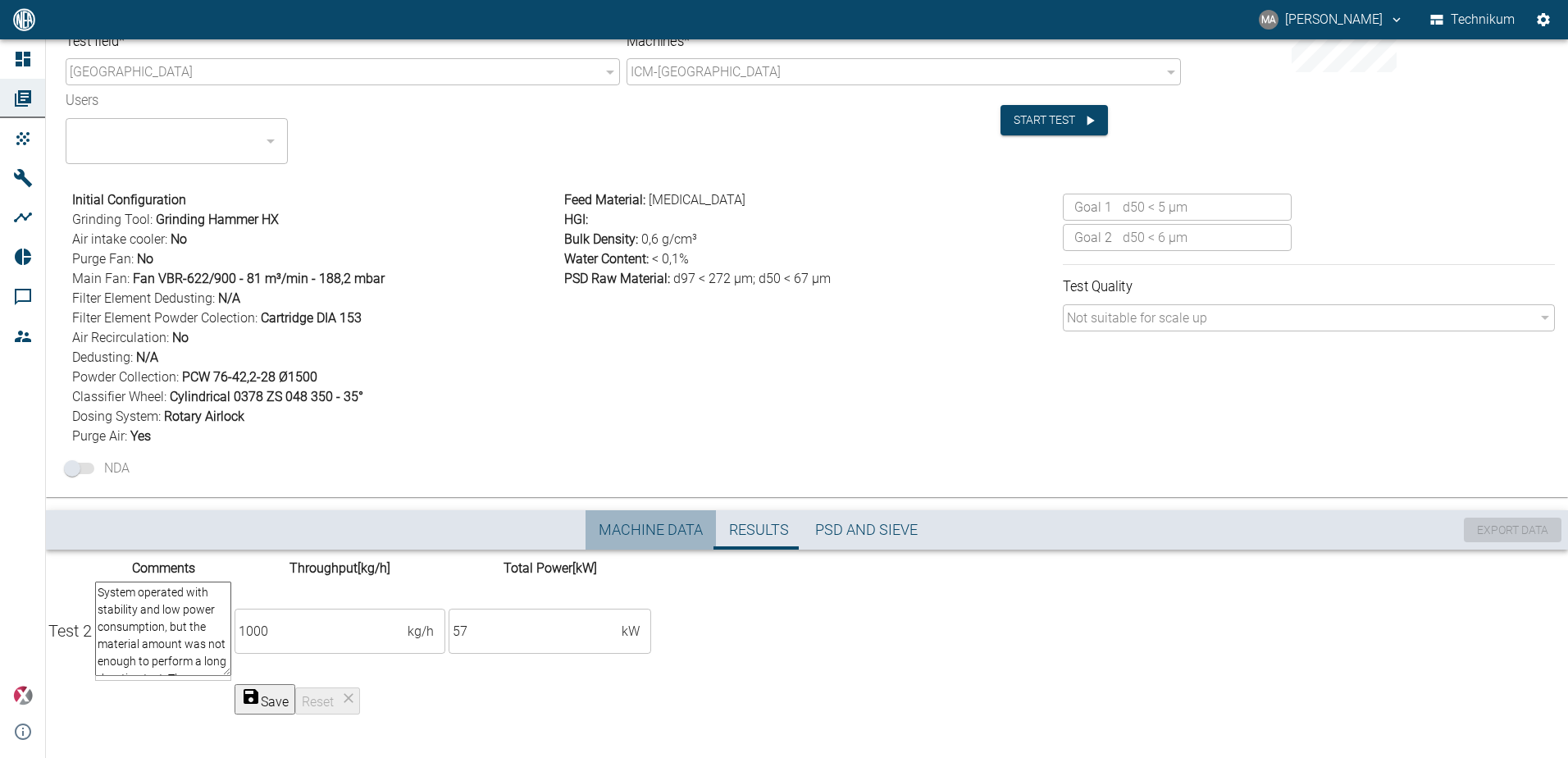
click at [665, 518] on button "Machine Data" at bounding box center [650, 530] width 130 height 40
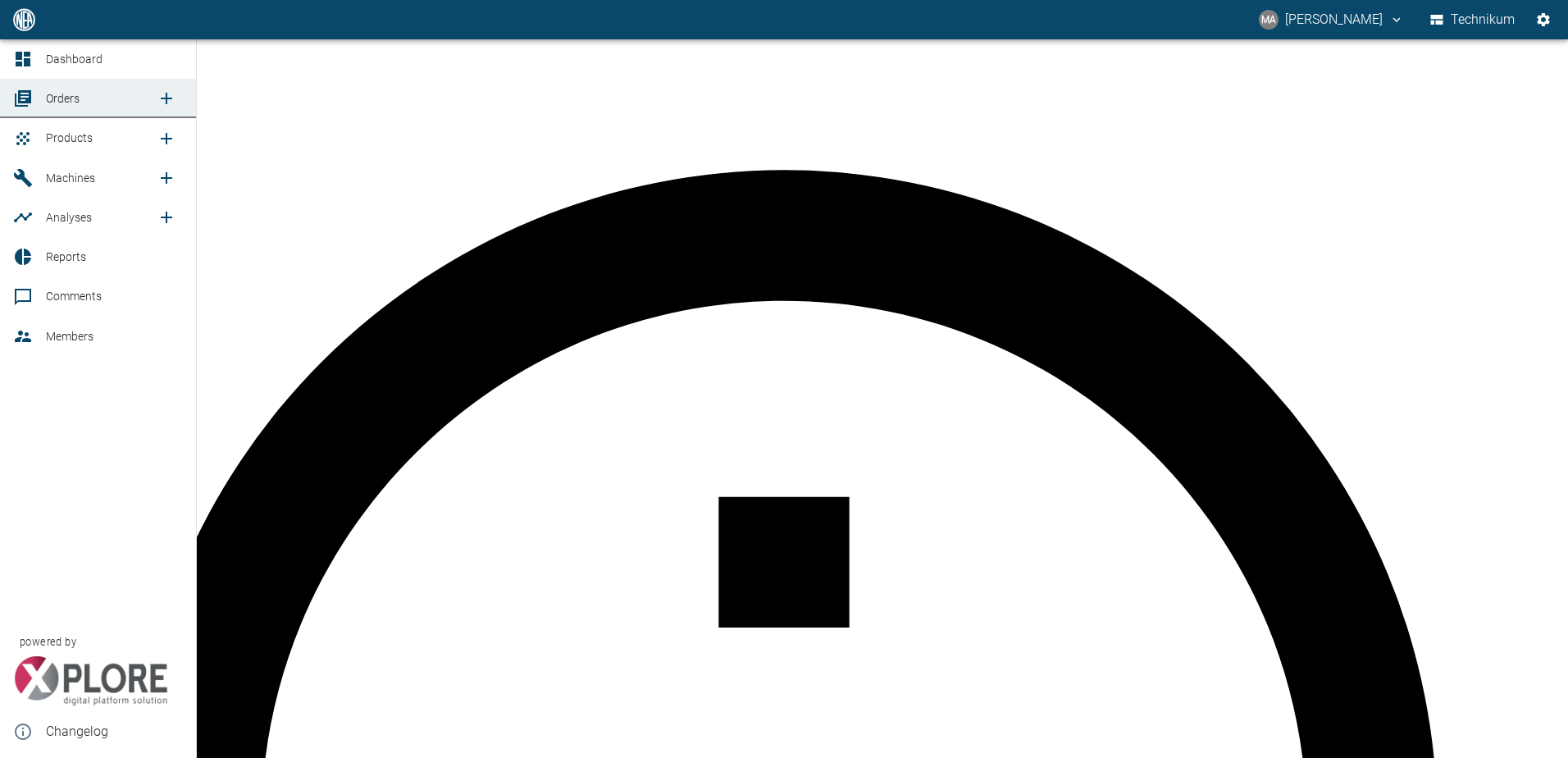
click at [34, 91] on div at bounding box center [26, 99] width 25 height 20
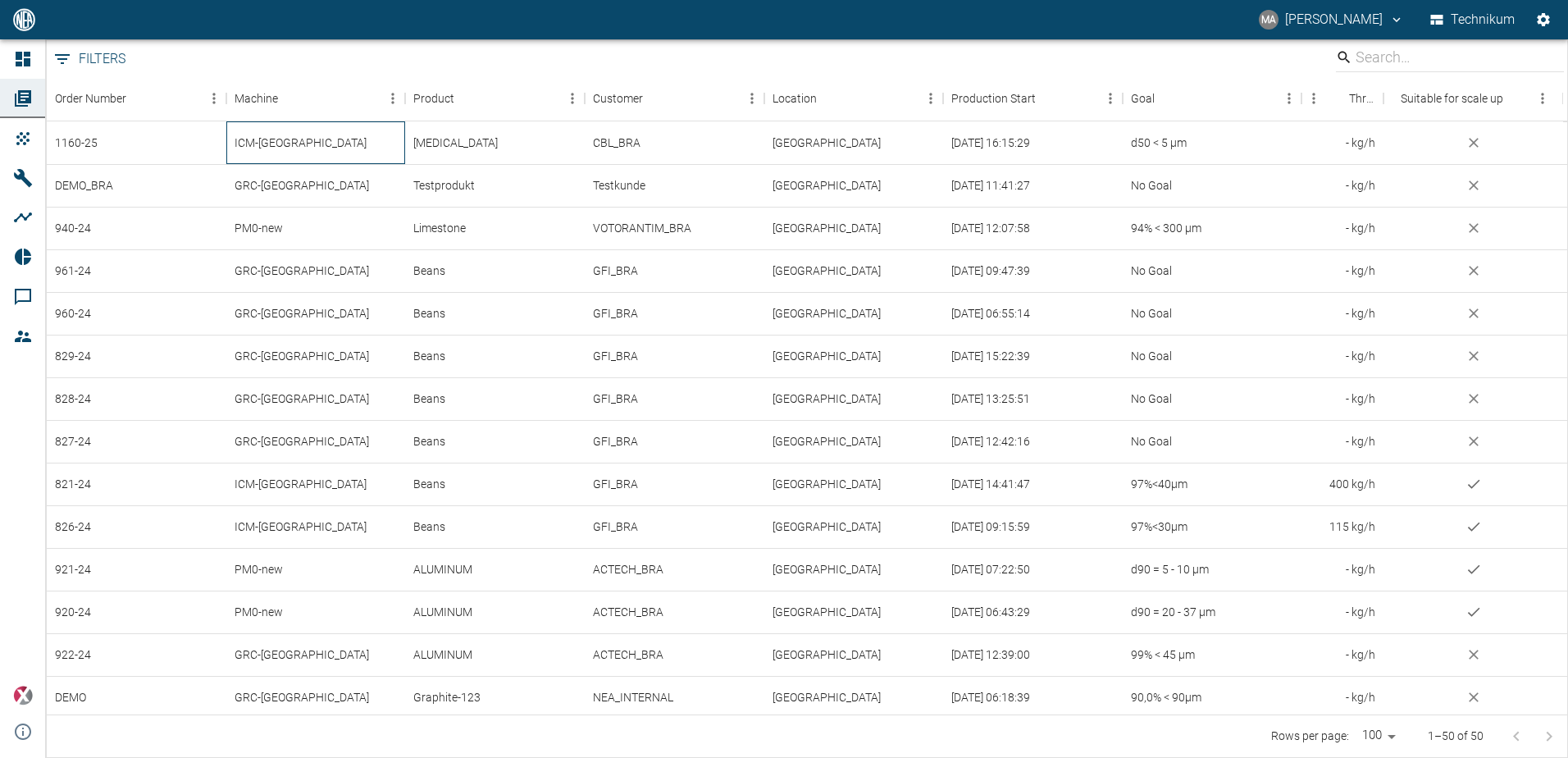
click at [358, 137] on div "ICM-[GEOGRAPHIC_DATA]" at bounding box center [316, 142] width 180 height 42
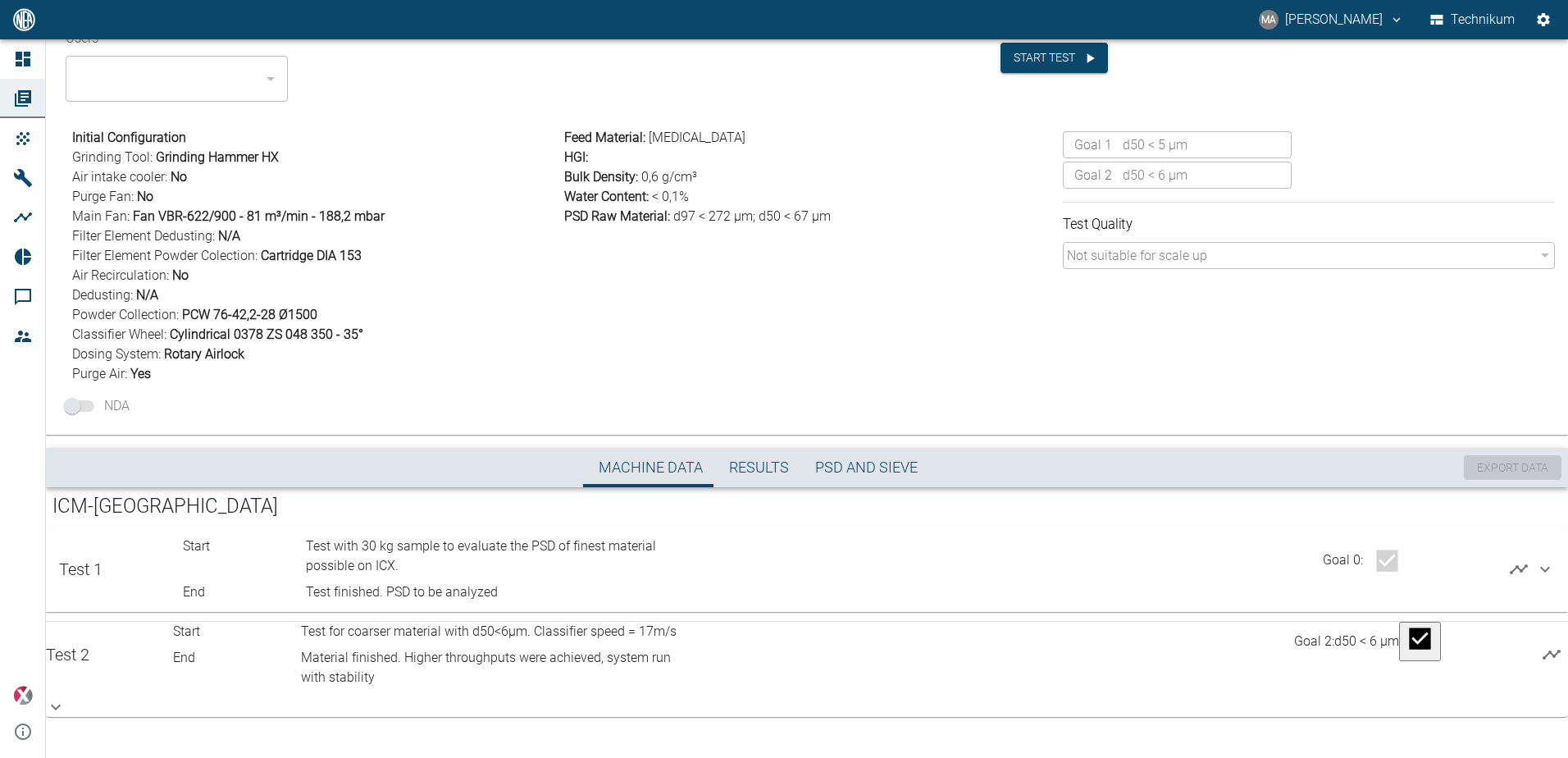
click at [757, 467] on span "Results" at bounding box center [759, 467] width 60 height 19
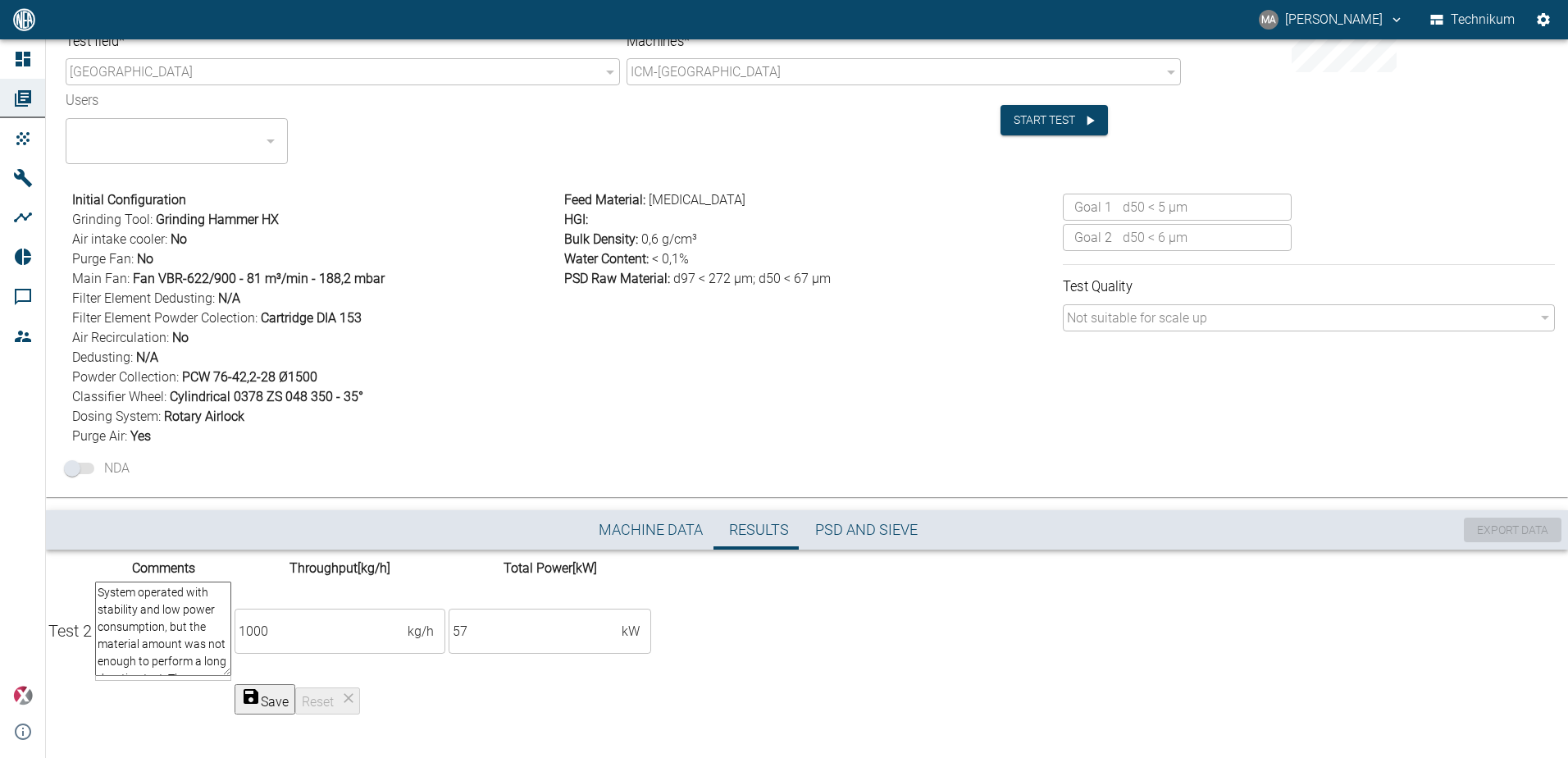
scroll to position [201, 0]
click at [231, 611] on textarea "System operated with stability and low power consumption, but the material amou…" at bounding box center [163, 629] width 136 height 94
click at [231, 615] on textarea "System operated with stability and low power consumption, but the material amou…" at bounding box center [163, 629] width 136 height 94
click at [231, 586] on textarea "System operated with stability and low power consumption, but the material amou…" at bounding box center [163, 629] width 136 height 94
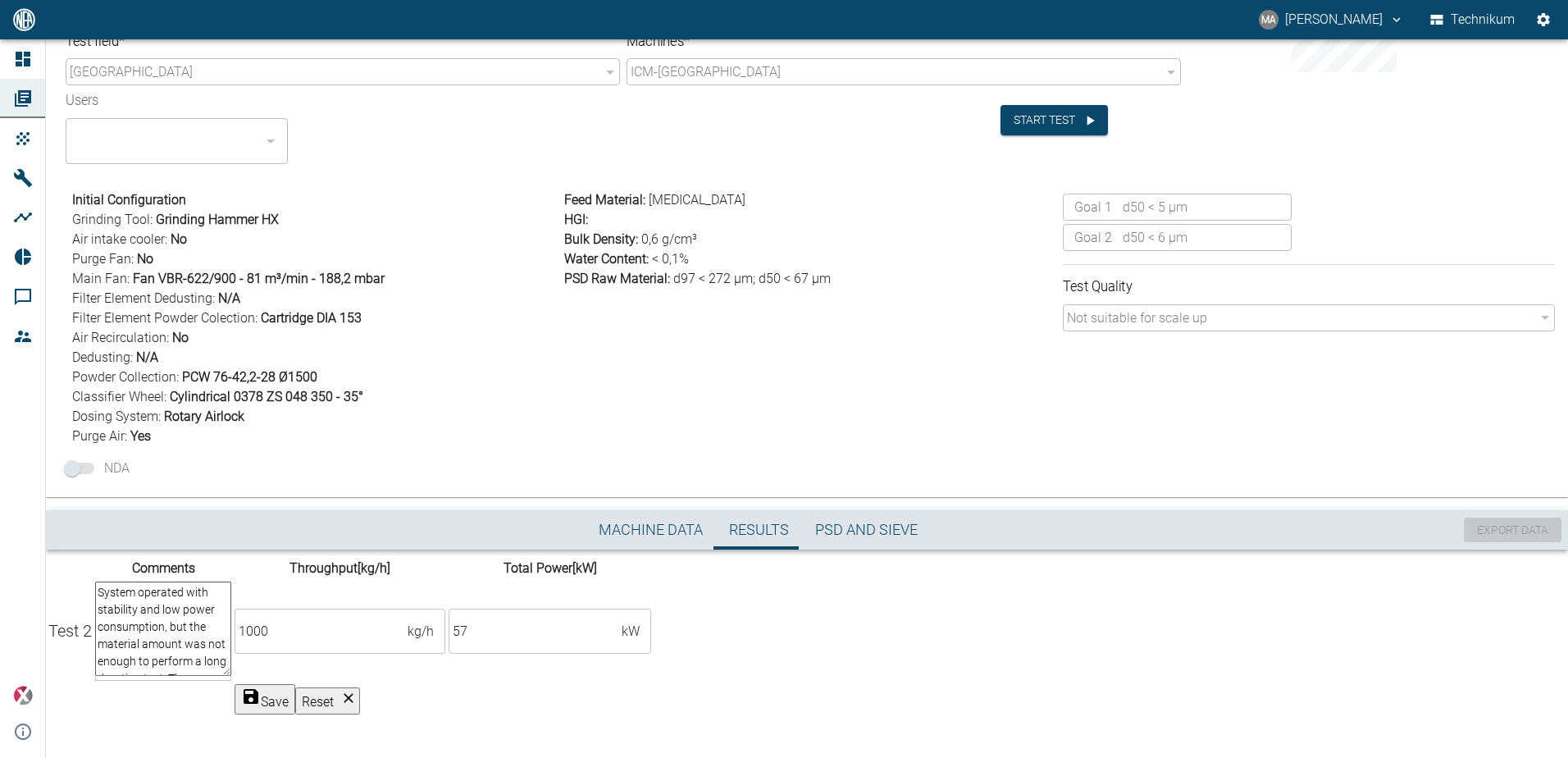
click at [231, 586] on textarea "System operated with stability and low power consumption, but the material amou…" at bounding box center [163, 629] width 136 height 94
click at [231, 596] on textarea "System operated with stability and low power consumption, but the material amou…" at bounding box center [163, 629] width 136 height 94
click at [231, 613] on textarea "System operated with stability and low power consumption, but the material amou…" at bounding box center [163, 629] width 136 height 94
type textarea "System operated with stability and low power consumption, but the material amou…"
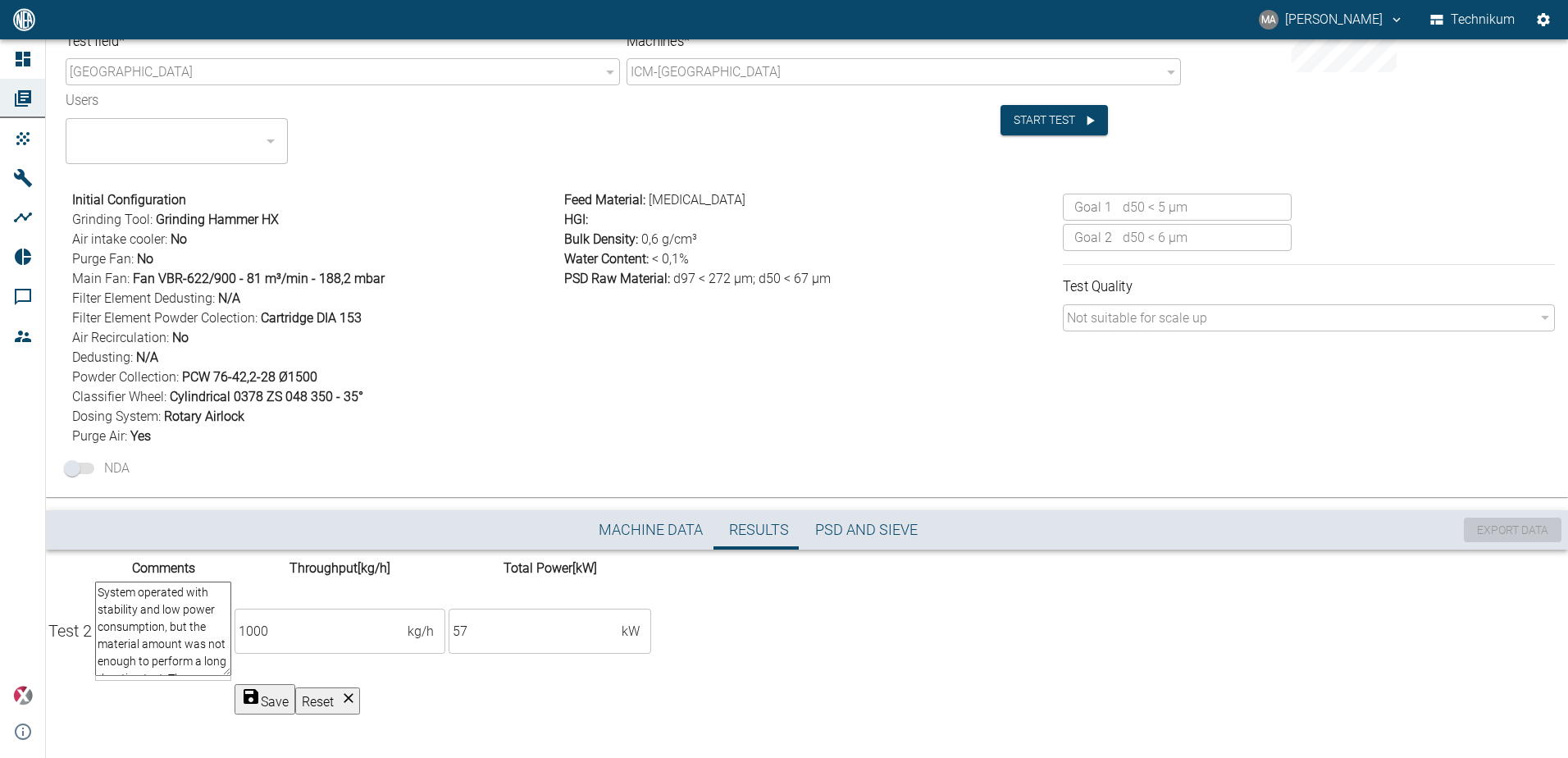
click at [652, 683] on td "Save Reset" at bounding box center [442, 699] width 418 height 32
click at [652, 685] on td "Save Reset" at bounding box center [442, 699] width 418 height 32
click at [261, 688] on icon "submit" at bounding box center [251, 697] width 20 height 20
click at [876, 510] on button "PSD and Sieve" at bounding box center [866, 530] width 128 height 40
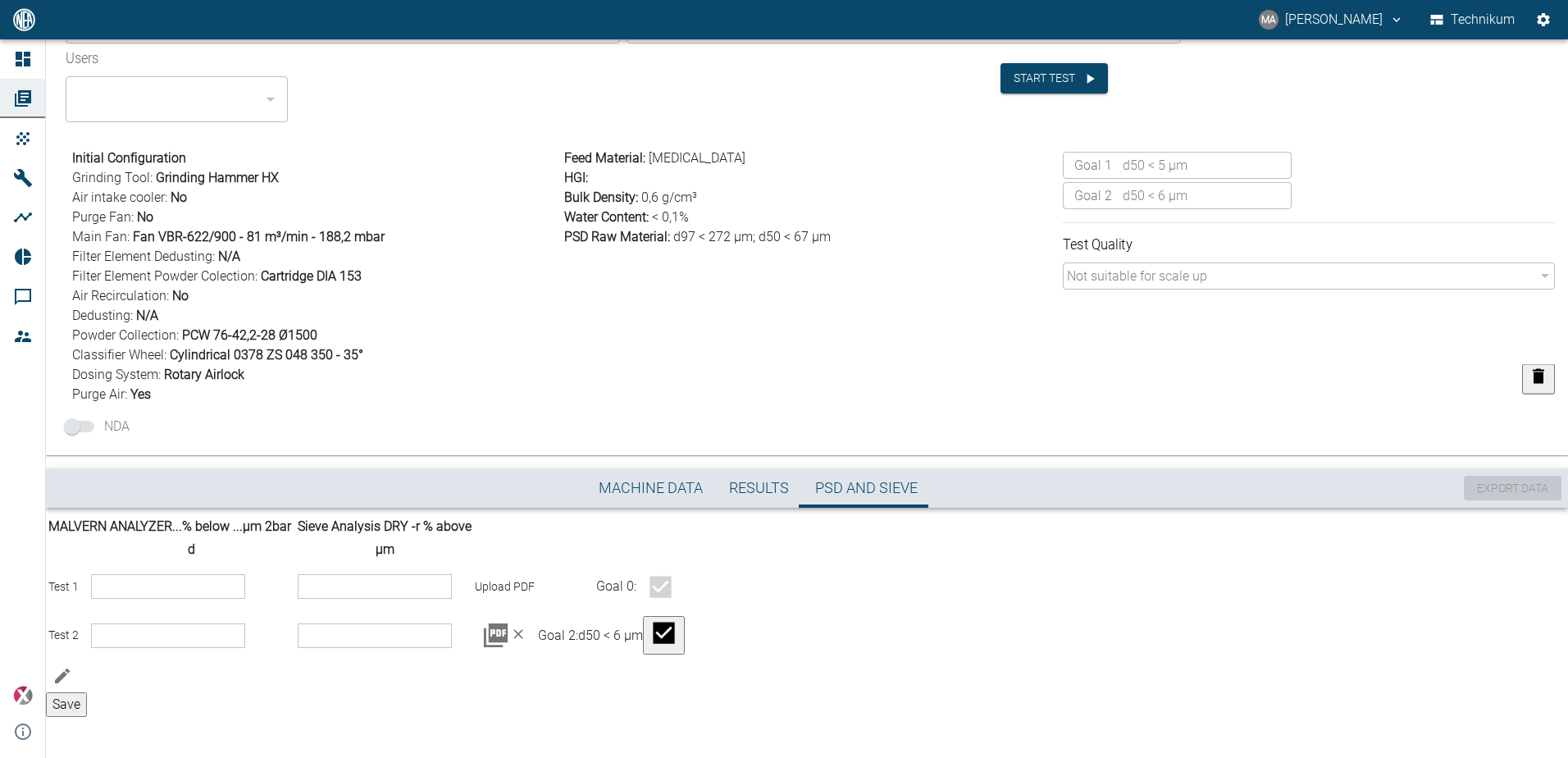
click at [510, 649] on icon at bounding box center [495, 635] width 29 height 29
click at [978, 352] on div "Feed Material : [MEDICAL_DATA] HGI : Bulk Density : 0,6 g/cm³ Water Content : <…" at bounding box center [807, 273] width 499 height 263
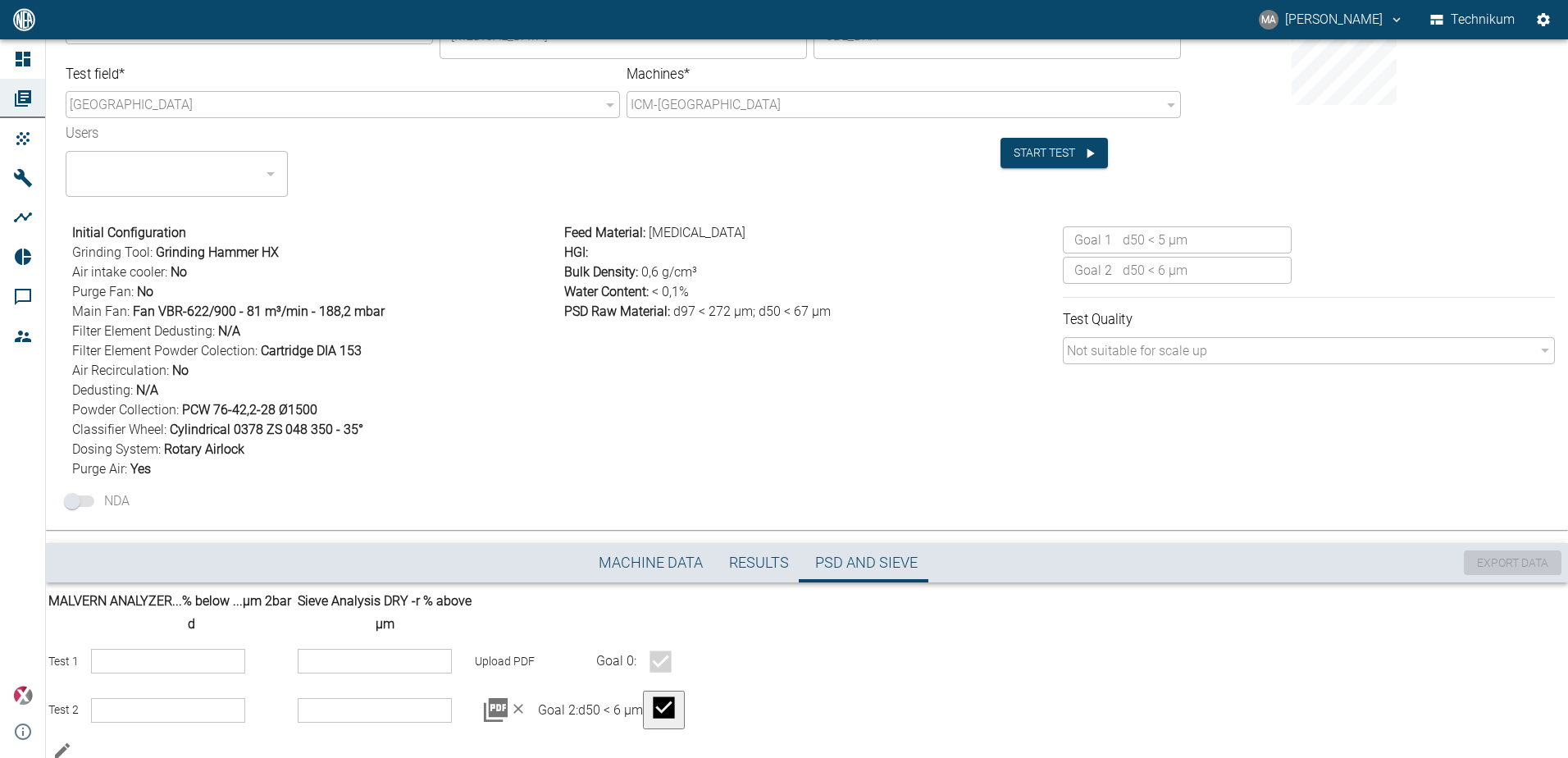
scroll to position [0, 0]
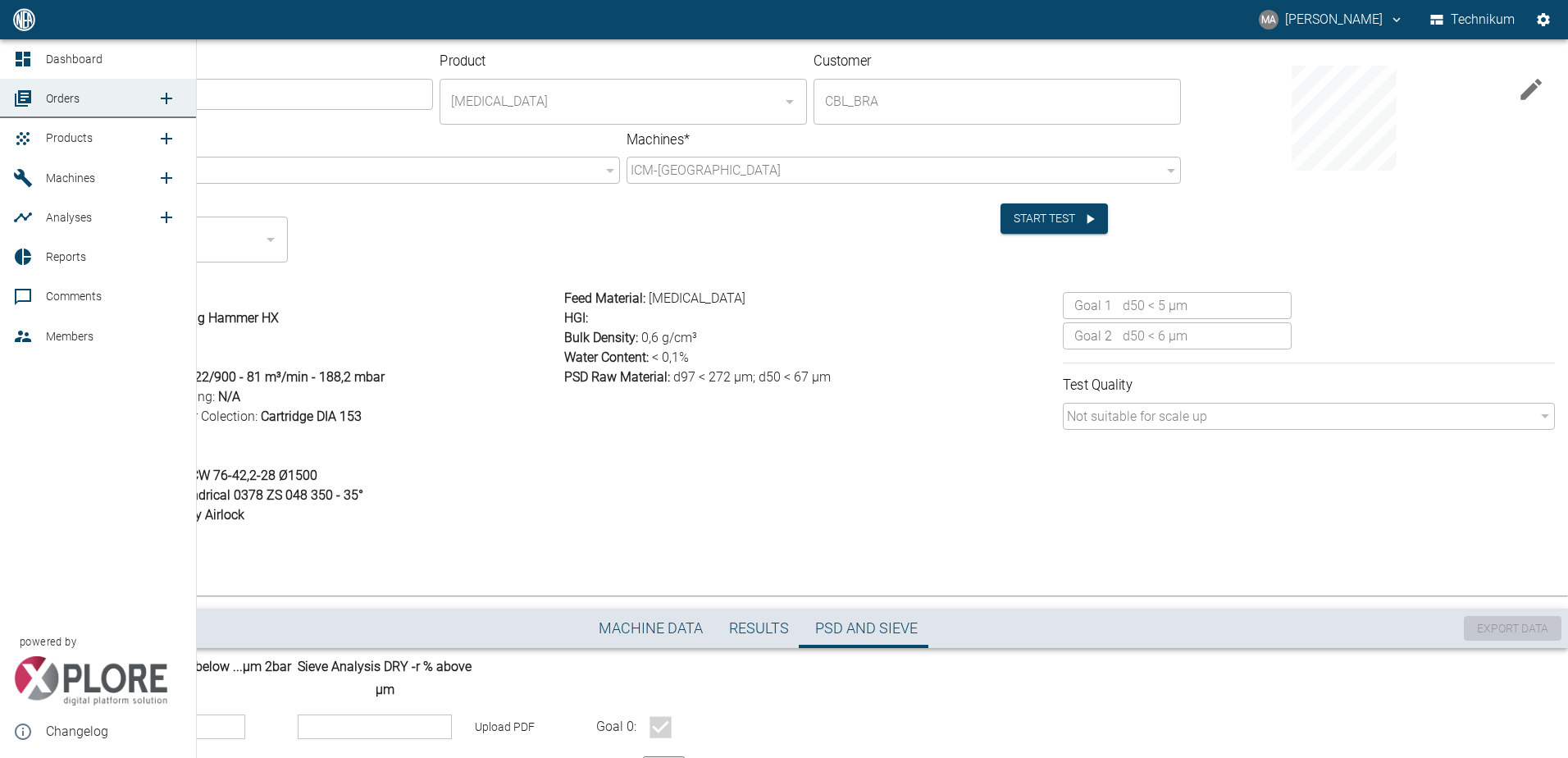
click at [40, 108] on link "Orders" at bounding box center [98, 99] width 196 height 40
